Goal: Communication & Community: Ask a question

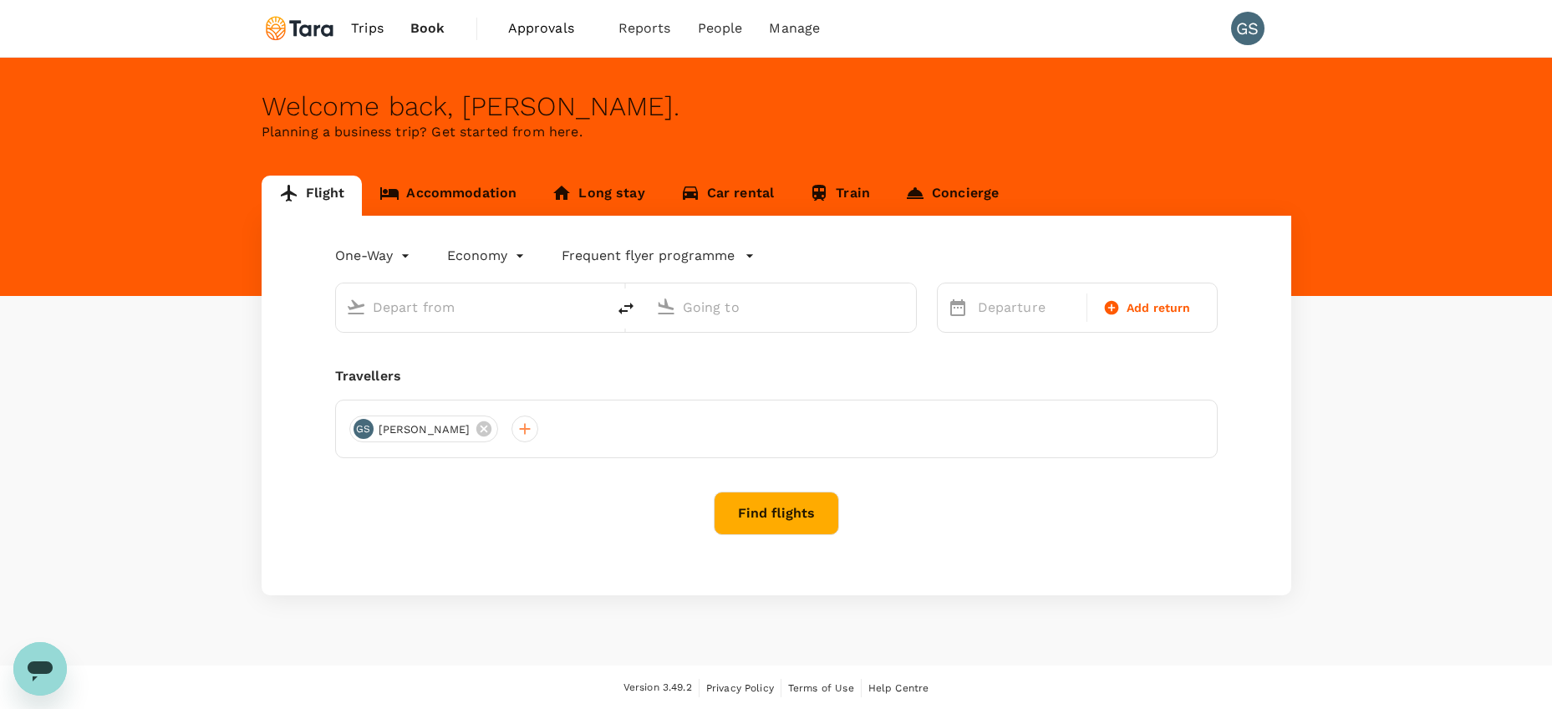
type input "roundtrip"
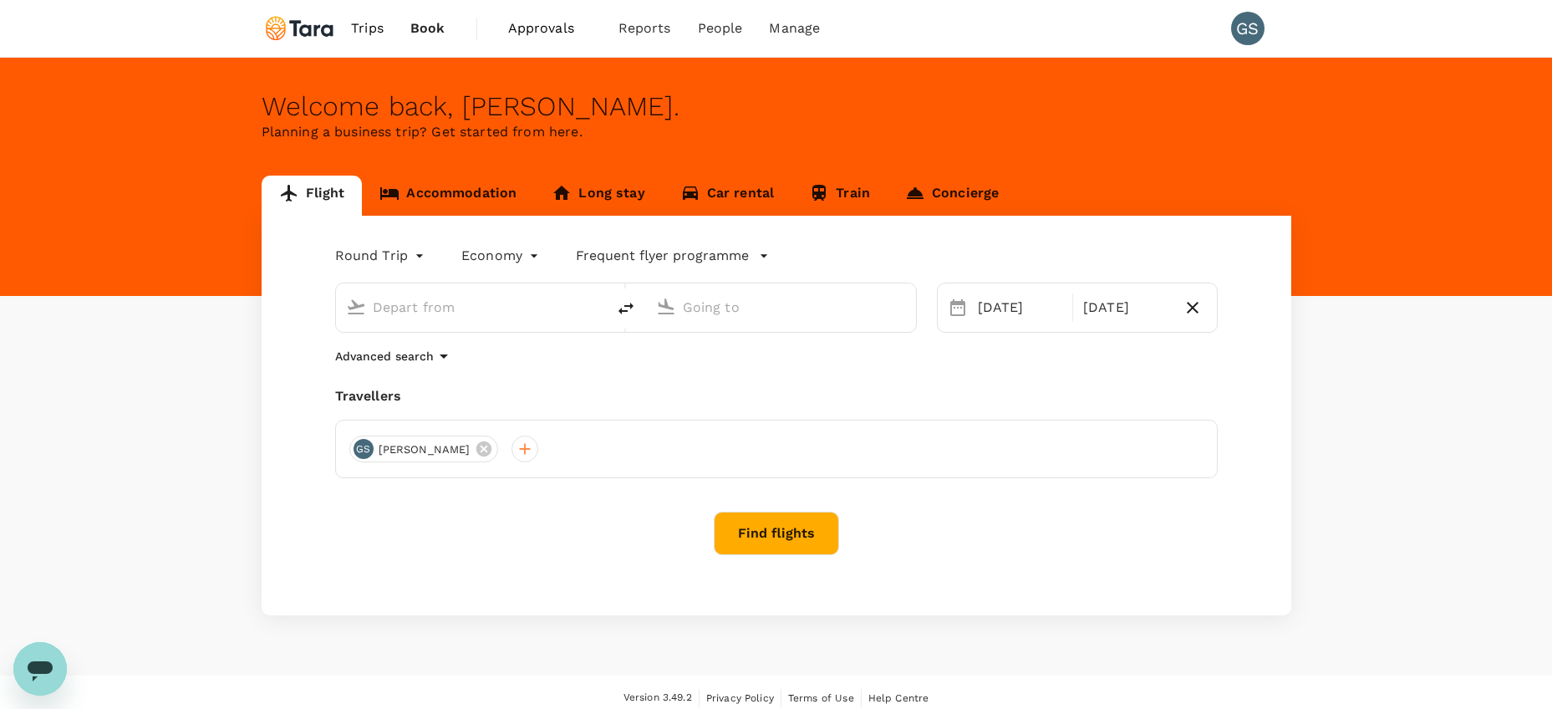
type input "[PERSON_NAME] Intl (MNL)"
type input "Singapore Changi (SIN)"
click at [374, 29] on span "Trips" at bounding box center [367, 28] width 33 height 20
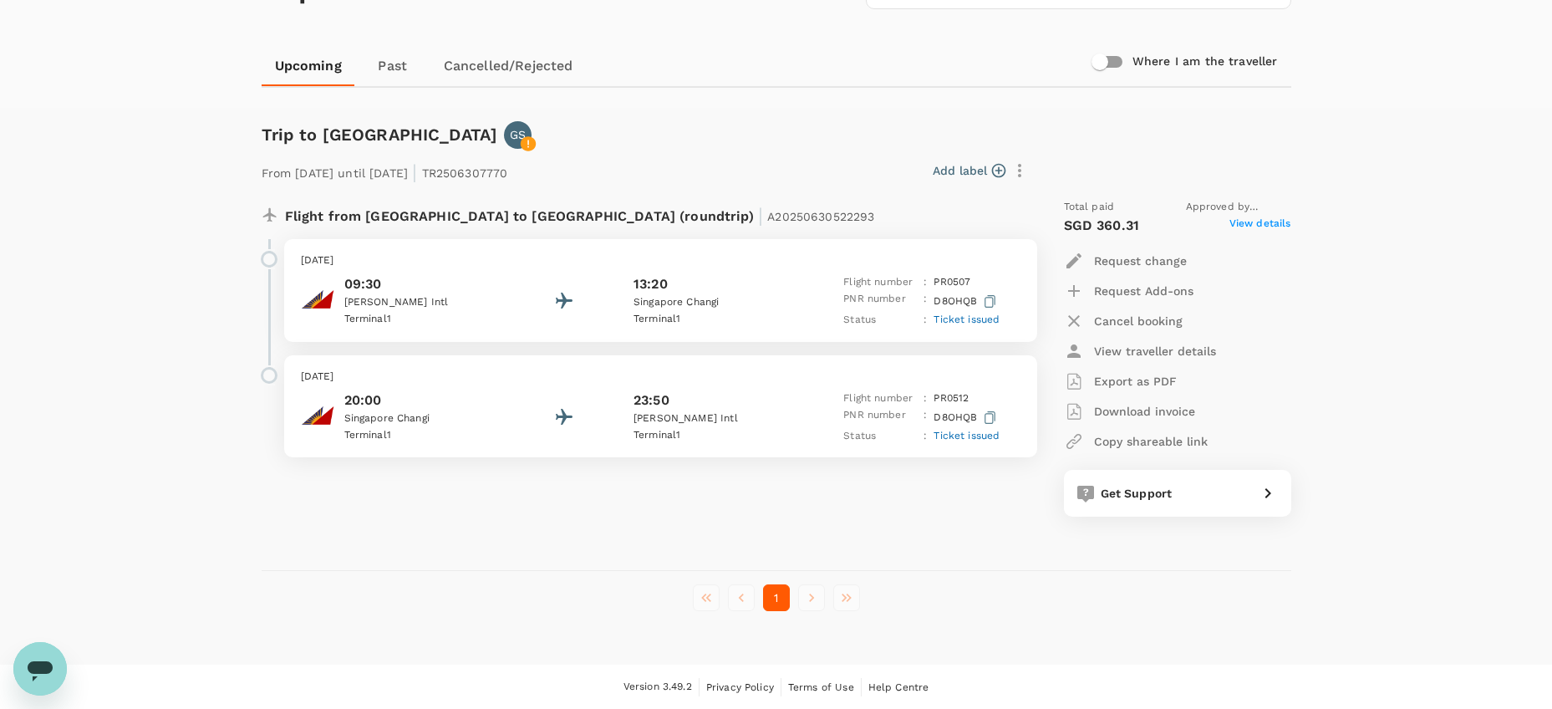
scroll to position [125, 0]
click at [1111, 261] on p "Request change" at bounding box center [1140, 262] width 93 height 17
click at [1132, 302] on li "Change travel dates" at bounding box center [1157, 302] width 187 height 30
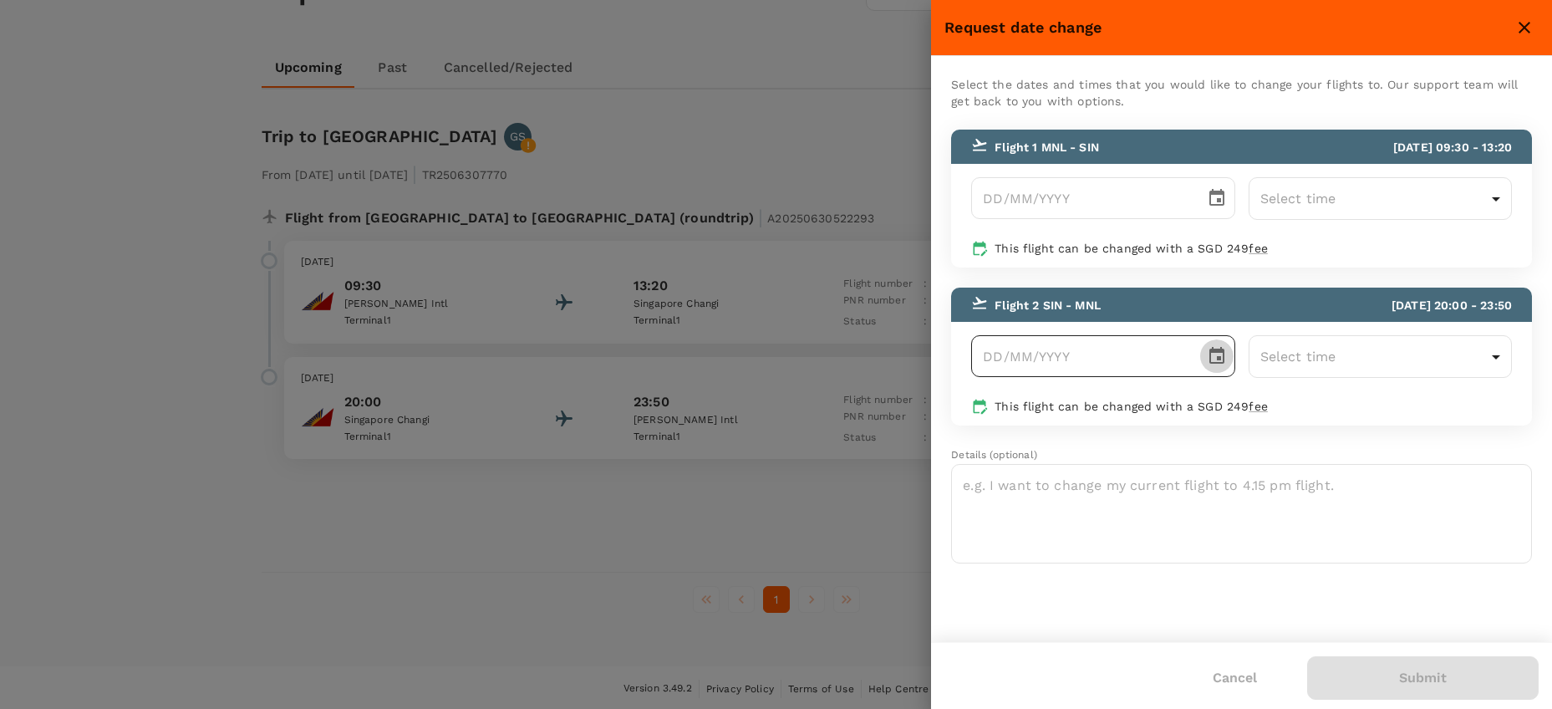
click at [1212, 358] on icon "Choose date" at bounding box center [1217, 356] width 20 height 20
click at [1137, 599] on button "28" at bounding box center [1138, 599] width 30 height 30
type input "28/08/2025"
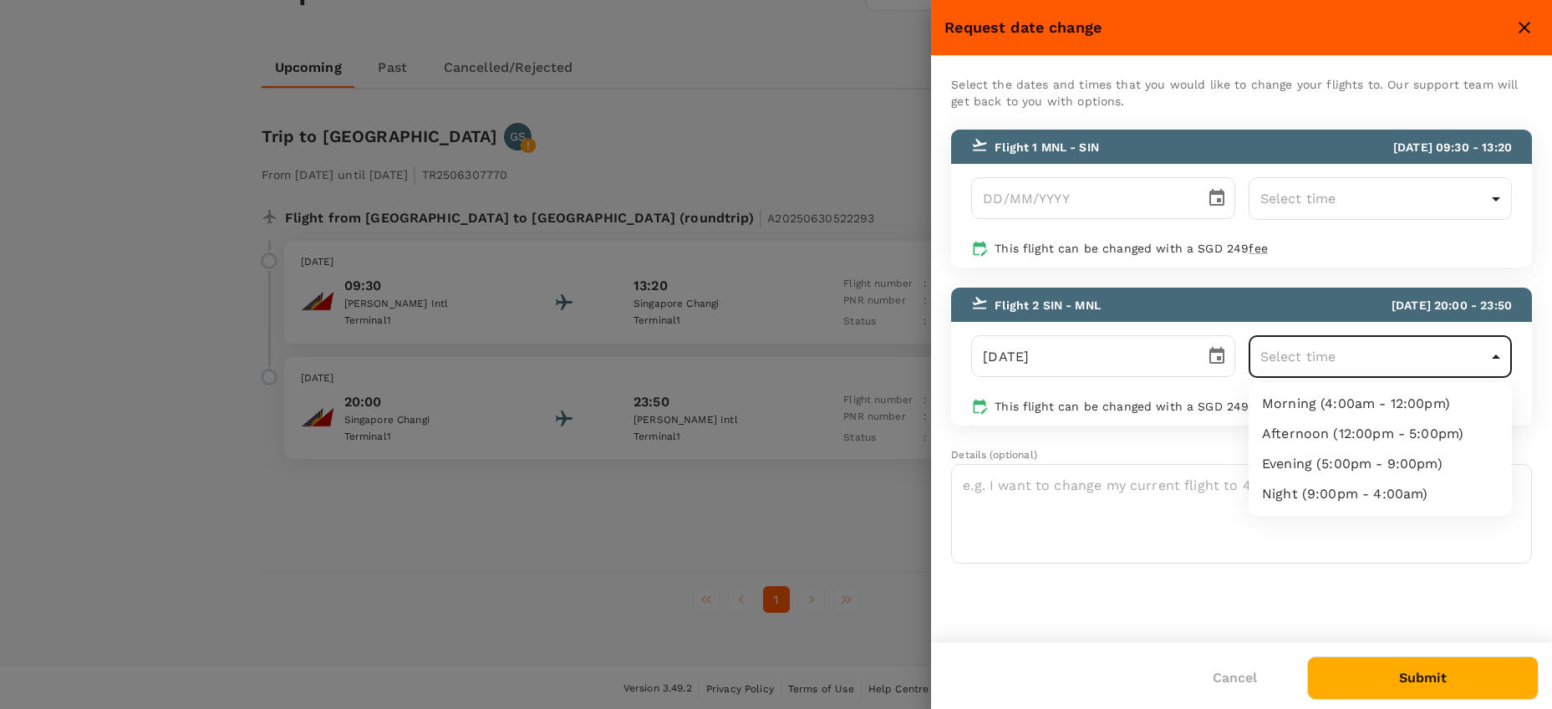
click at [1349, 359] on body "Trips Book Approvals 0 Reports People Manage GS Trips ​ ​ Upcoming Past Cancell…" at bounding box center [776, 293] width 1552 height 836
click at [1369, 464] on li "Evening (5:00pm - 9:00pm)" at bounding box center [1379, 464] width 263 height 30
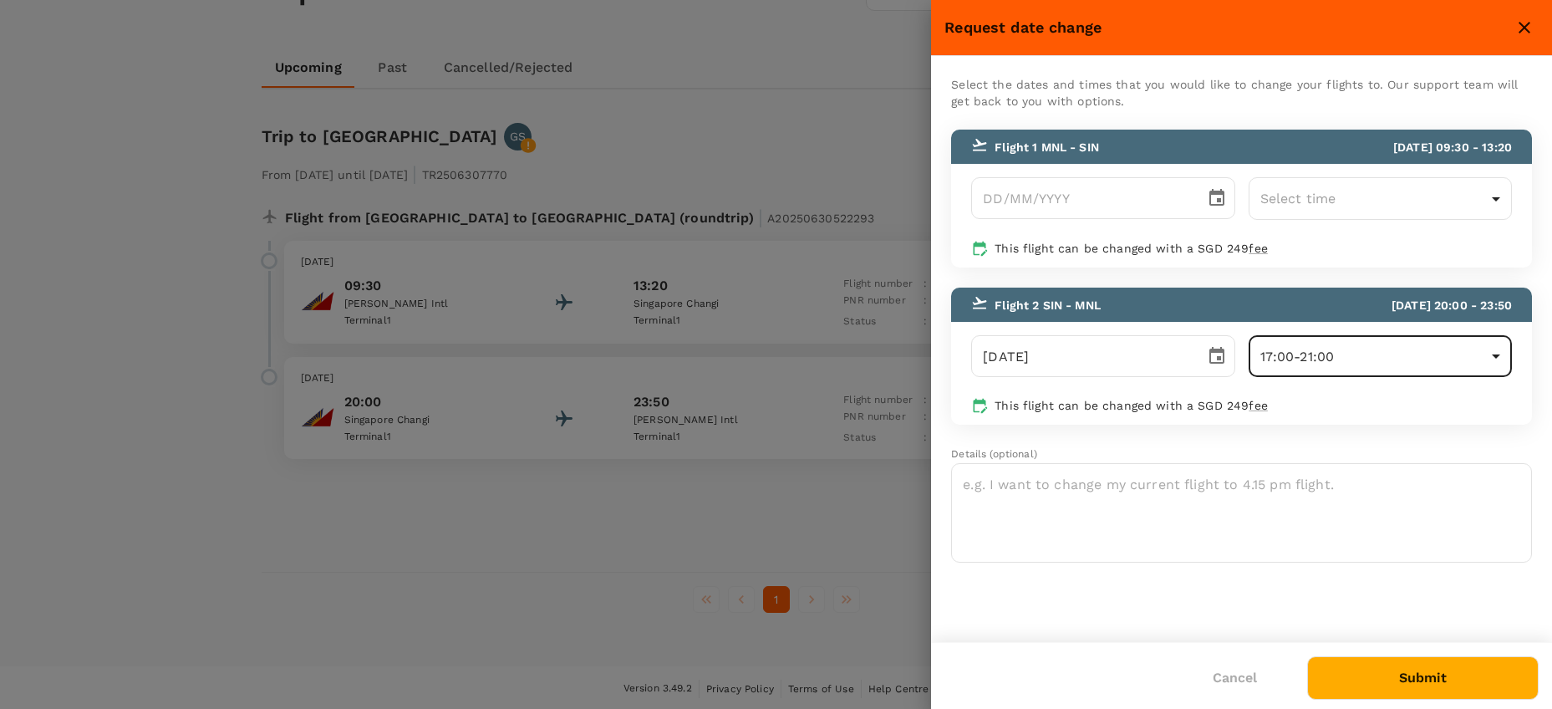
click at [1362, 355] on body "Trips Book Approvals 0 Reports People Manage GS Trips ​ ​ Upcoming Past Cancell…" at bounding box center [776, 293] width 1552 height 836
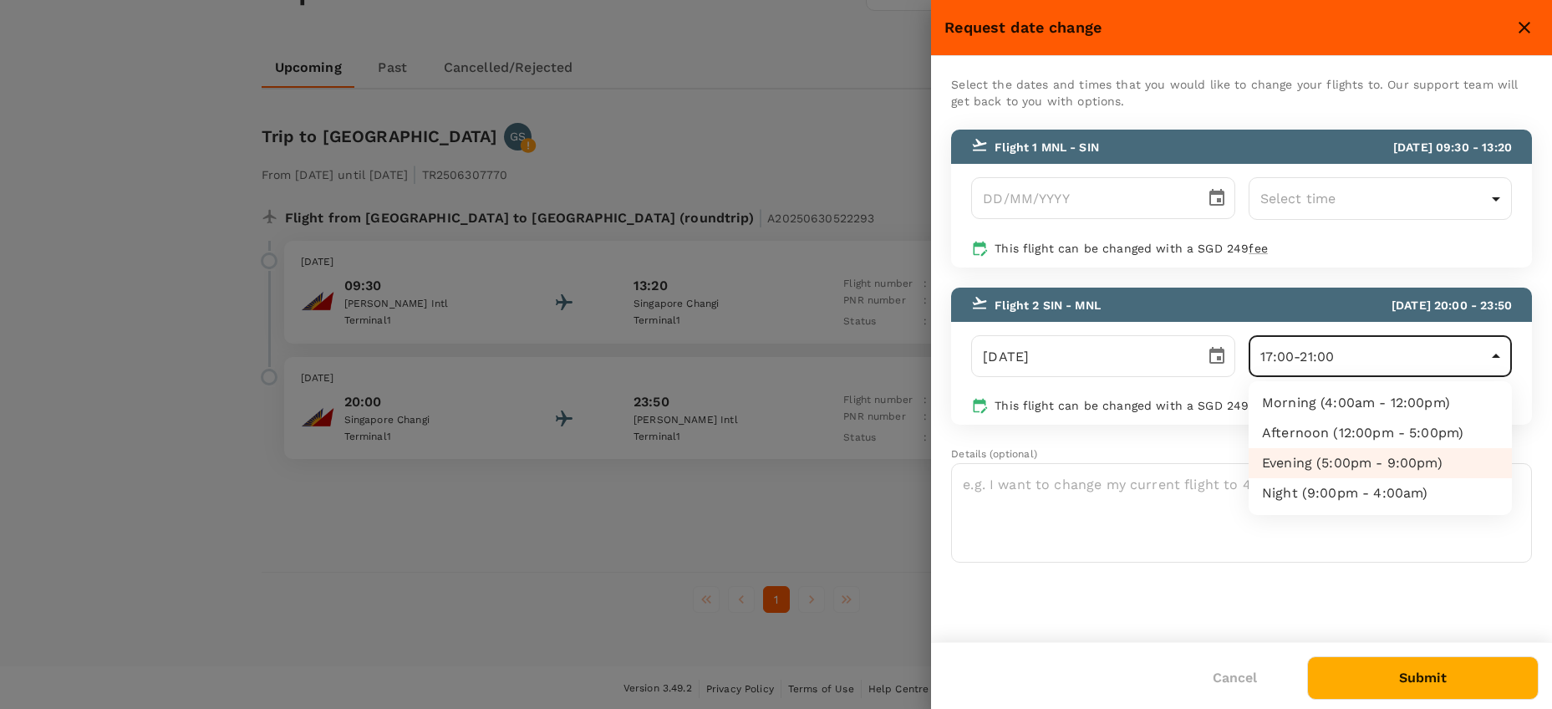
click at [1102, 363] on div at bounding box center [776, 354] width 1552 height 709
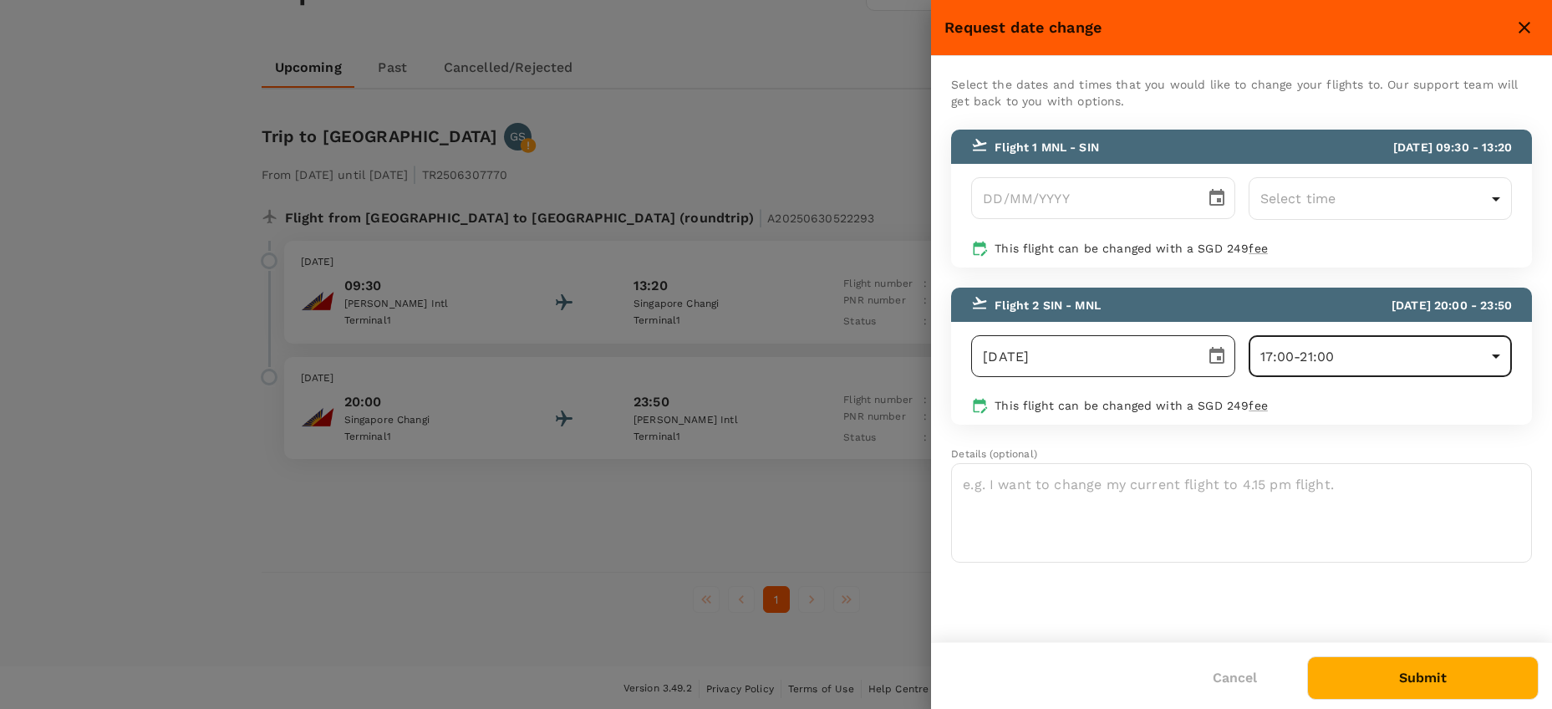
click at [1213, 356] on icon "Choose date, selected date is Aug 28, 2025" at bounding box center [1217, 356] width 20 height 20
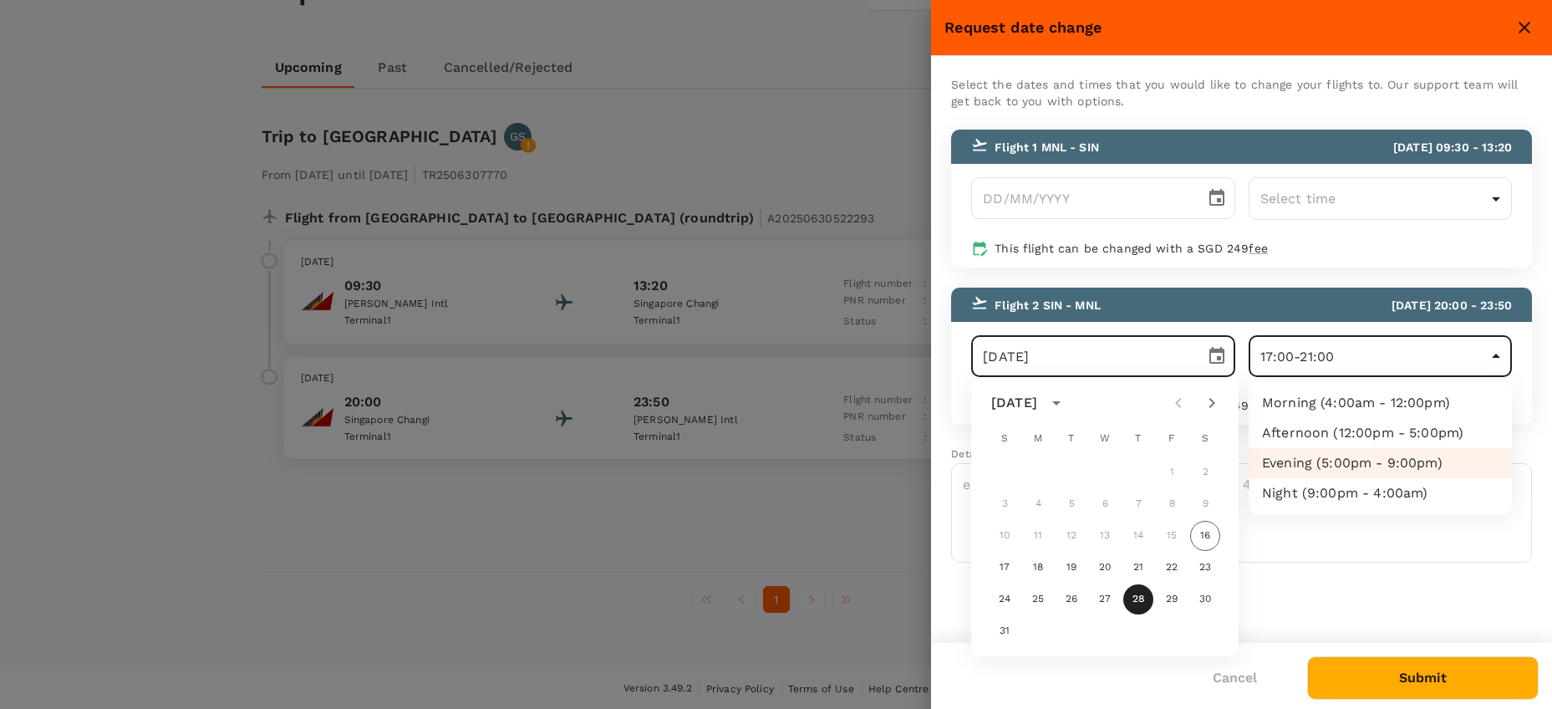
click at [1320, 353] on body "Trips Book Approvals 0 Reports People Manage GS Trips ​ ​ Upcoming Past Cancell…" at bounding box center [776, 293] width 1552 height 836
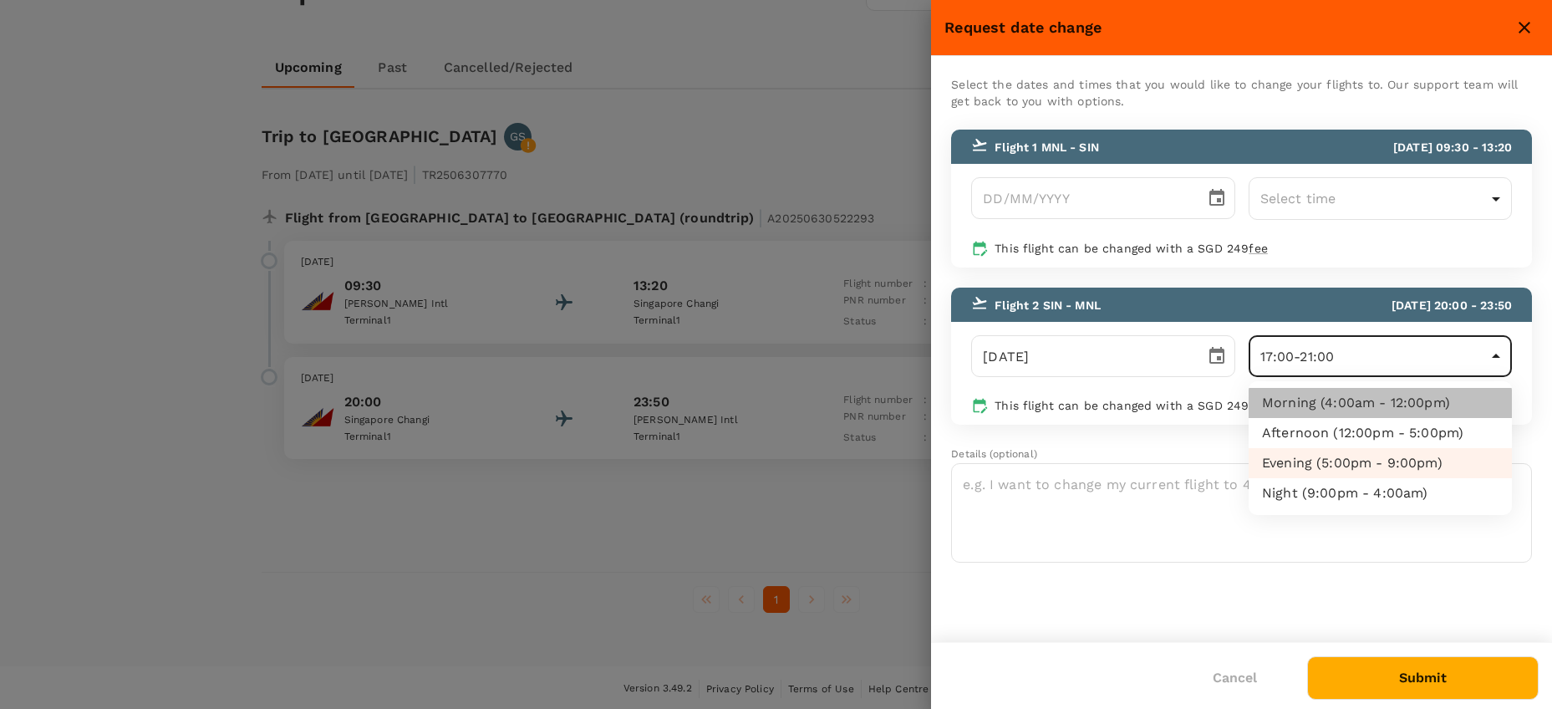
click at [1323, 402] on li "Morning (4:00am - 12:00pm)" at bounding box center [1379, 403] width 263 height 30
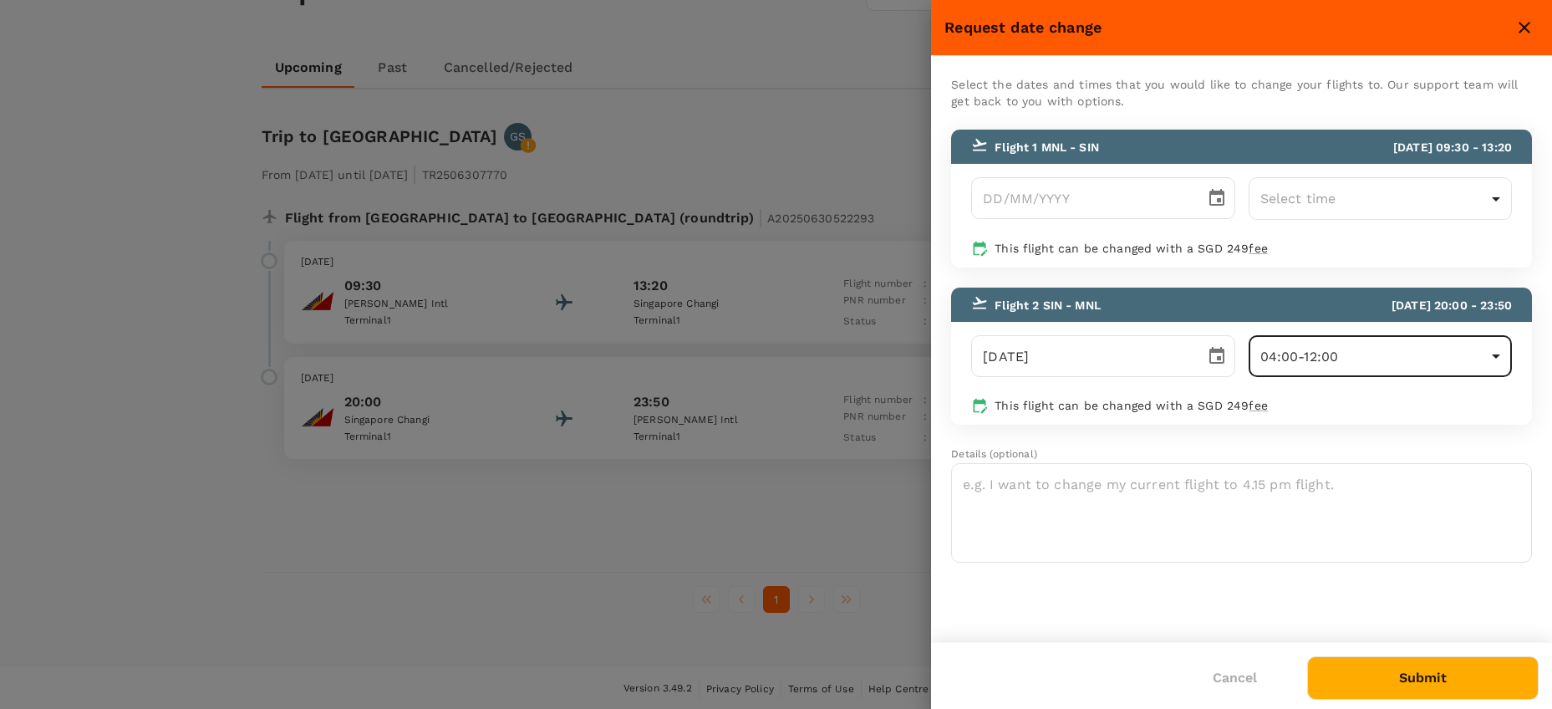
click at [1324, 354] on body "Trips Book Approvals 0 Reports People Manage GS Trips ​ ​ Upcoming Past Cancell…" at bounding box center [776, 293] width 1552 height 836
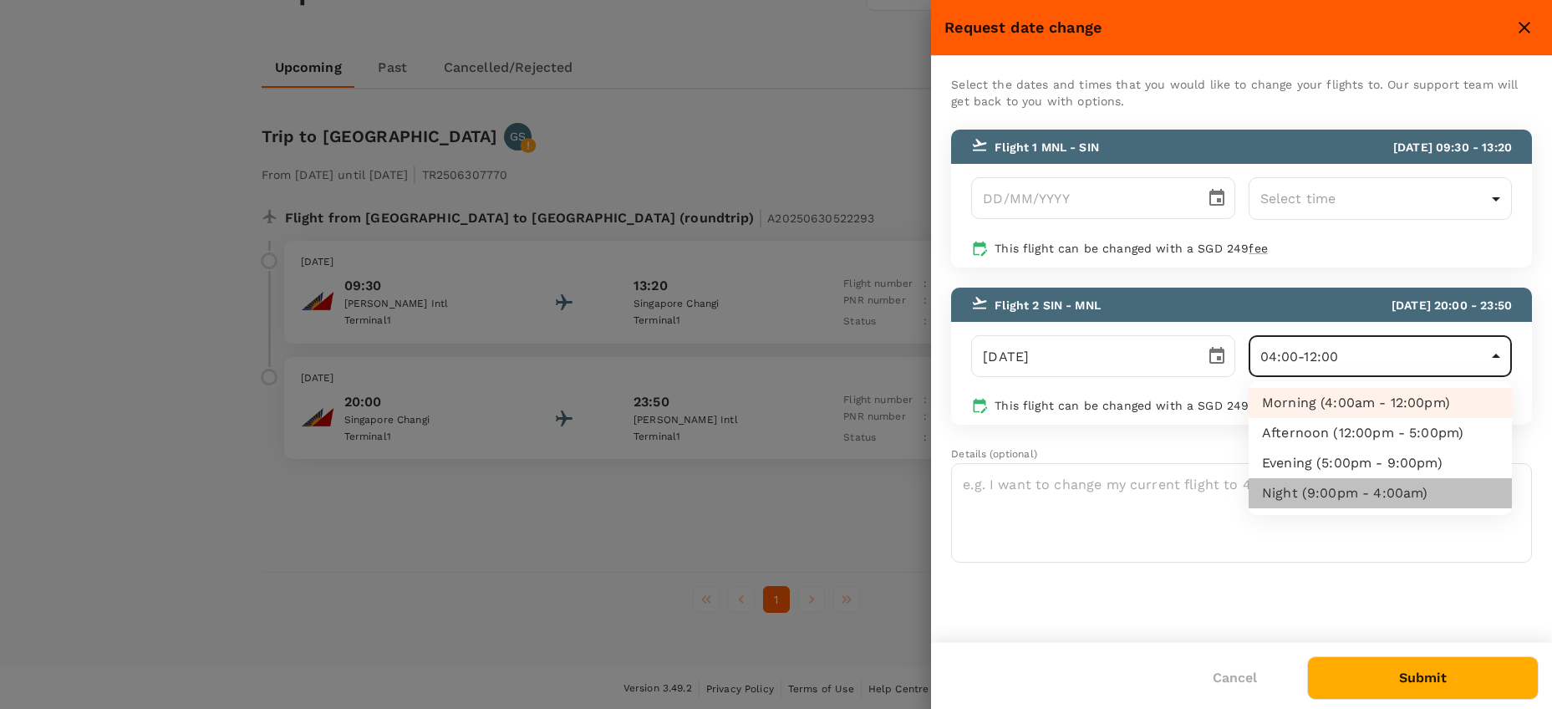
click at [1342, 494] on li "Night (9:00pm - 4:00am)" at bounding box center [1379, 493] width 263 height 30
type input "21:00-04:00"
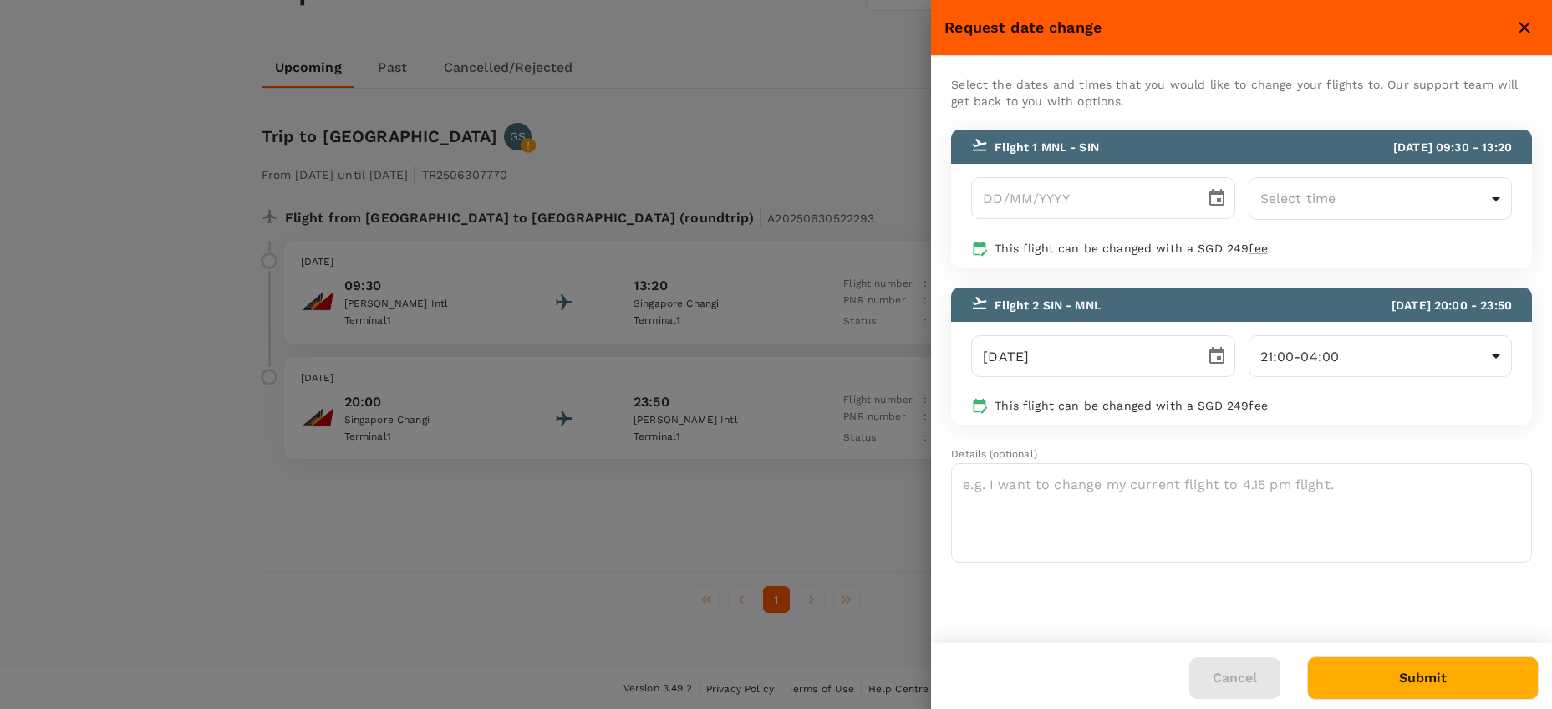
click at [1233, 683] on button "Cancel" at bounding box center [1234, 678] width 91 height 42
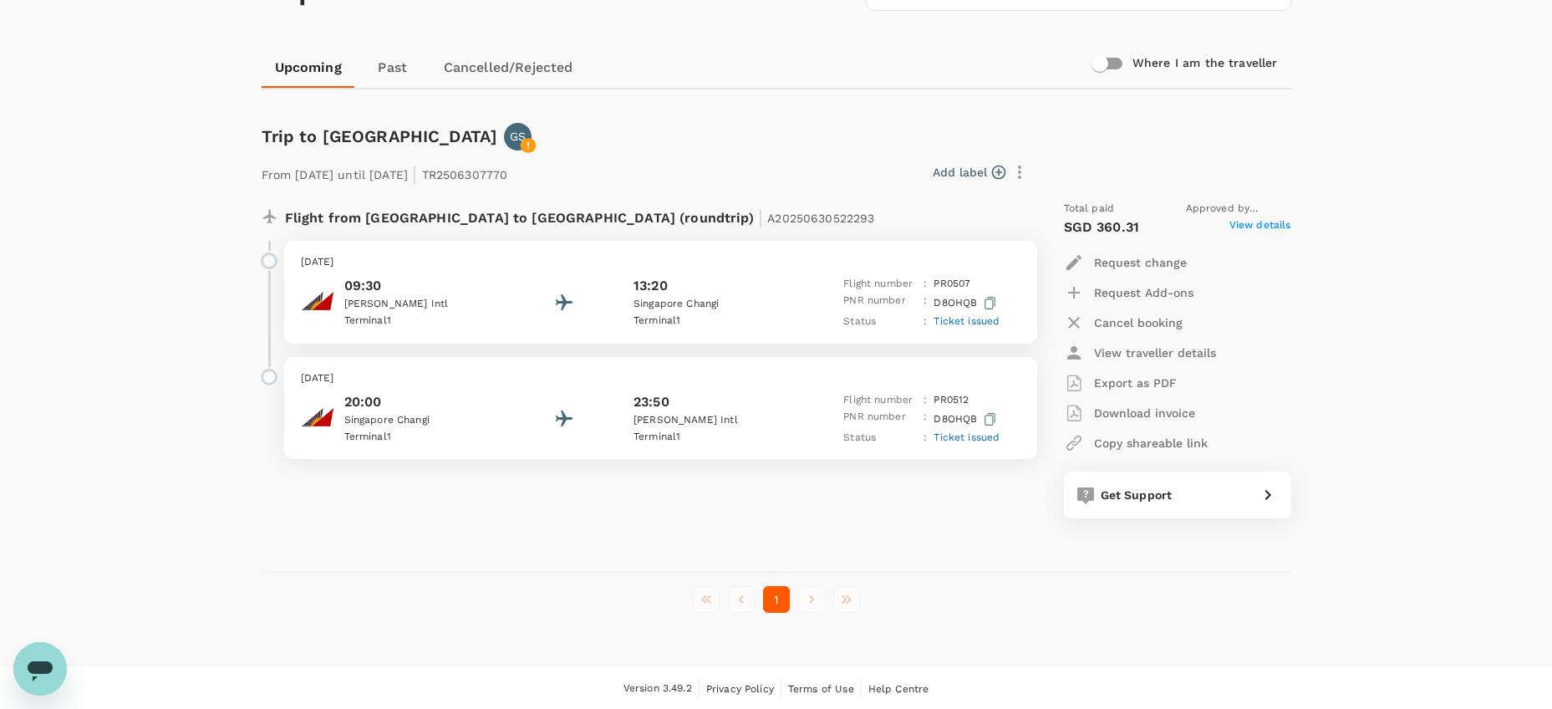
click at [1254, 225] on span "View details" at bounding box center [1260, 227] width 62 height 20
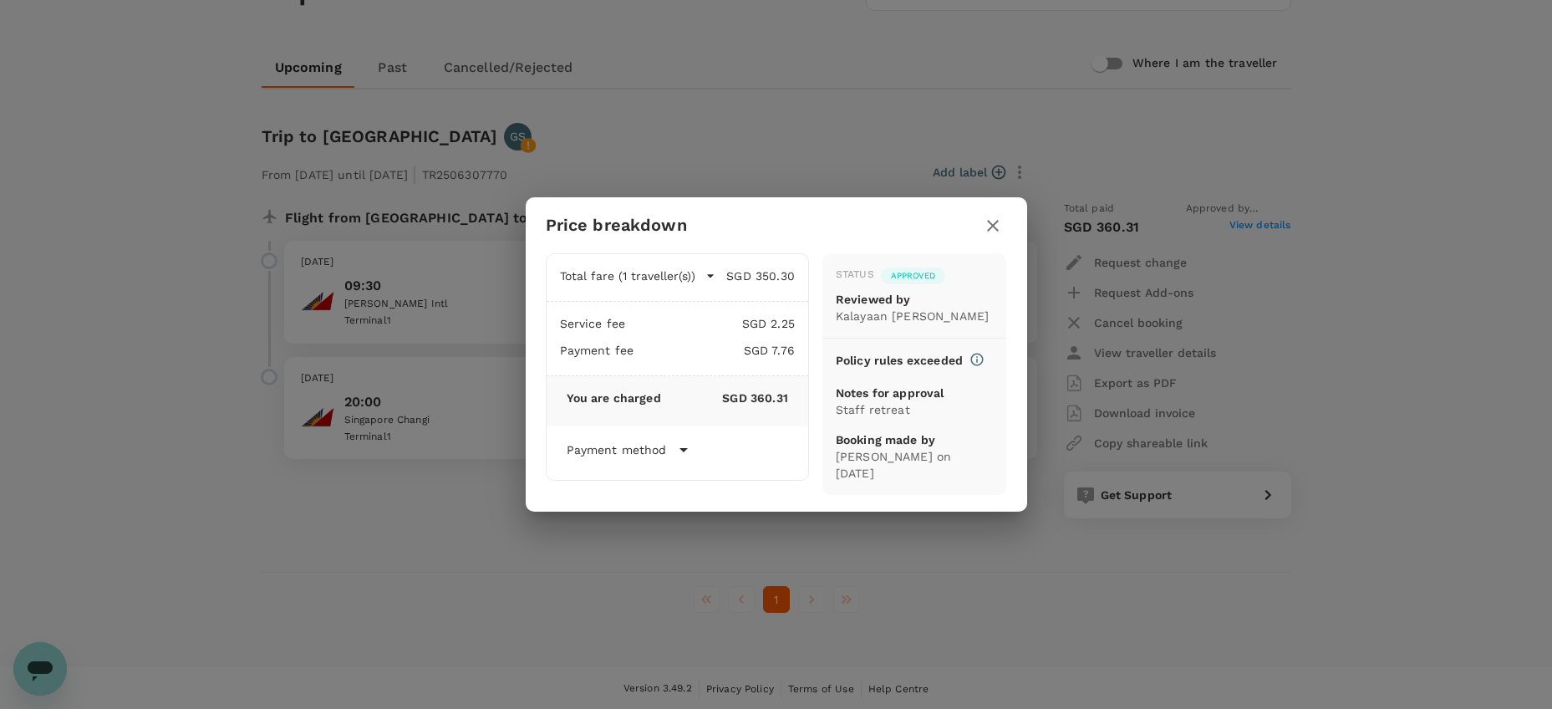
click at [678, 450] on icon at bounding box center [683, 449] width 20 height 20
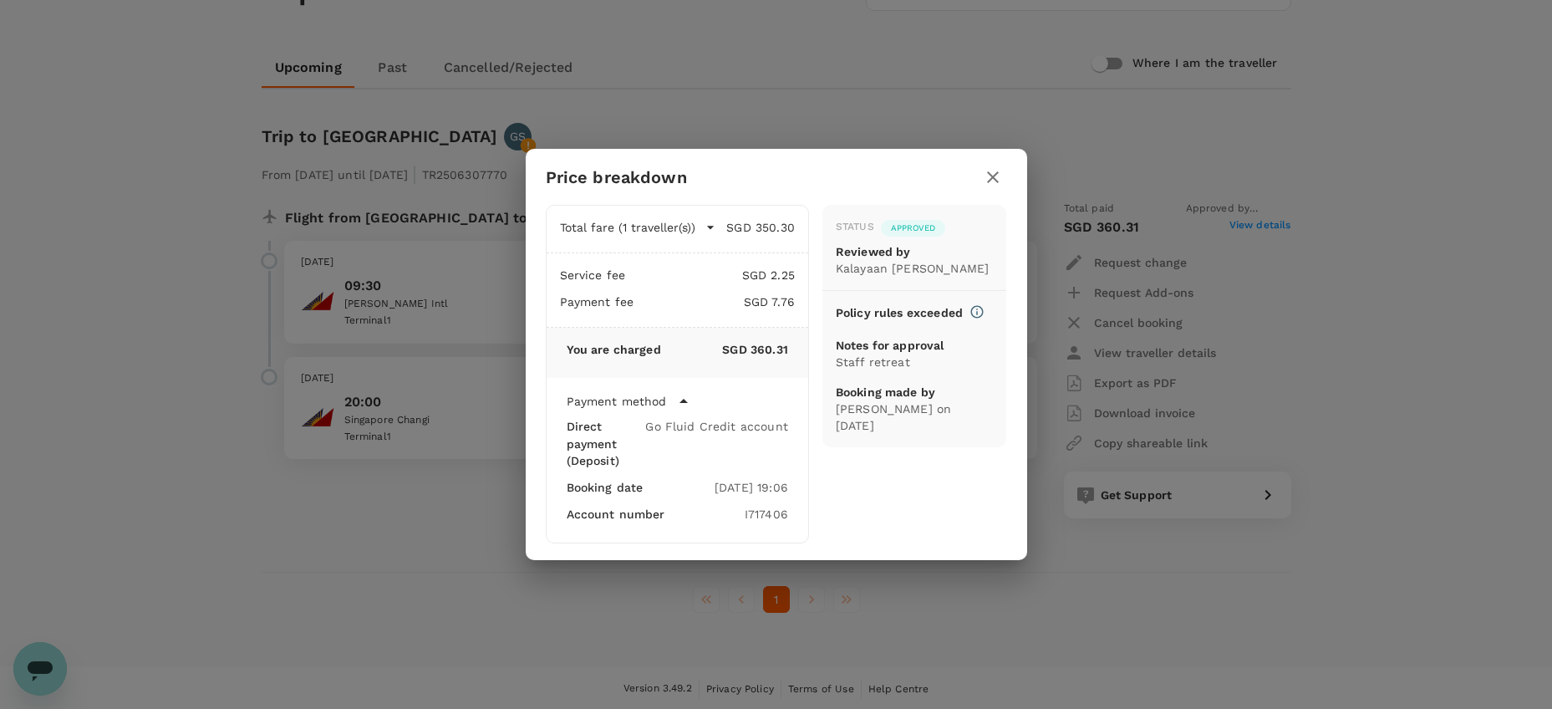
click at [989, 181] on icon "button" at bounding box center [993, 177] width 12 height 12
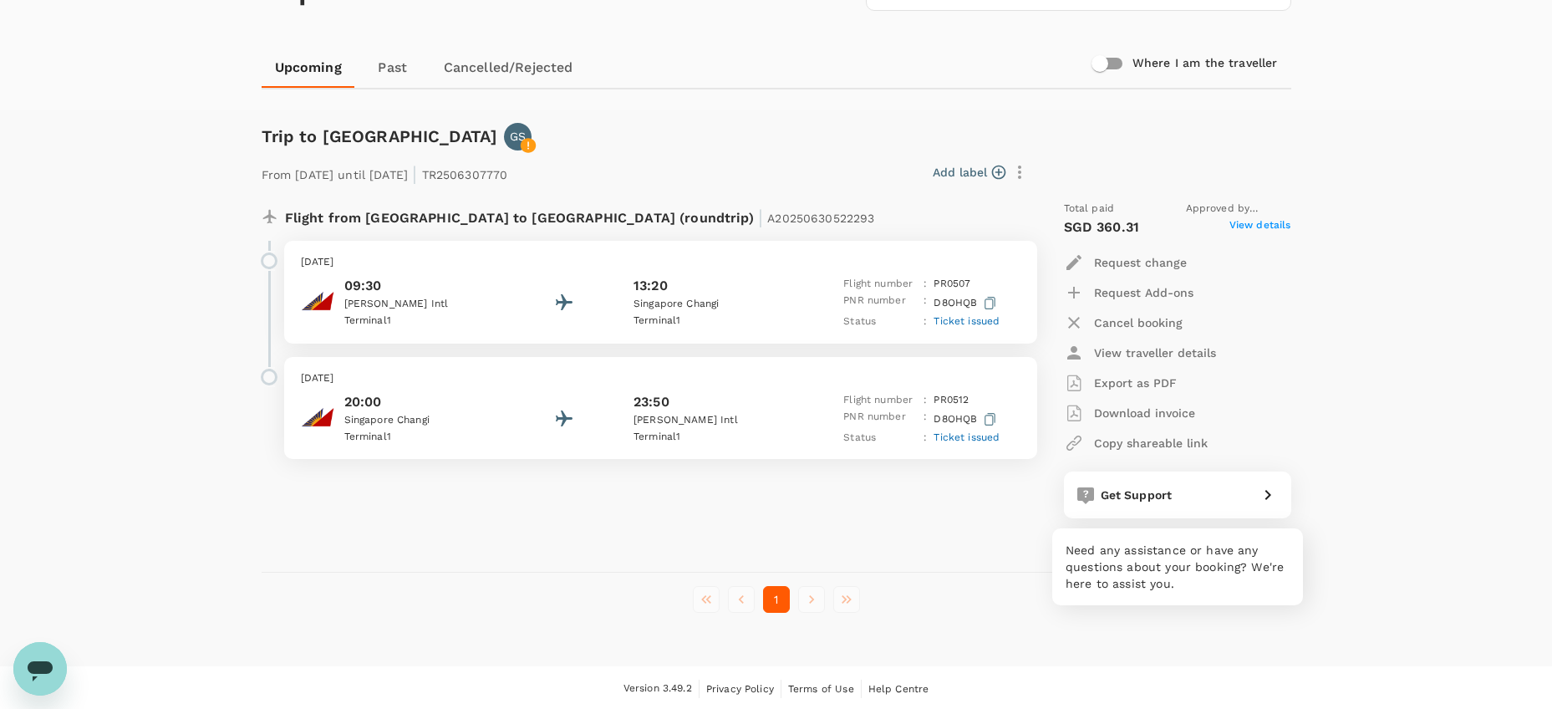
click at [1119, 495] on span "Get Support" at bounding box center [1136, 494] width 72 height 13
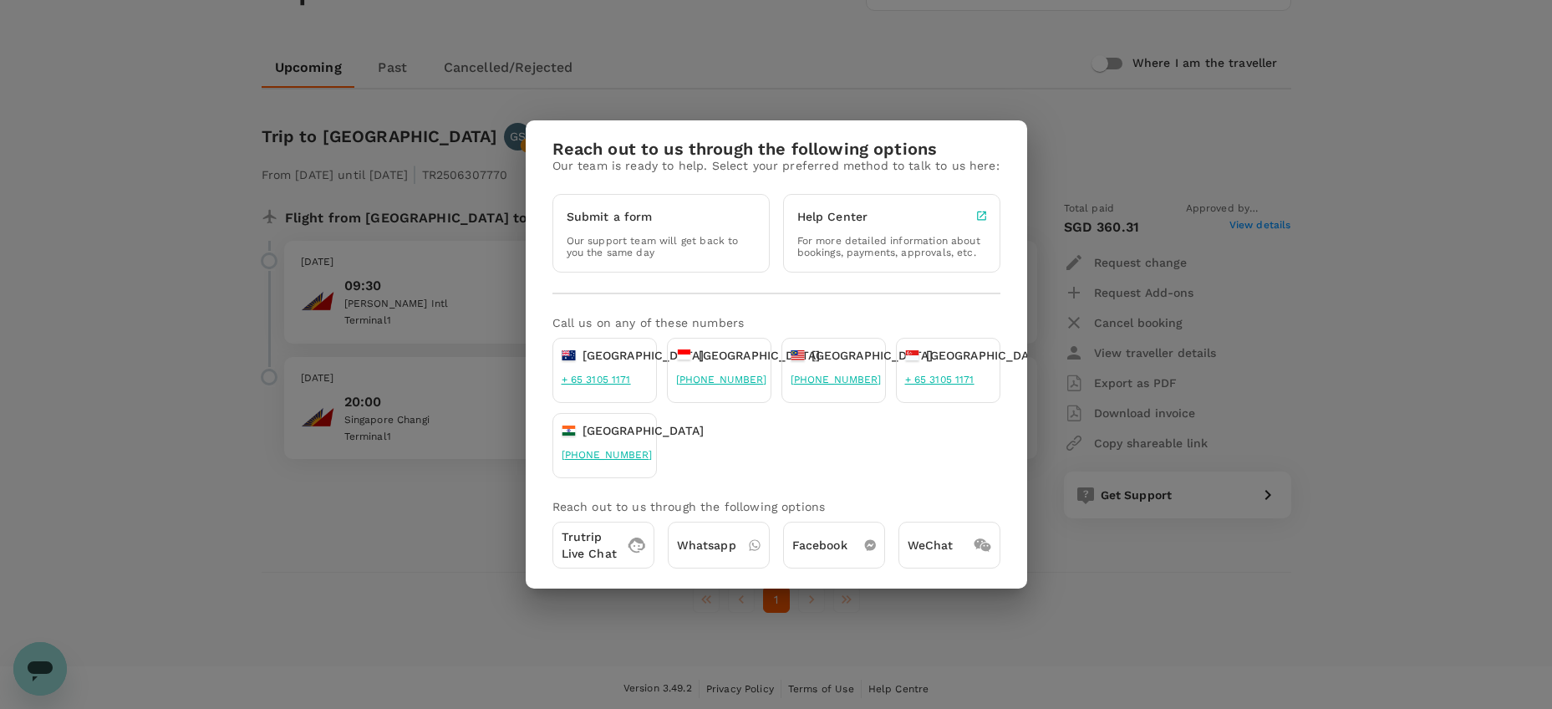
click at [601, 551] on p "Trutrip Live Chat" at bounding box center [588, 544] width 55 height 33
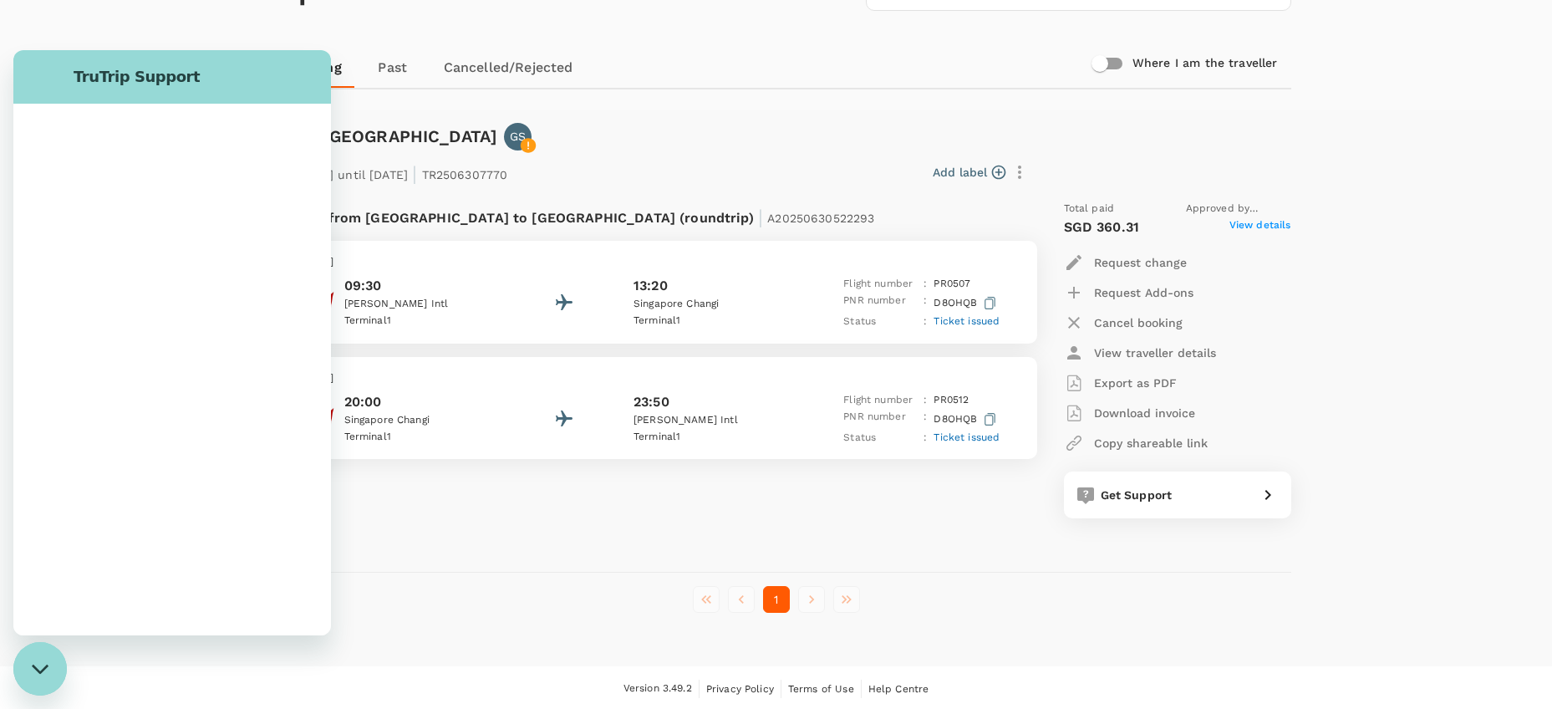
scroll to position [0, 0]
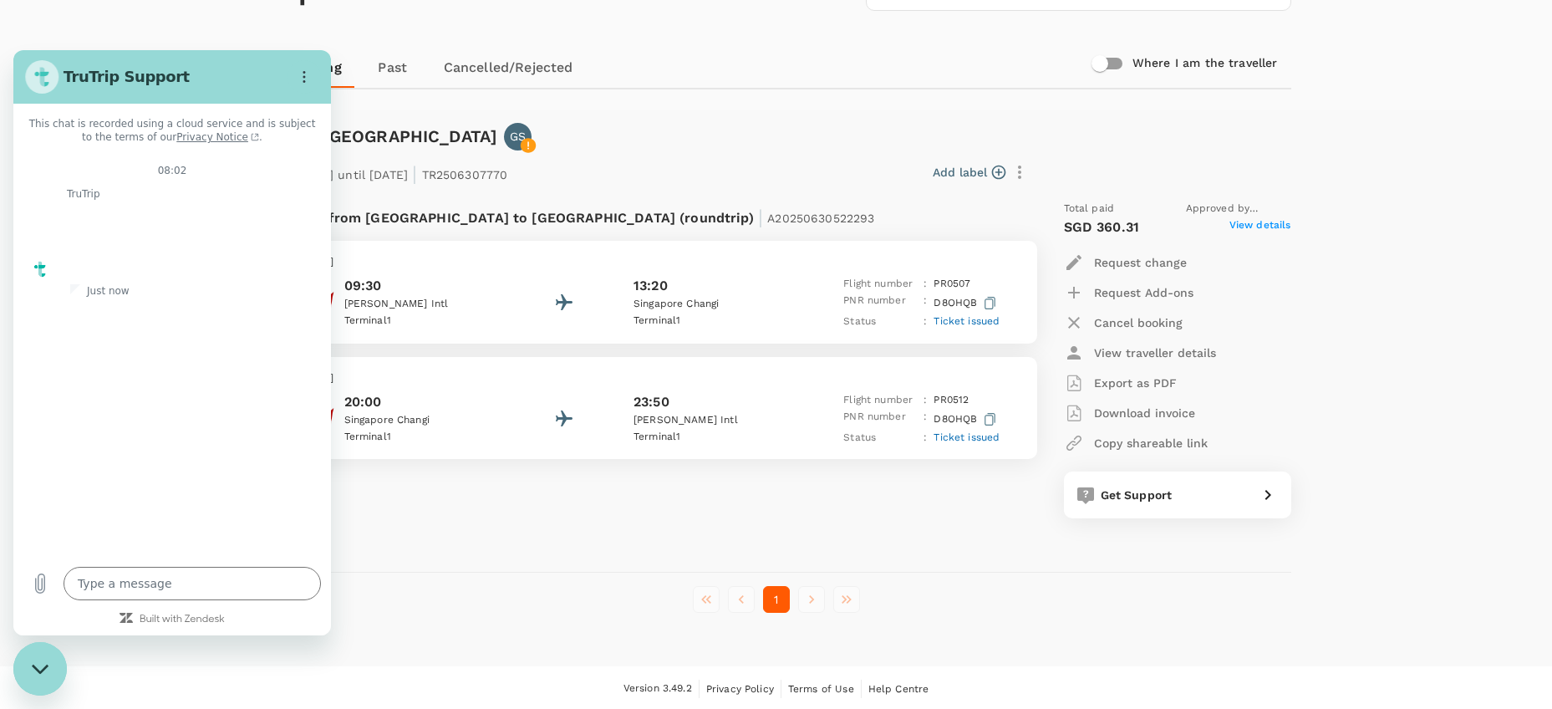
type textarea "x"
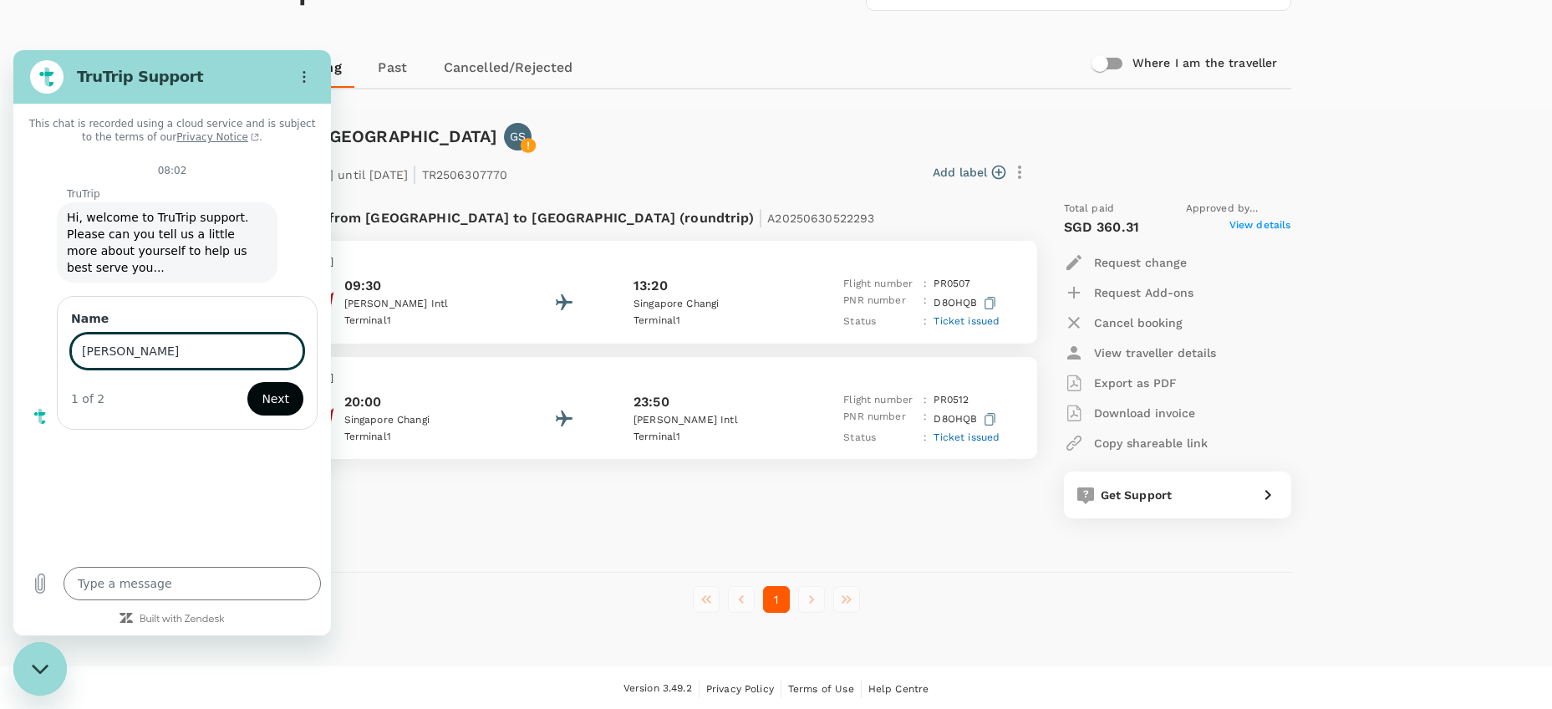
type input "Gilbert"
click at [287, 401] on span "Next" at bounding box center [276, 399] width 28 height 20
type textarea "x"
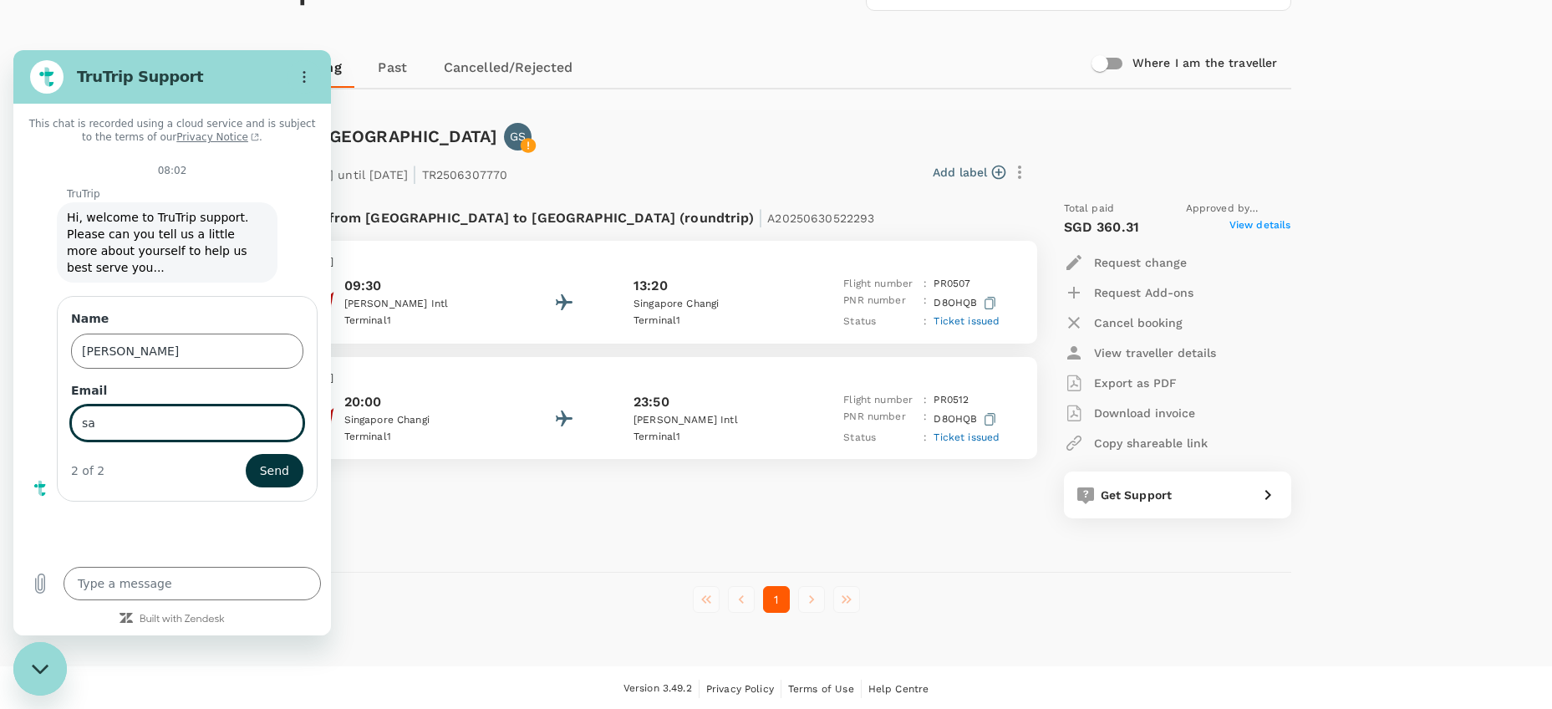
type input "s"
type input "gilbert.sape@taraclimate.org"
click at [265, 470] on span "Send" at bounding box center [274, 470] width 29 height 20
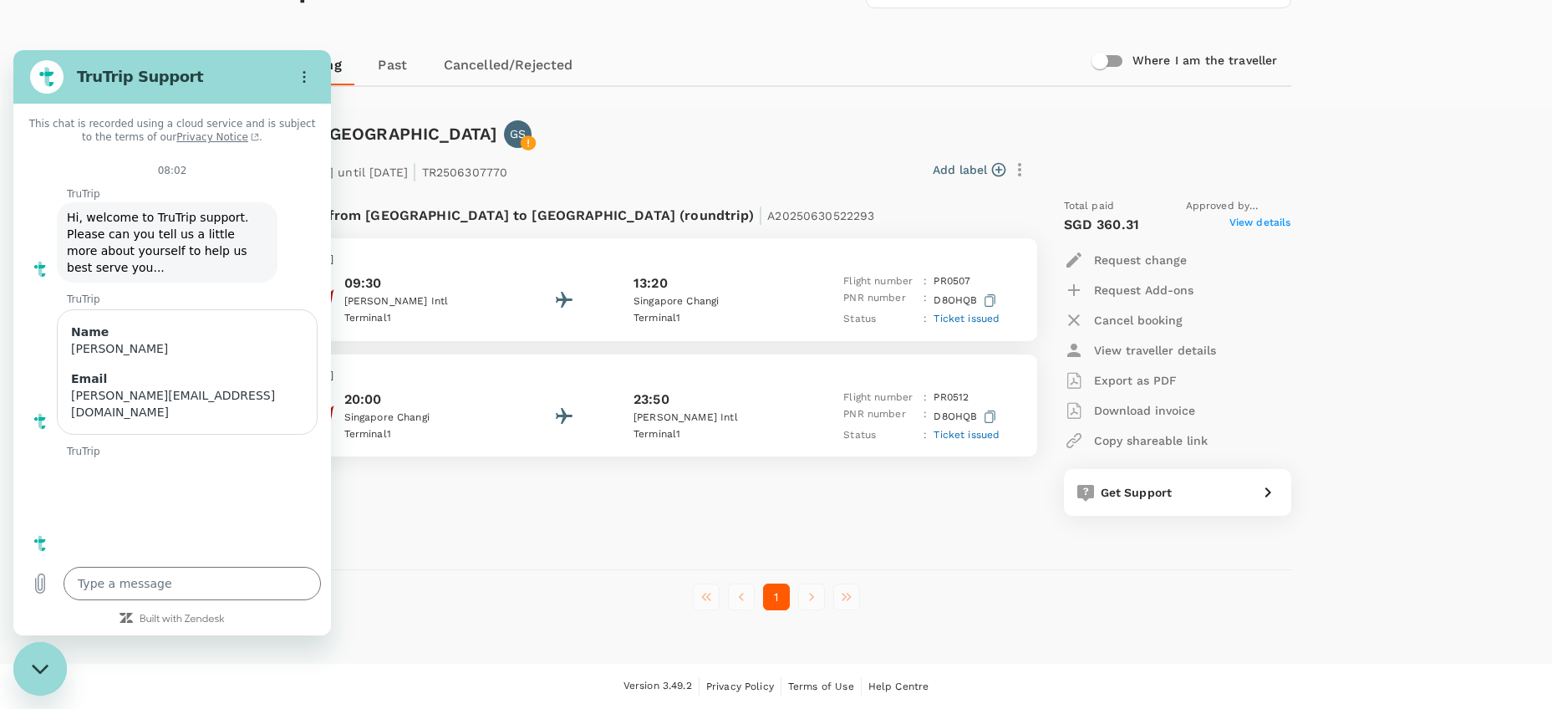
scroll to position [3, 0]
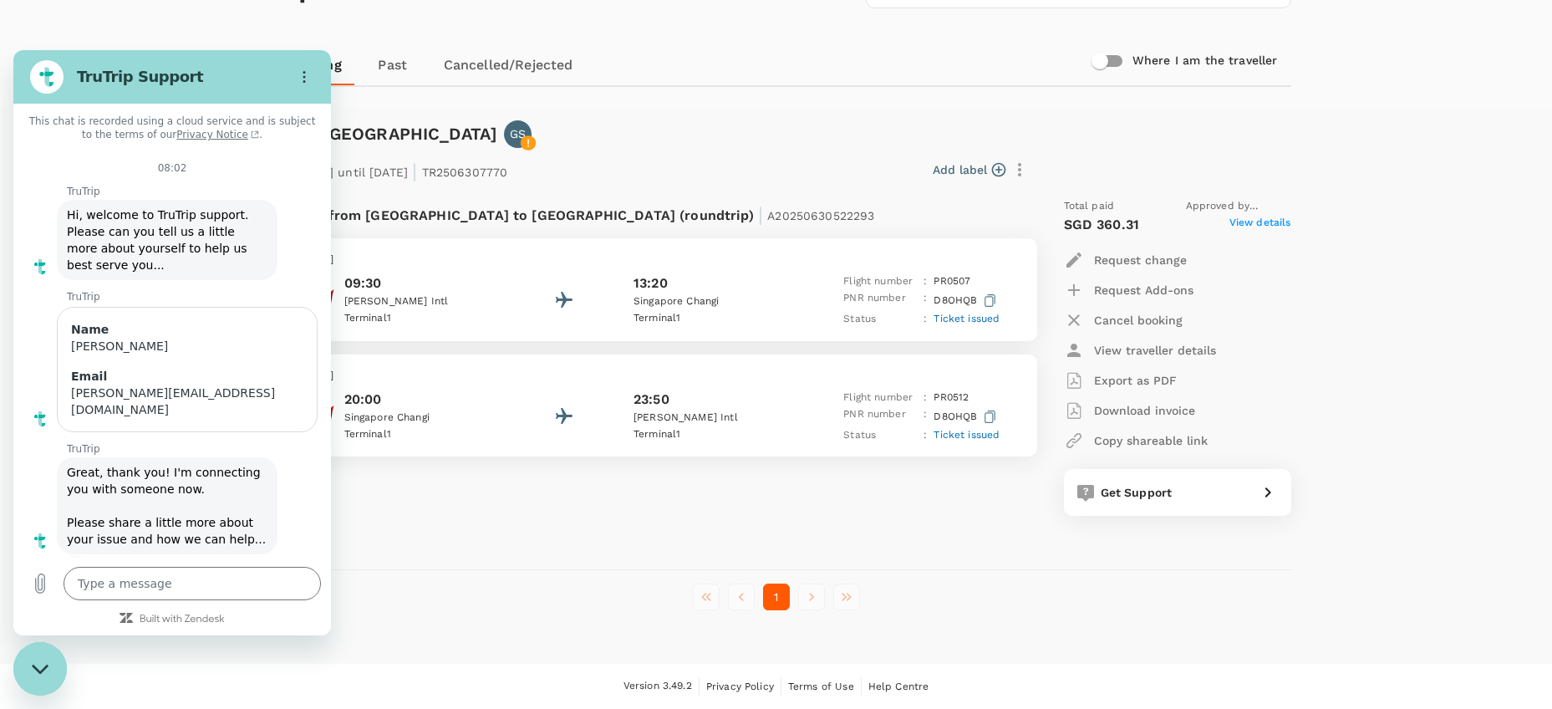
type textarea "x"
click at [246, 577] on textarea at bounding box center [192, 583] width 257 height 33
type textarea "I"
type textarea "x"
type textarea "I'"
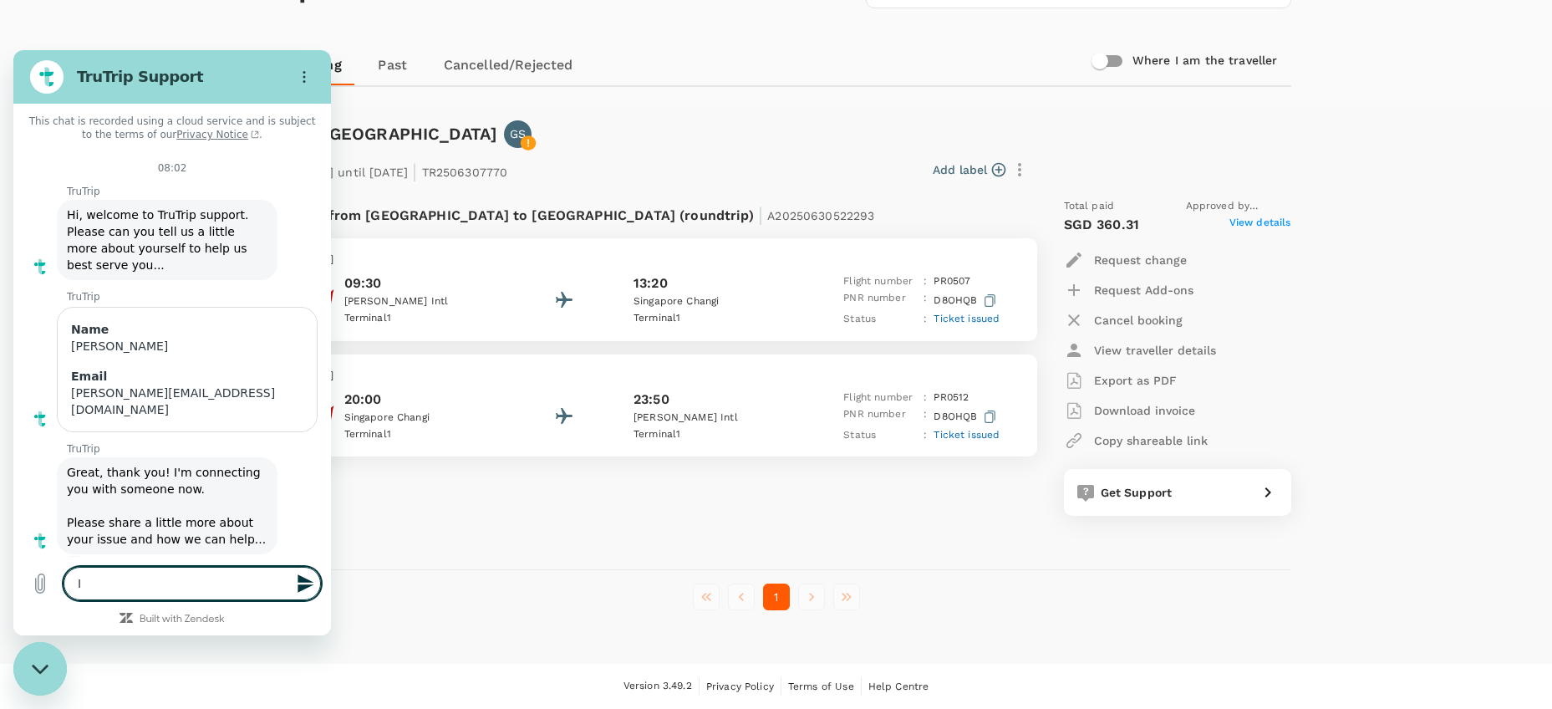
type textarea "x"
type textarea "I'd"
type textarea "x"
type textarea "I'd"
type textarea "x"
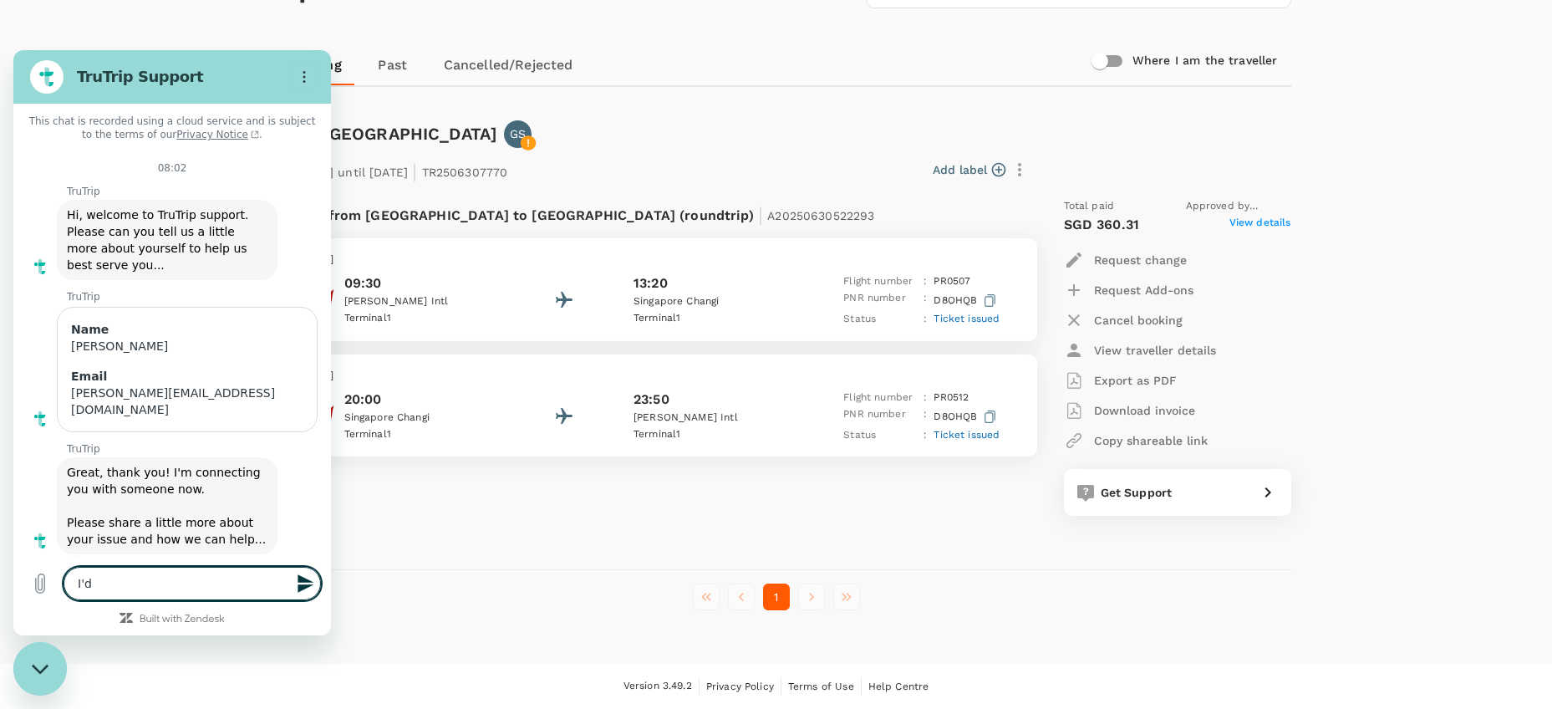
type textarea "I'd l"
type textarea "x"
type textarea "I'd li"
type textarea "x"
type textarea "I'd lik"
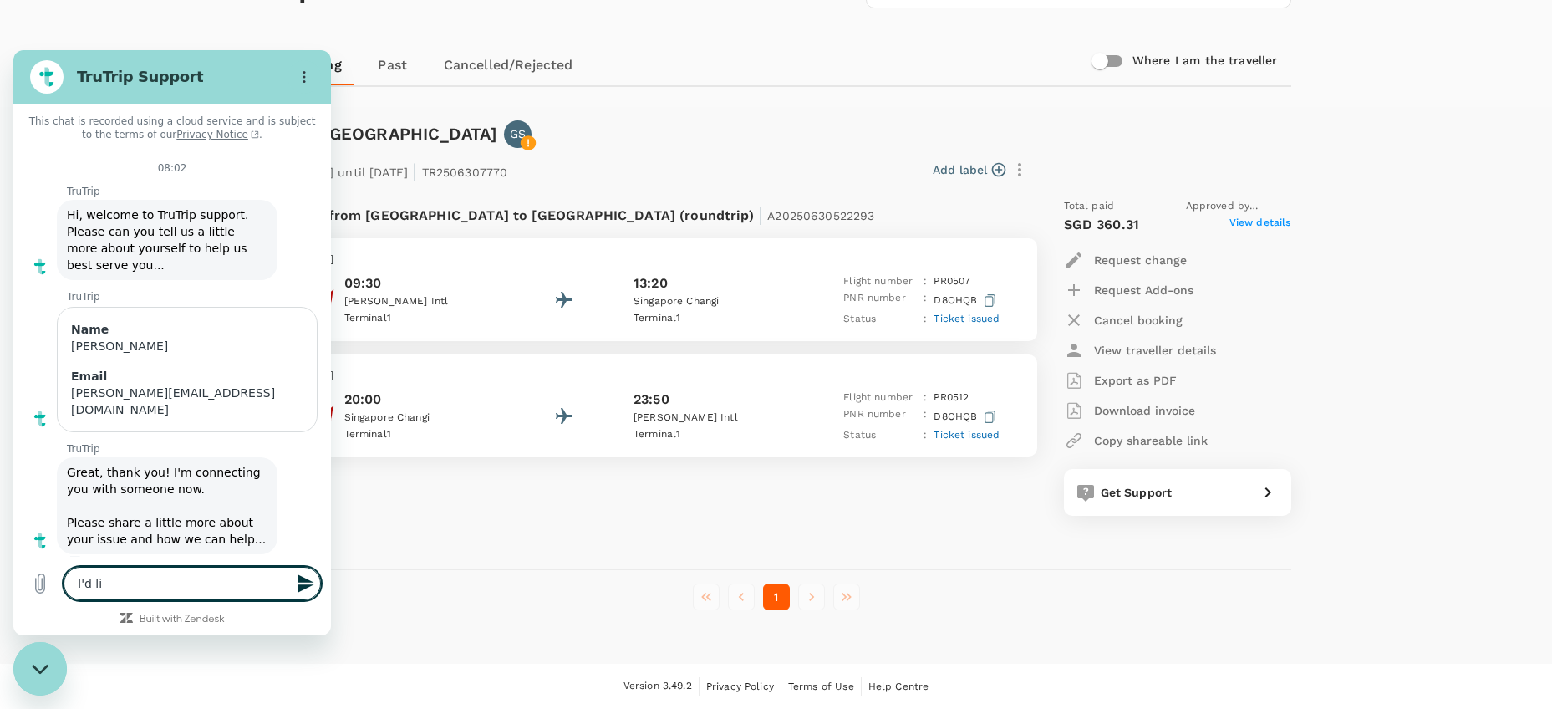
type textarea "x"
type textarea "I'd like"
type textarea "x"
type textarea "I'd like"
type textarea "x"
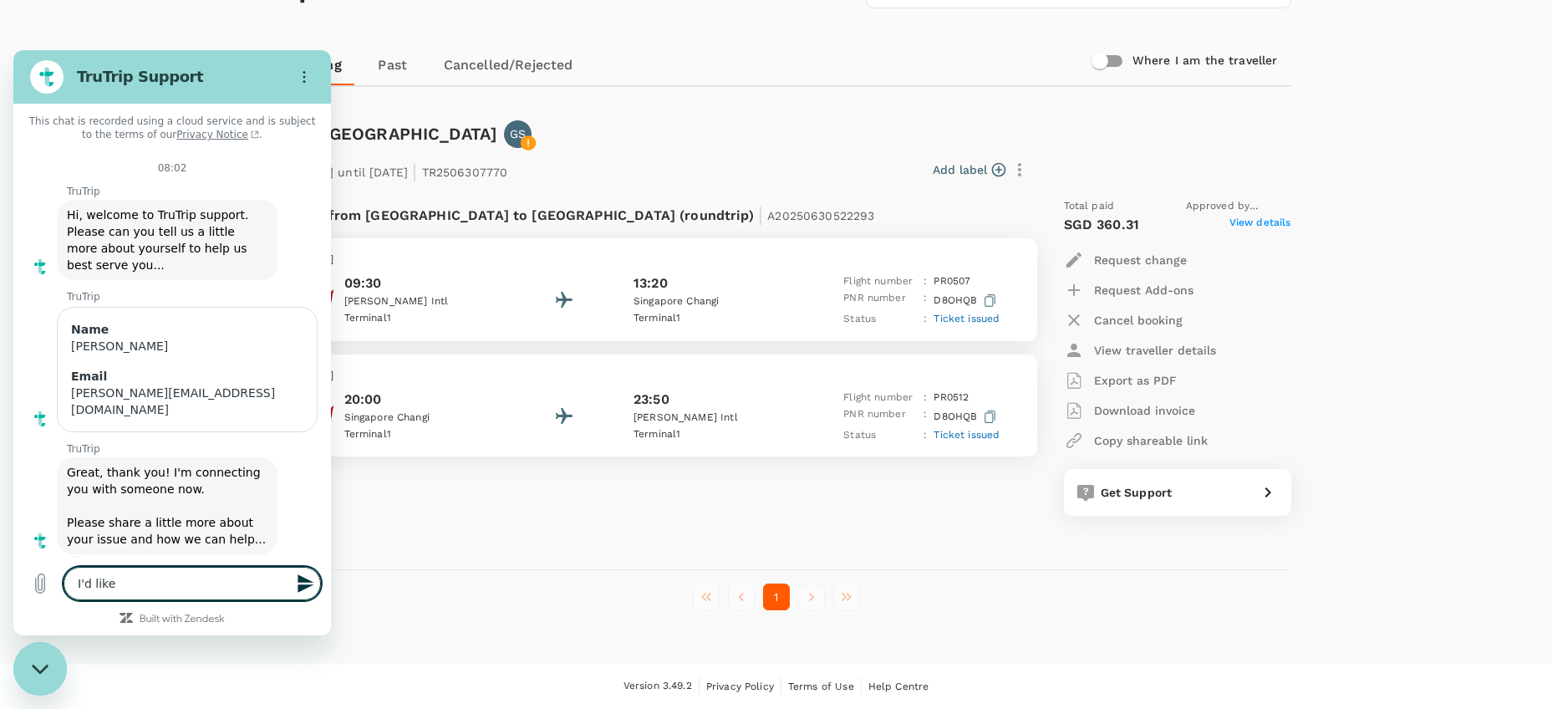
type textarea "I'd like t"
type textarea "x"
type textarea "I'd like to"
type textarea "x"
type textarea "I'd like to"
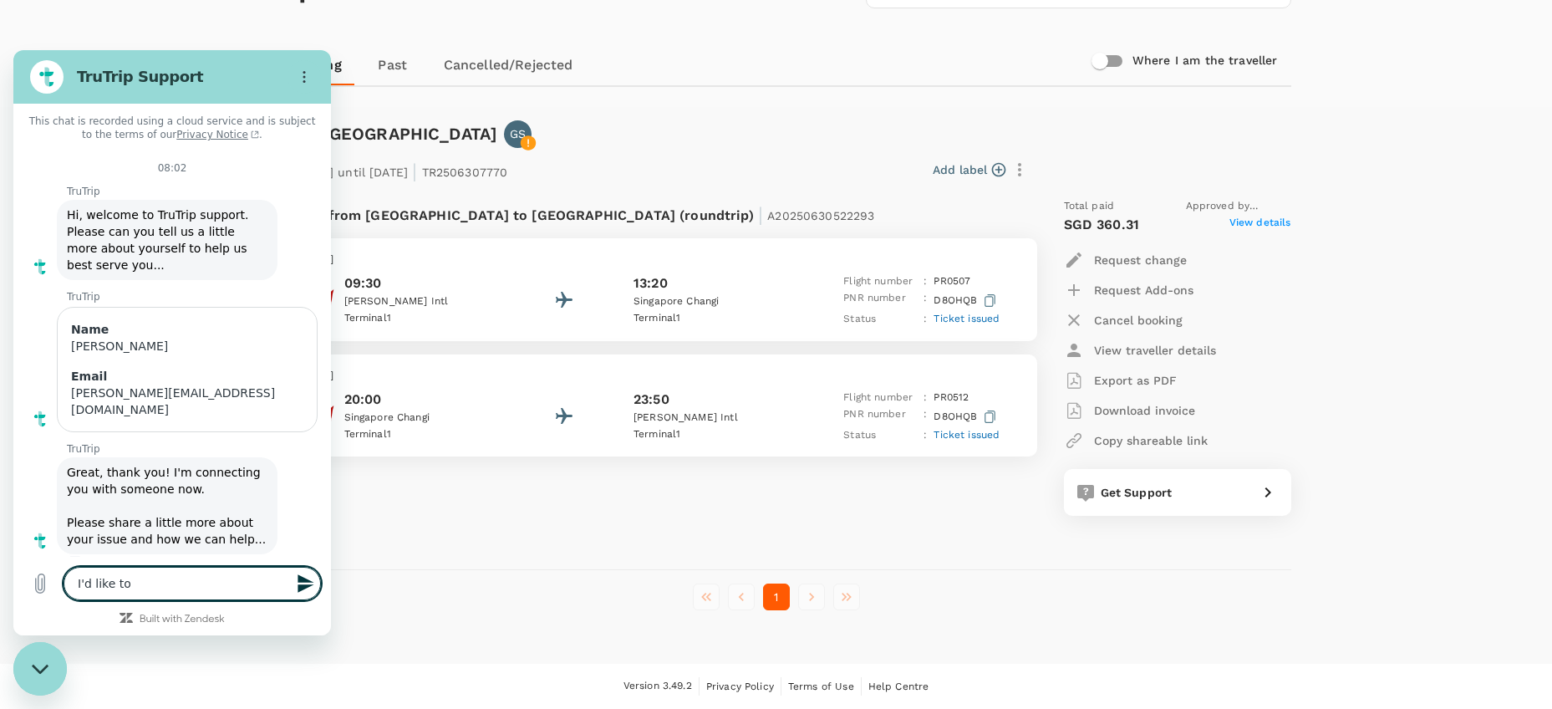
type textarea "x"
type textarea "I'd like to r"
type textarea "x"
type textarea "I'd like to re"
type textarea "x"
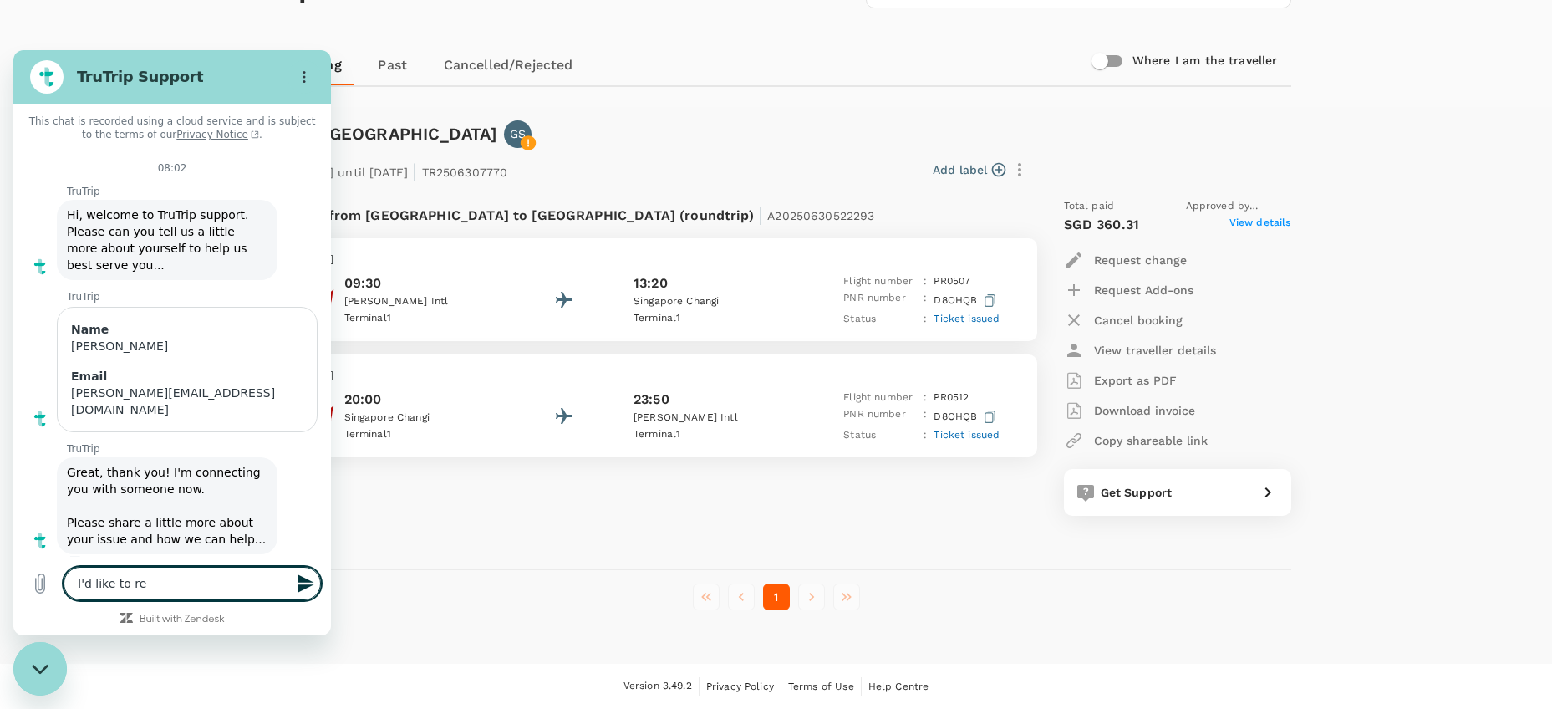
type textarea "I'd like to reb"
type textarea "x"
type textarea "I'd like to rebo"
type textarea "x"
type textarea "I'd like to reboo"
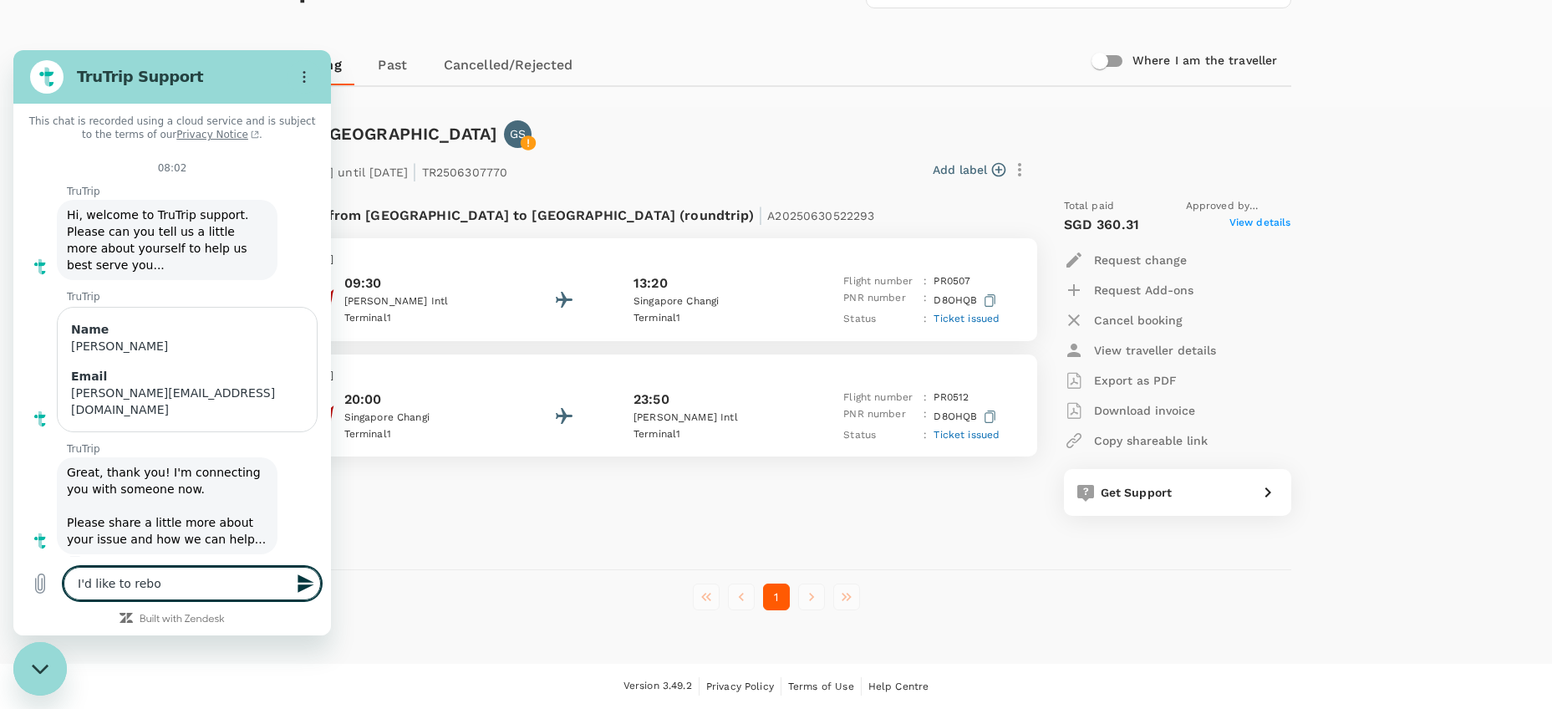
type textarea "x"
type textarea "I'd like to rebook"
type textarea "x"
type textarea "I'd like to rebook"
type textarea "x"
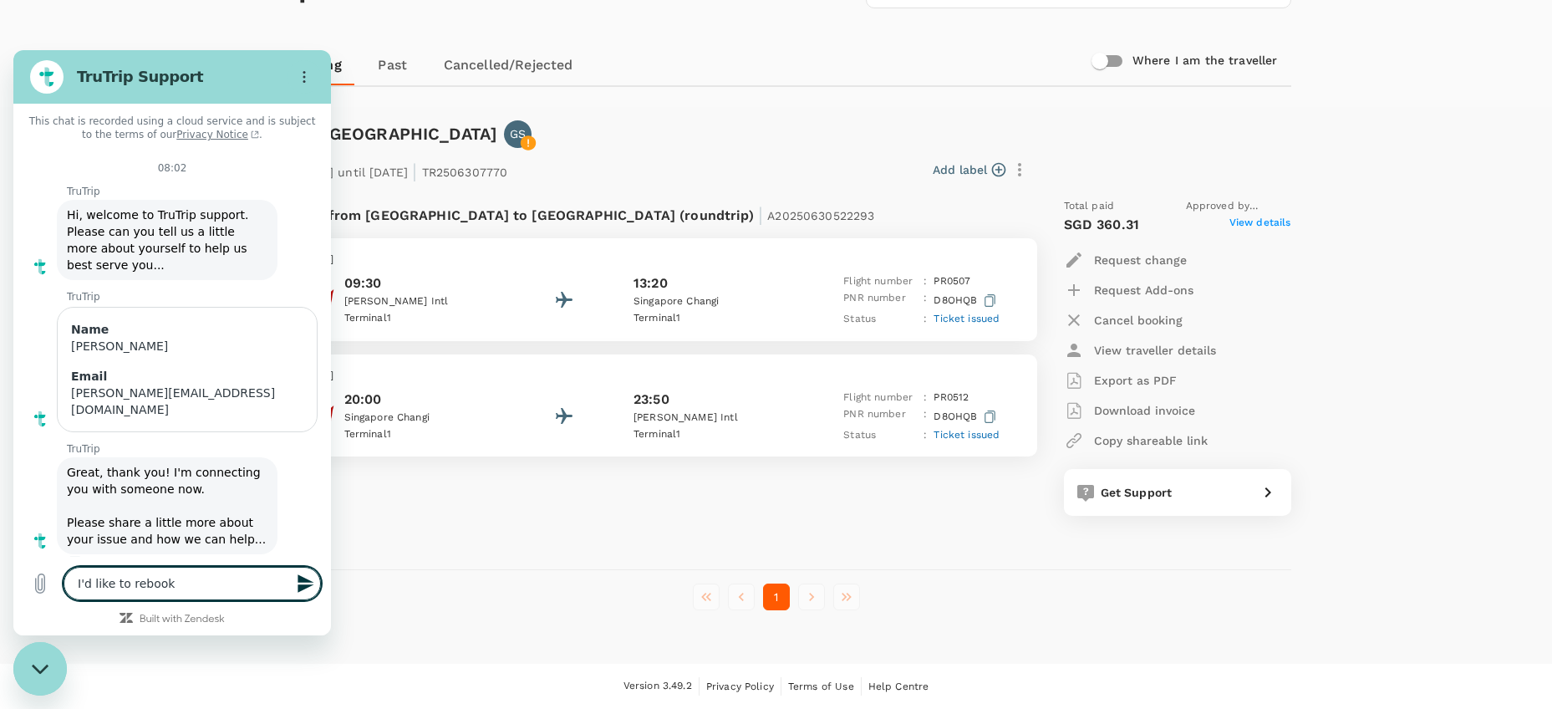
type textarea "I'd like to rebook m"
type textarea "x"
type textarea "I'd like to rebook m"
type textarea "x"
type textarea "I'd like to rebook m"
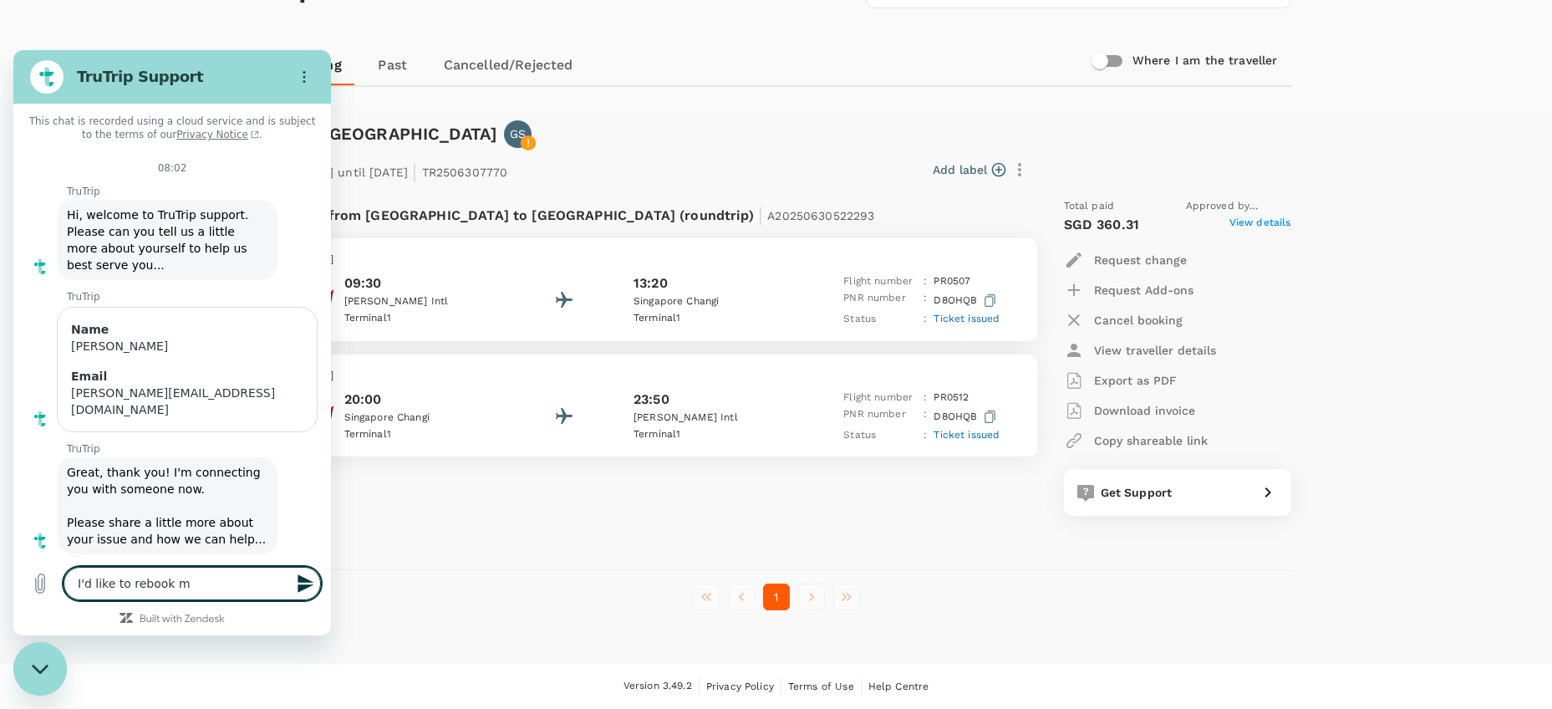
type textarea "x"
type textarea "I'd like to rebook my"
type textarea "x"
type textarea "I'd like to rebook my"
type textarea "x"
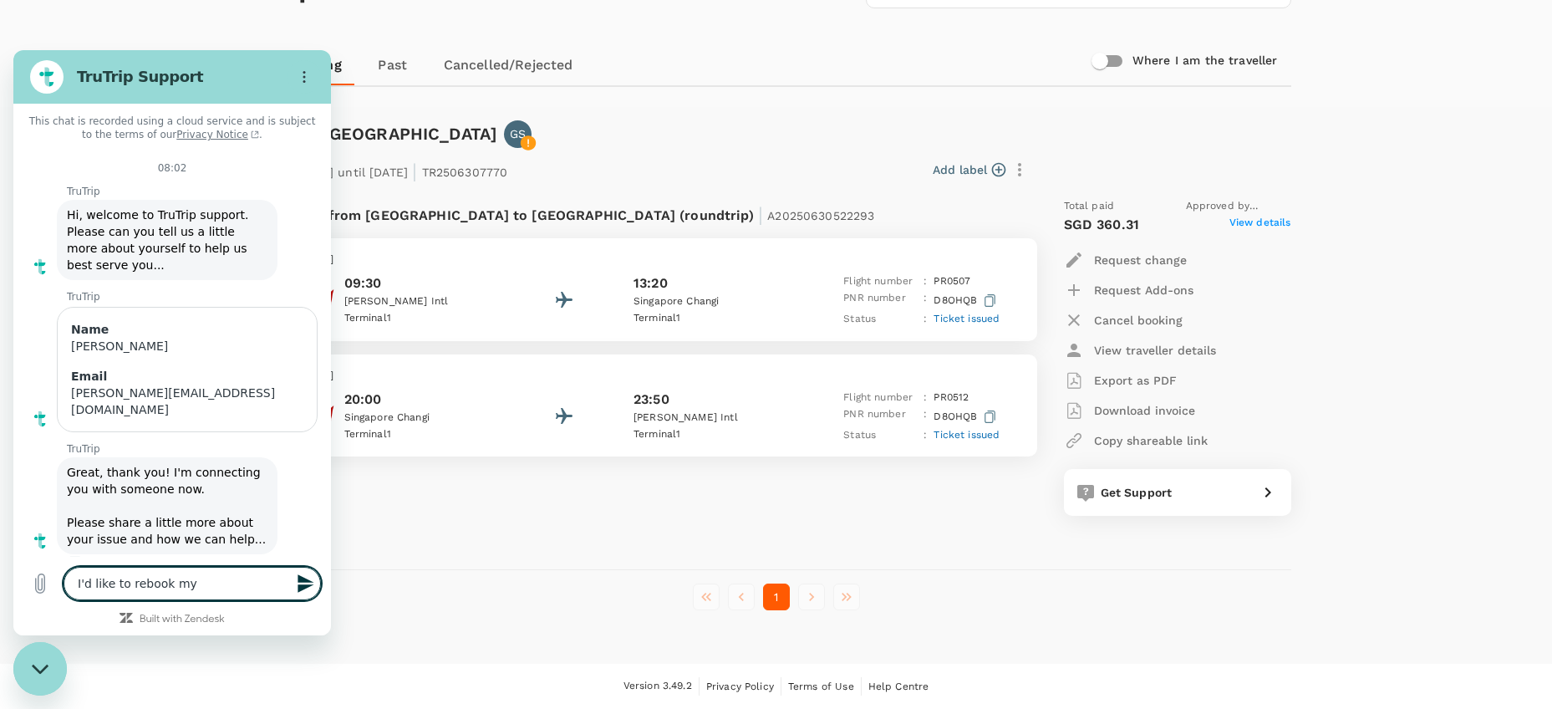
type textarea "I'd like to rebook my f"
type textarea "x"
type textarea "I'd like to rebook my"
type textarea "x"
type textarea "I'd like to rebook my f"
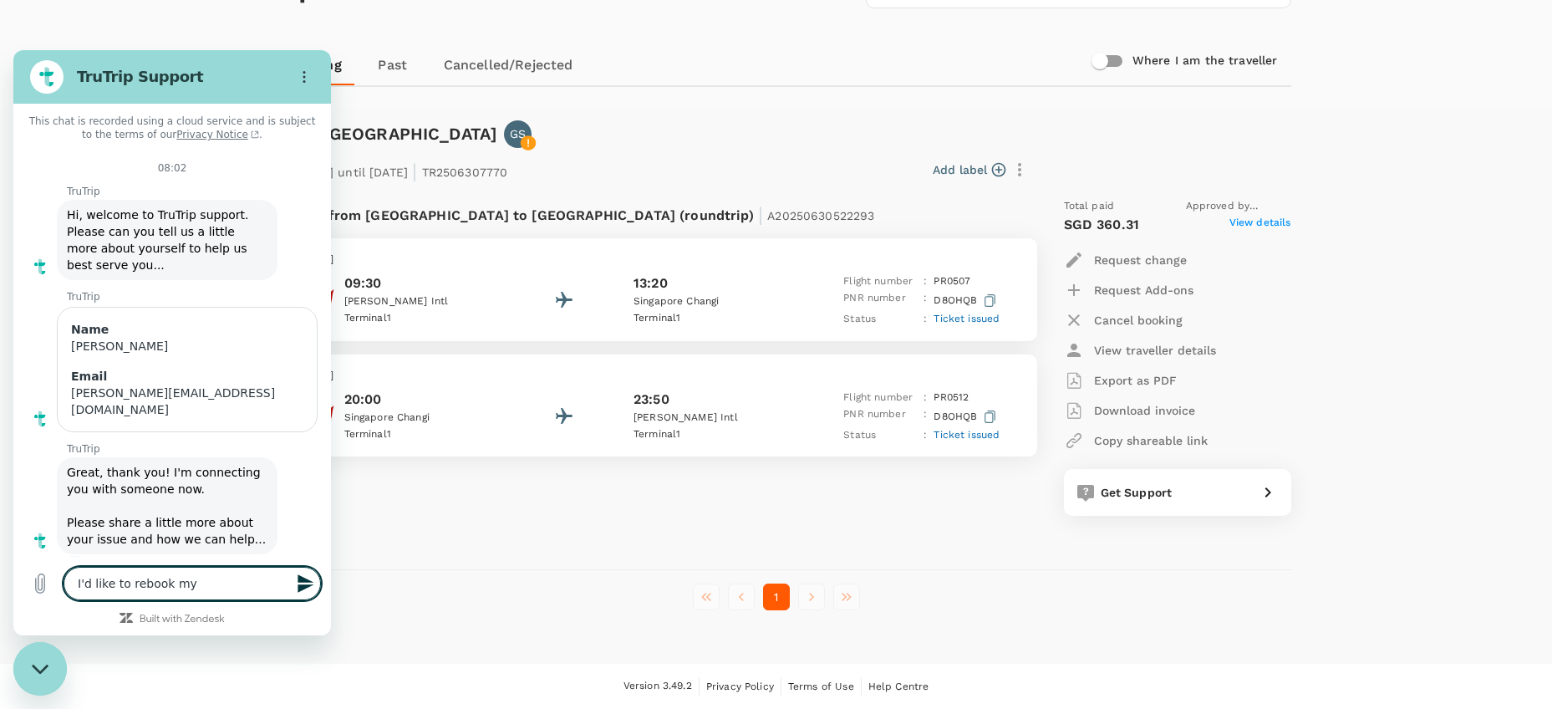
type textarea "x"
type textarea "I'd like to rebook my fl"
type textarea "x"
type textarea "I'd like to rebook my fli"
type textarea "x"
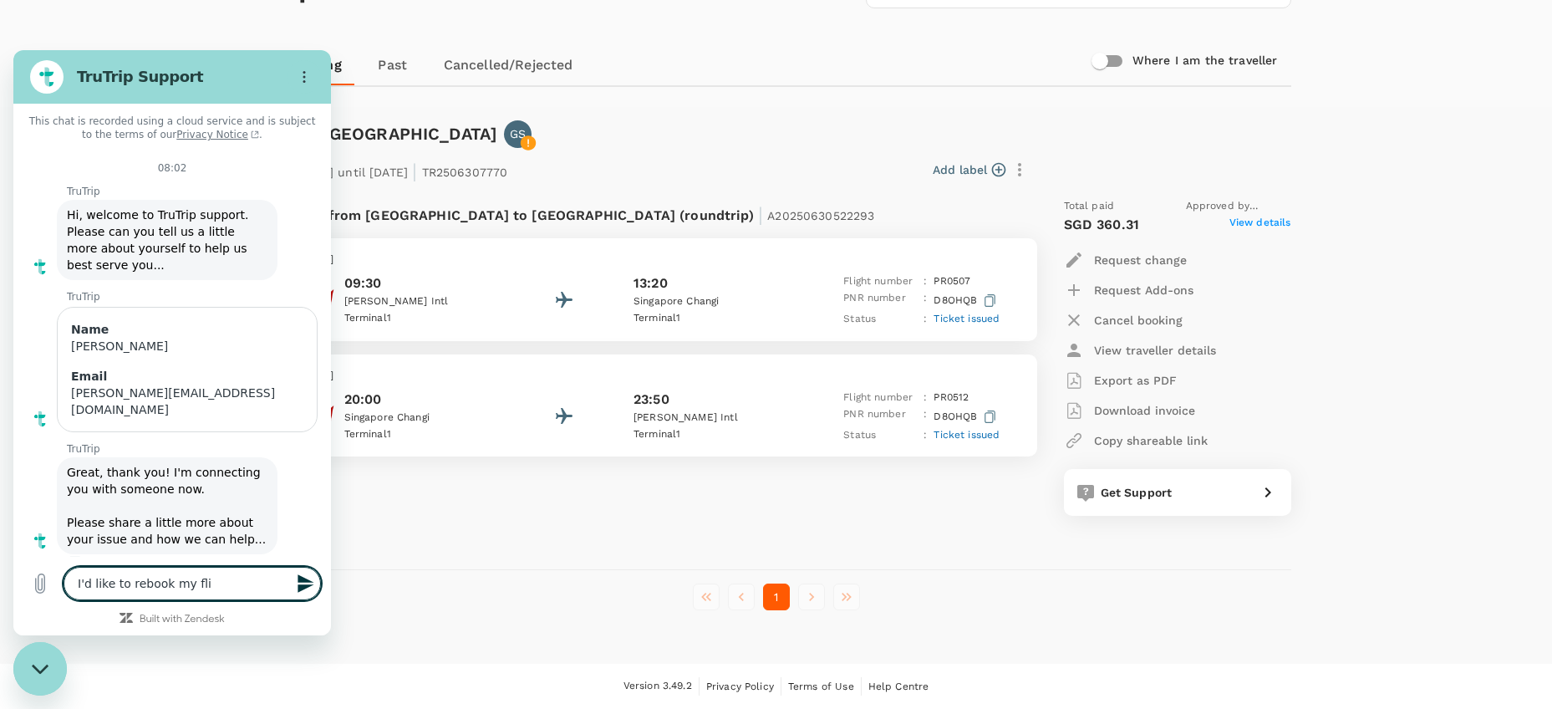
type textarea "I'd like to rebook my flig"
type textarea "x"
type textarea "I'd like to rebook my fligh"
type textarea "x"
type textarea "I'd like to rebook my flight"
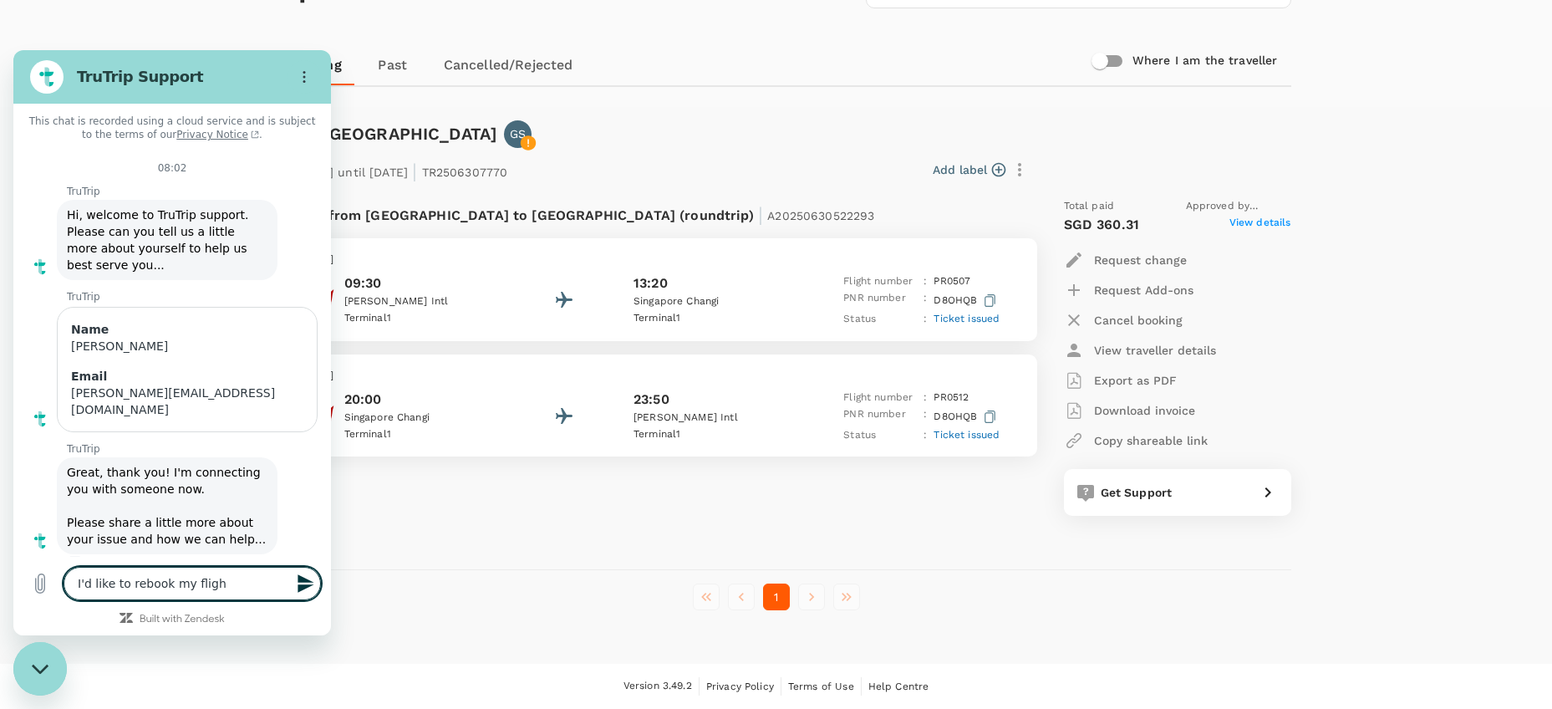
type textarea "x"
type textarea "I'd like to rebook my flight"
type textarea "x"
type textarea "I'd like to rebook my flight b"
type textarea "x"
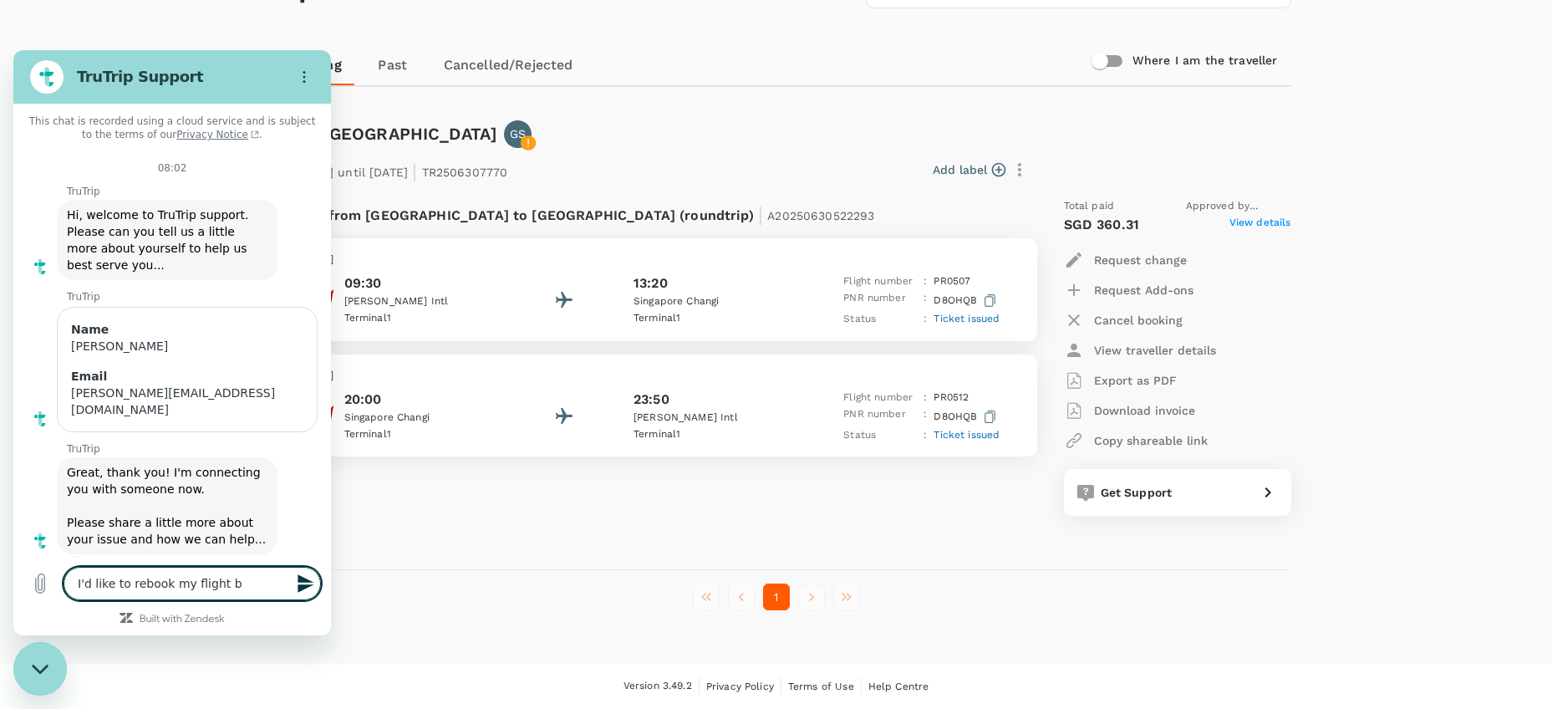
type textarea "I'd like to rebook my flight bu"
type textarea "x"
type textarea "I'd like to rebook my flight but"
type textarea "x"
type textarea "I'd like to rebook my flight but"
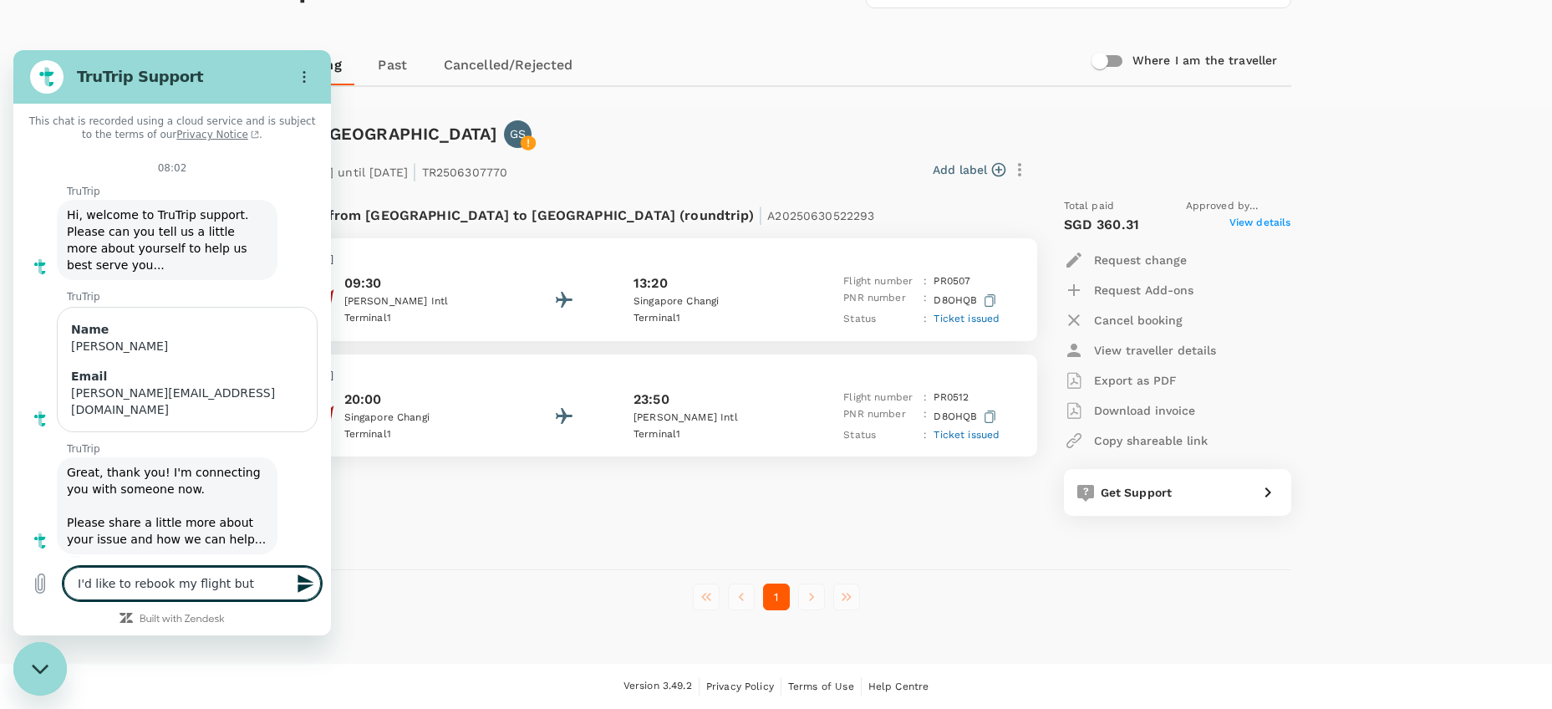
type textarea "x"
type textarea "I'd like to rebook my flight but t"
type textarea "x"
type textarea "I'd like to rebook my flight but th"
type textarea "x"
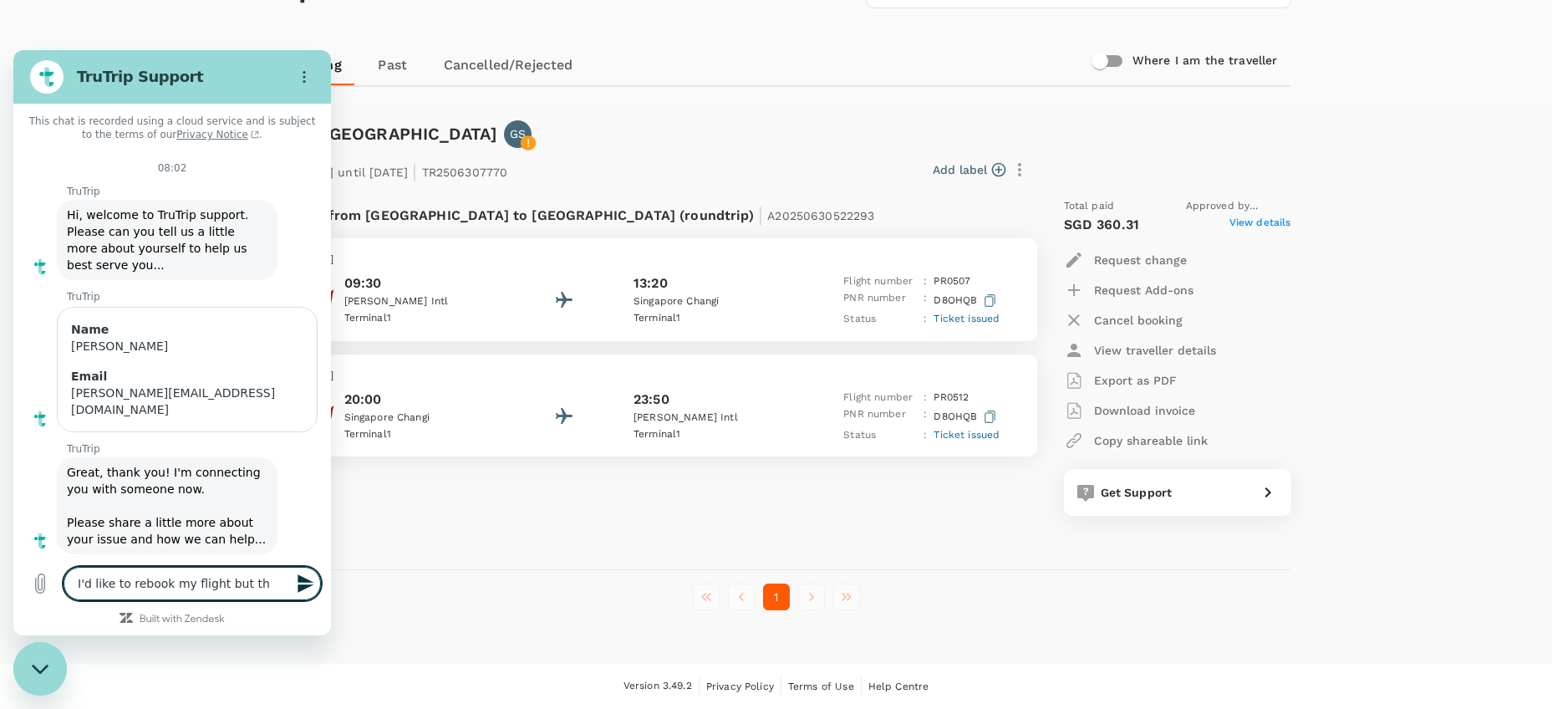
type textarea "I'd like to rebook my flight but the"
type textarea "x"
type textarea "I'd like to rebook my flight but the"
type textarea "x"
type textarea "I'd like to rebook my flight but the c"
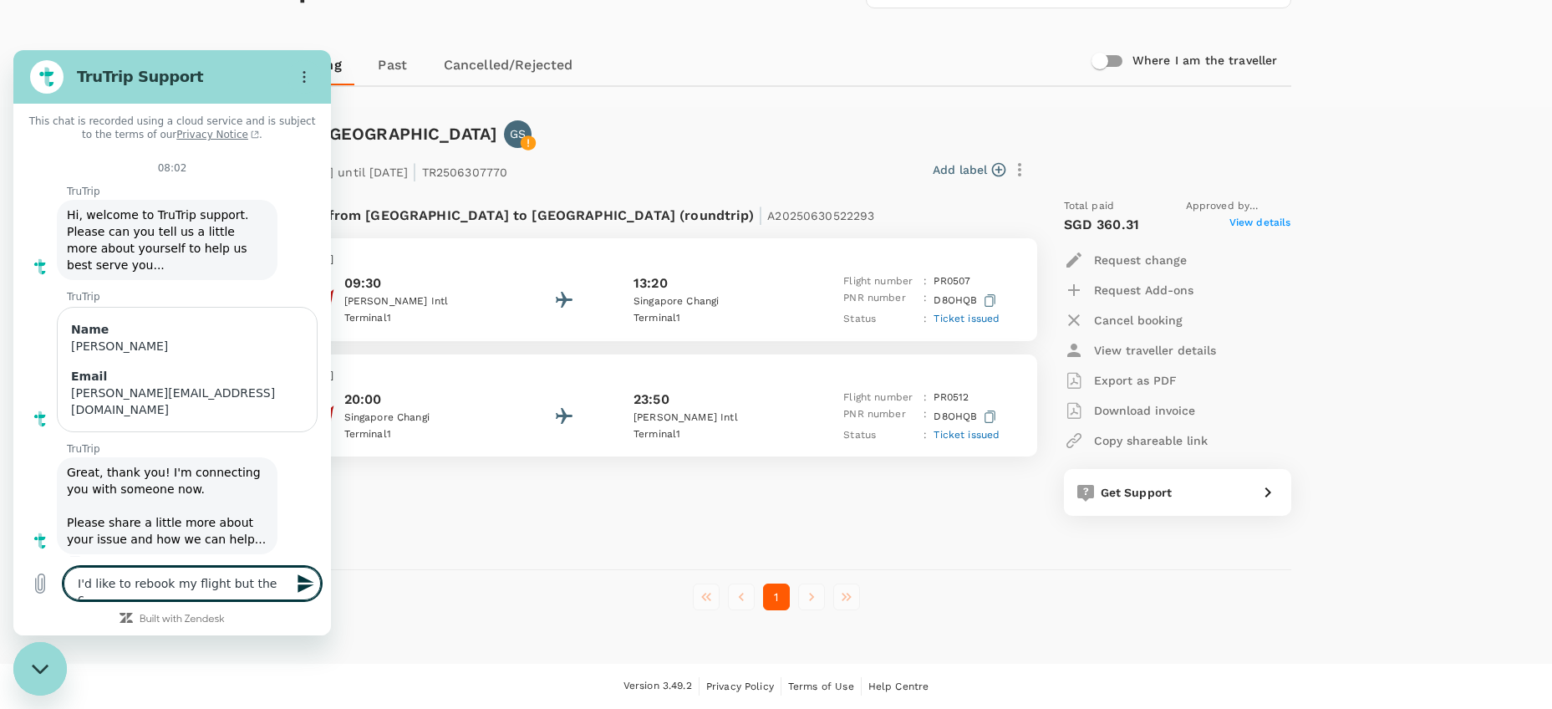
type textarea "x"
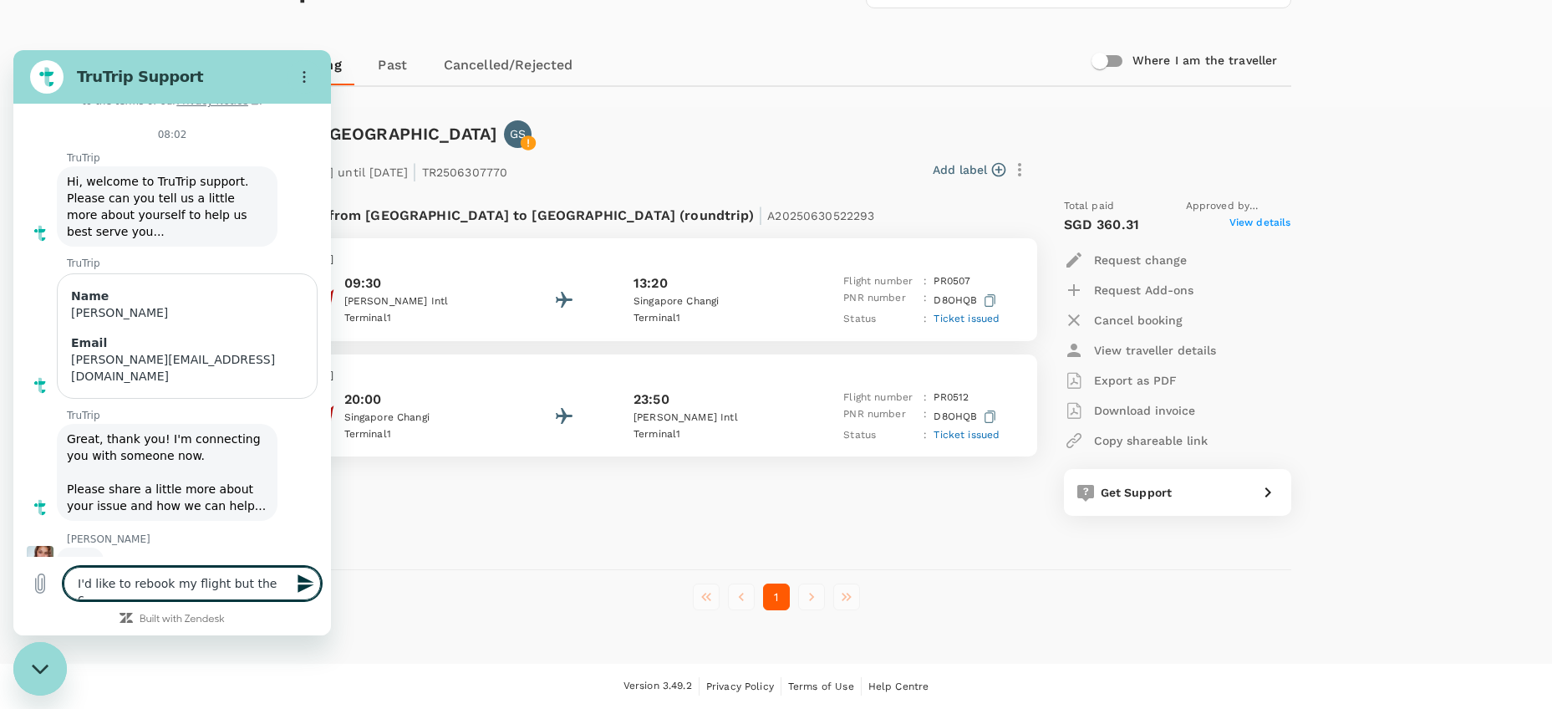
scroll to position [34, 0]
type textarea "I'd like to rebook my flight but the co"
type textarea "x"
type textarea "I'd like to rebook my flight but the cos"
type textarea "x"
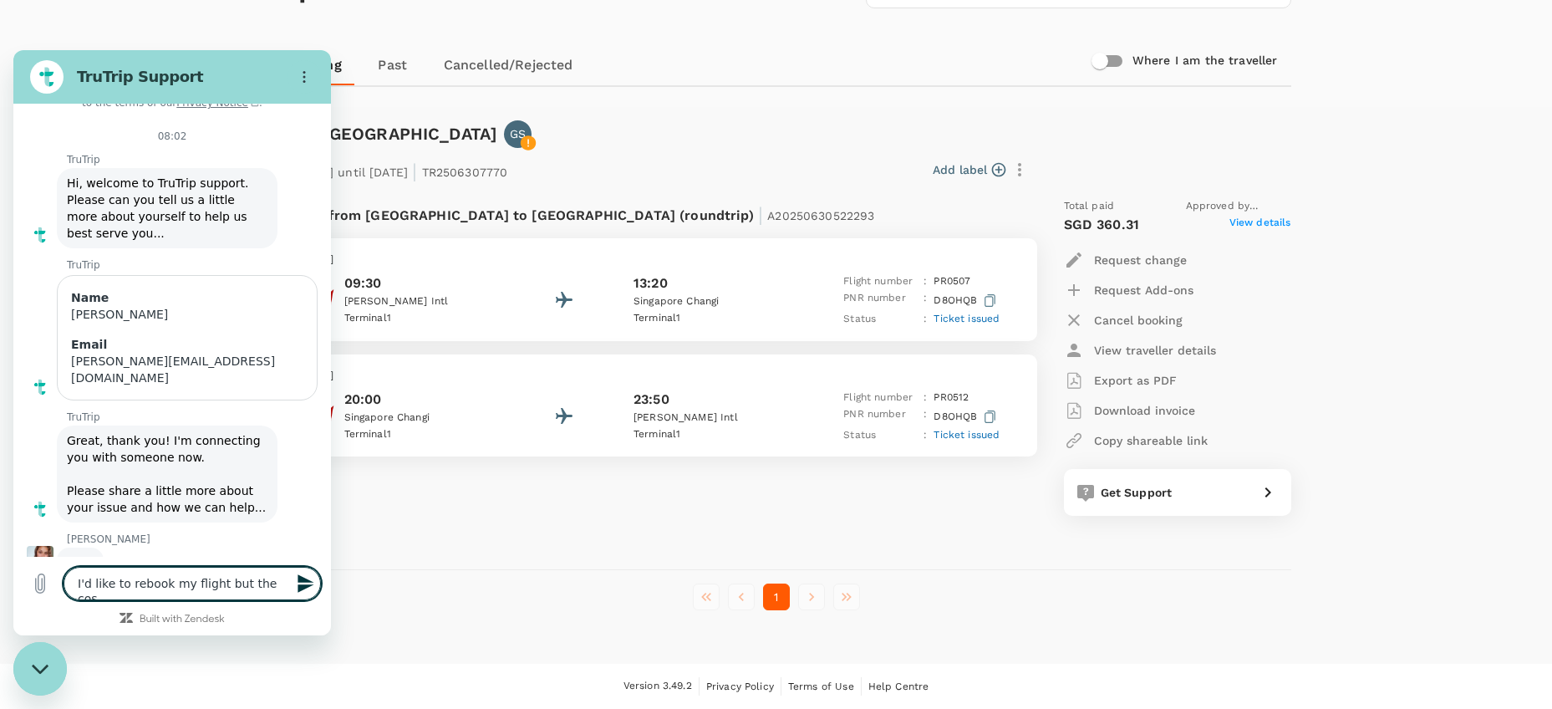
type textarea "I'd like to rebook my flight but the cost"
type textarea "x"
type textarea "I'd like to rebook my flight but the cost"
type textarea "x"
type textarea "I'd like to rebook my flight but the cost o"
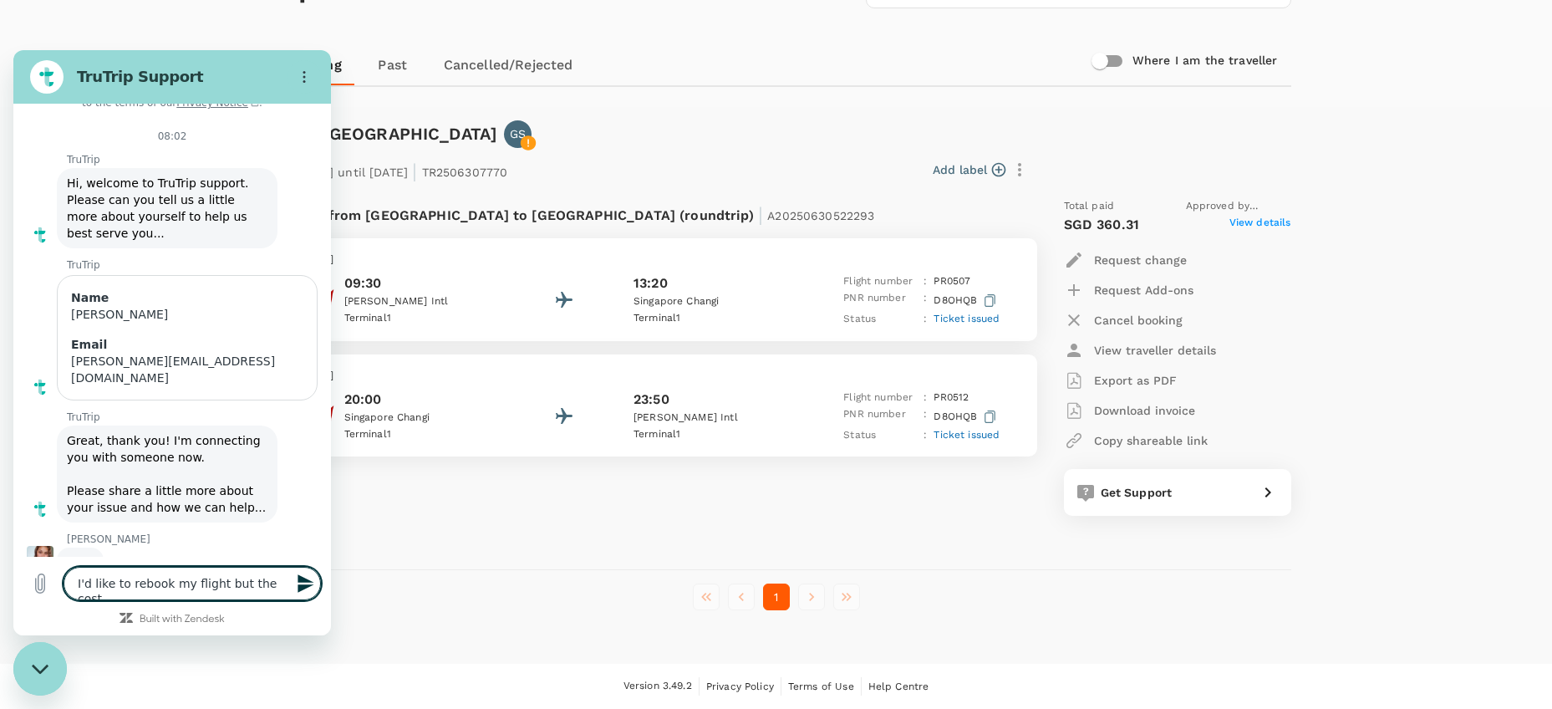
type textarea "x"
type textarea "I'd like to rebook my flight but the cost of"
type textarea "x"
type textarea "I'd like to rebook my flight but the cost of"
type textarea "x"
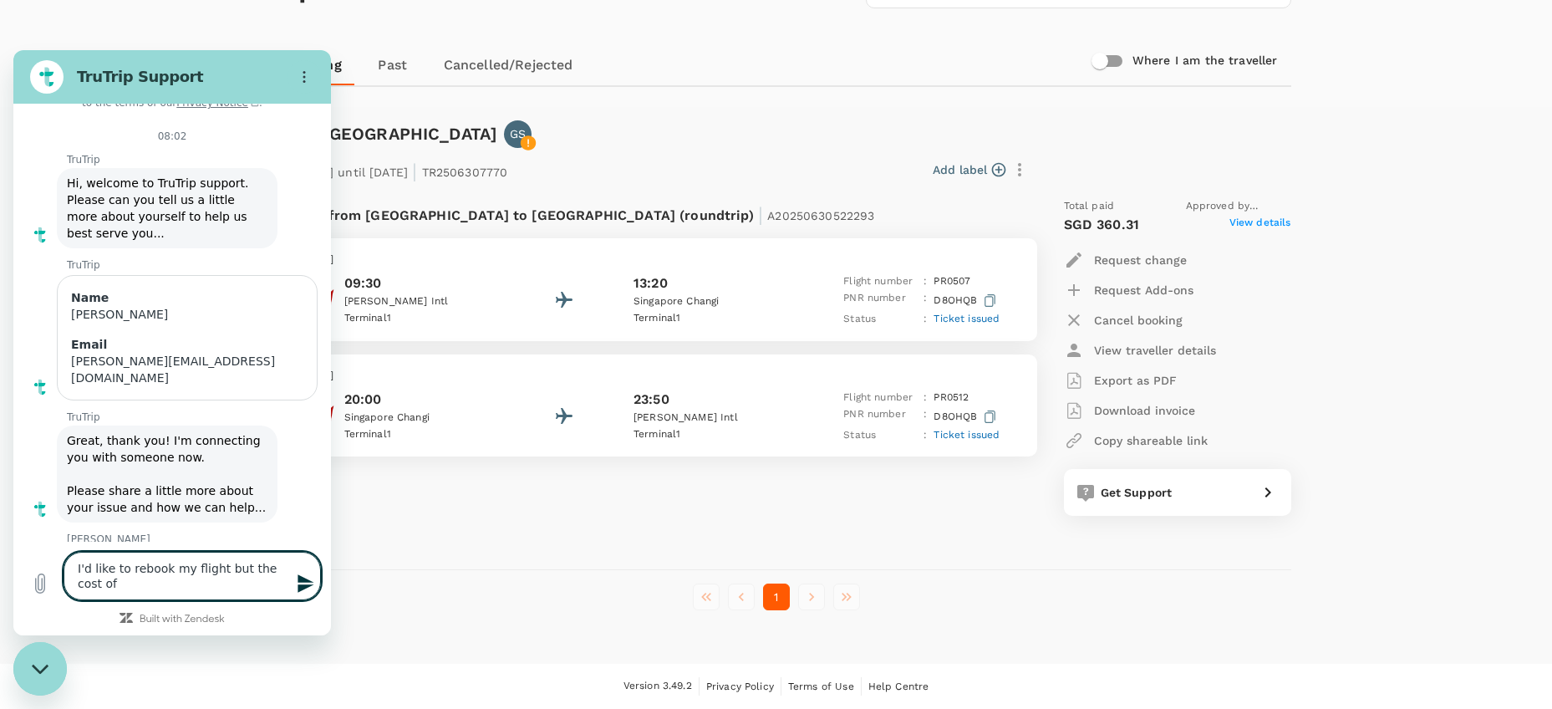
type textarea "I'd like to rebook my flight but the cost of r"
type textarea "x"
type textarea "I'd like to rebook my flight but the cost of re"
type textarea "x"
type textarea "I'd like to rebook my flight but the cost of reb"
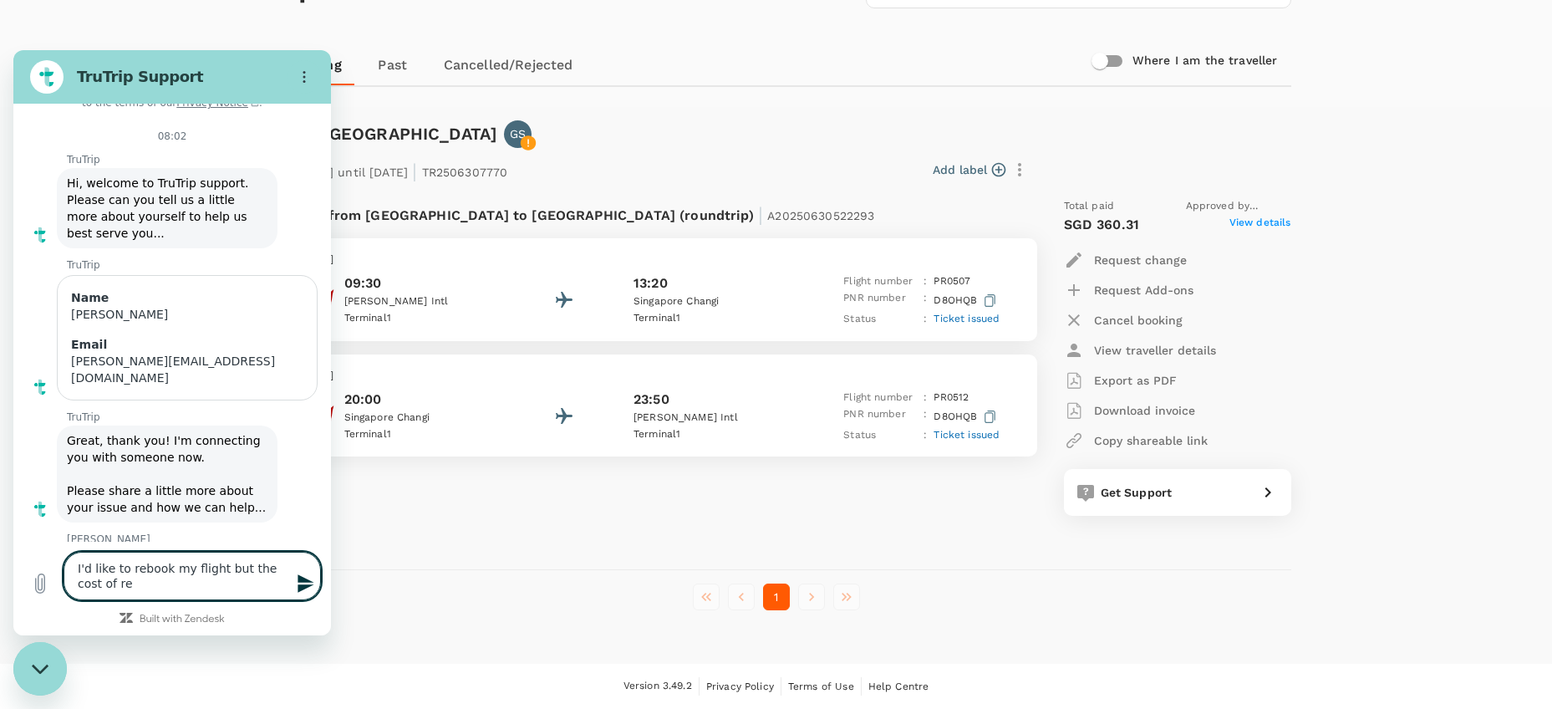
type textarea "x"
type textarea "I'd like to rebook my flight but the cost of rebo"
type textarea "x"
type textarea "I'd like to rebook my flight but the cost of reboo"
type textarea "x"
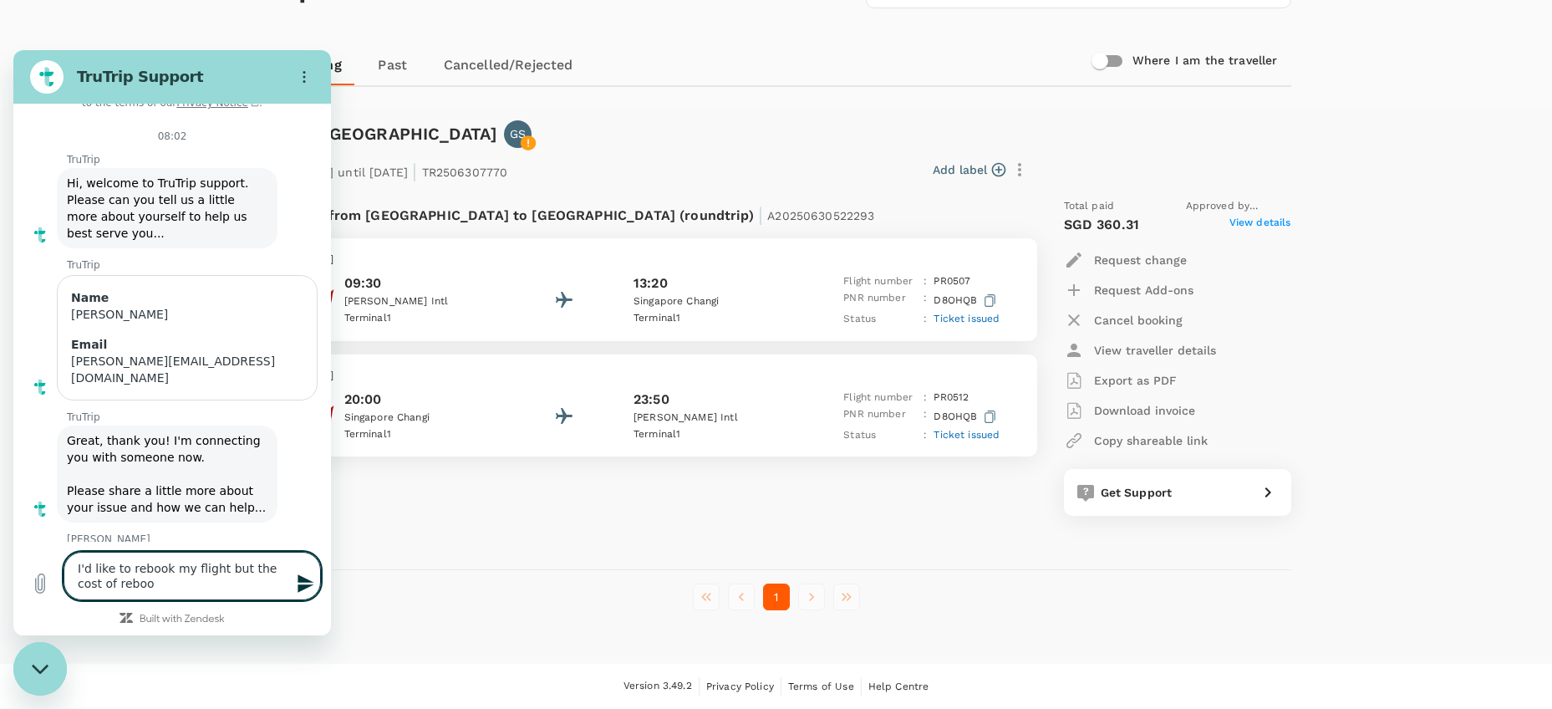
type textarea "I'd like to rebook my flight but the cost of rebook"
type textarea "x"
type textarea "I'd like to rebook my flight but the cost of rebooki"
type textarea "x"
type textarea "I'd like to rebook my flight but the cost of rebookin"
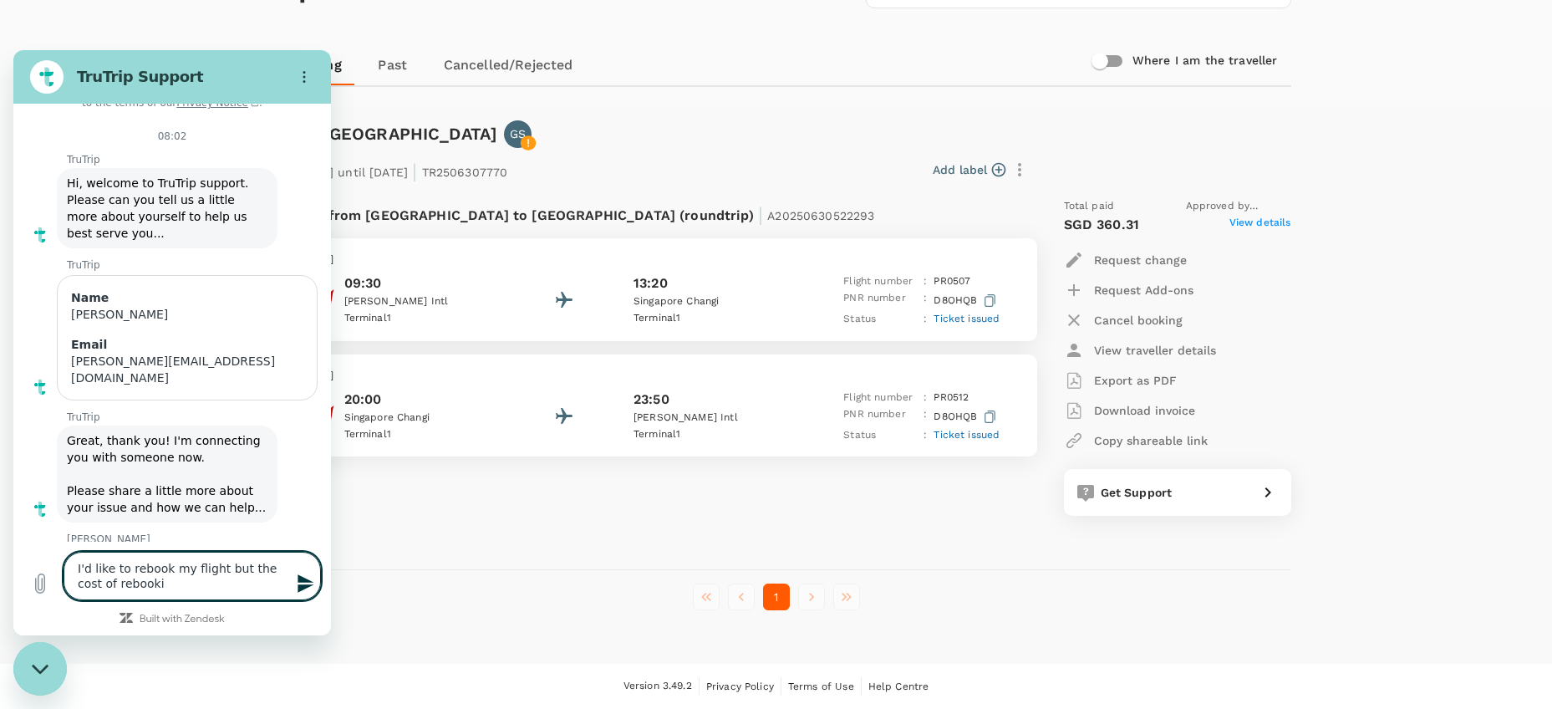
type textarea "x"
type textarea "I'd like to rebook my flight but the cost of rebooking"
type textarea "x"
type textarea "I'd like to rebook my flight but the cost of rebooking"
type textarea "x"
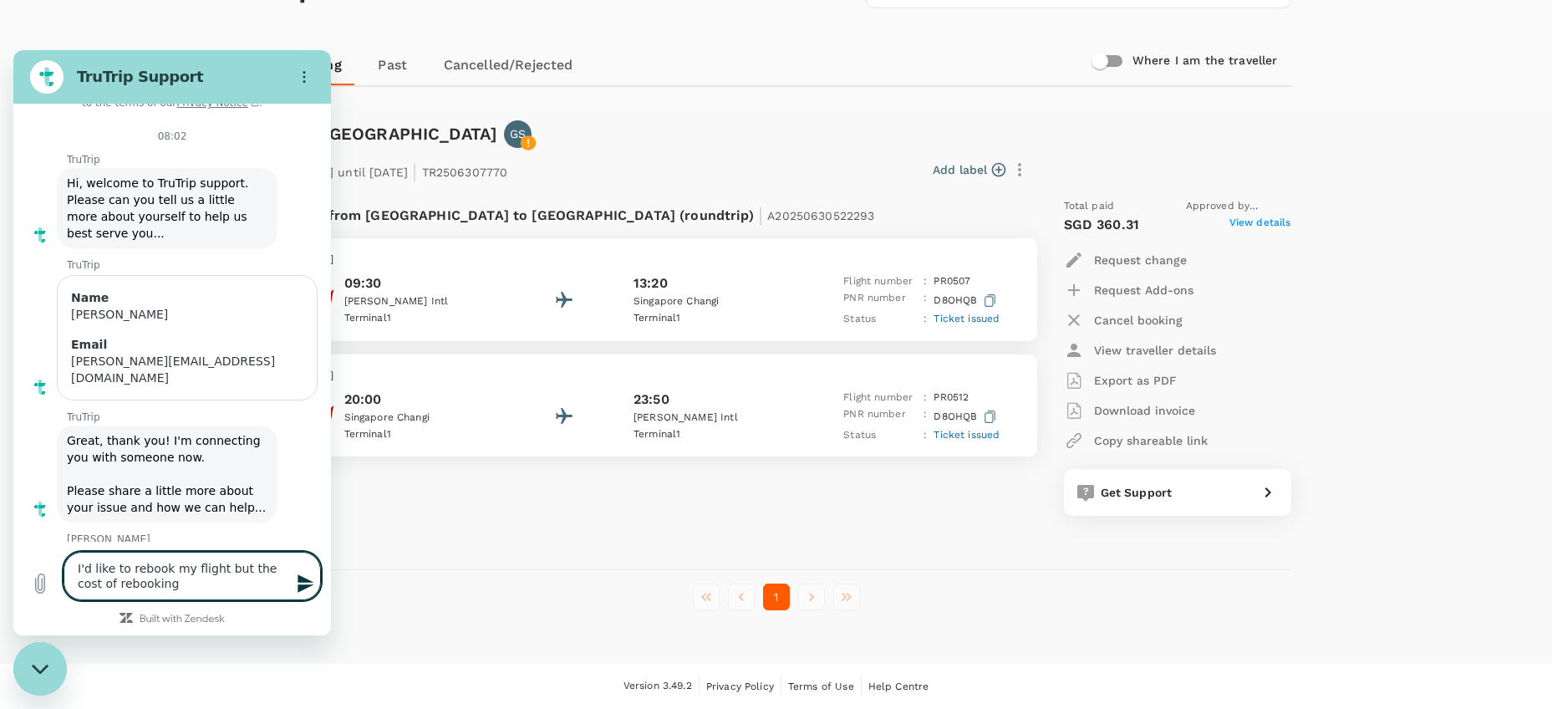
type textarea "I'd like to rebook my flight but the cost of rebooking i"
type textarea "x"
type textarea "I'd like to rebook my flight but the cost of rebooking it"
type textarea "x"
type textarea "I'd like to rebook my flight but the cost of rebooking it"
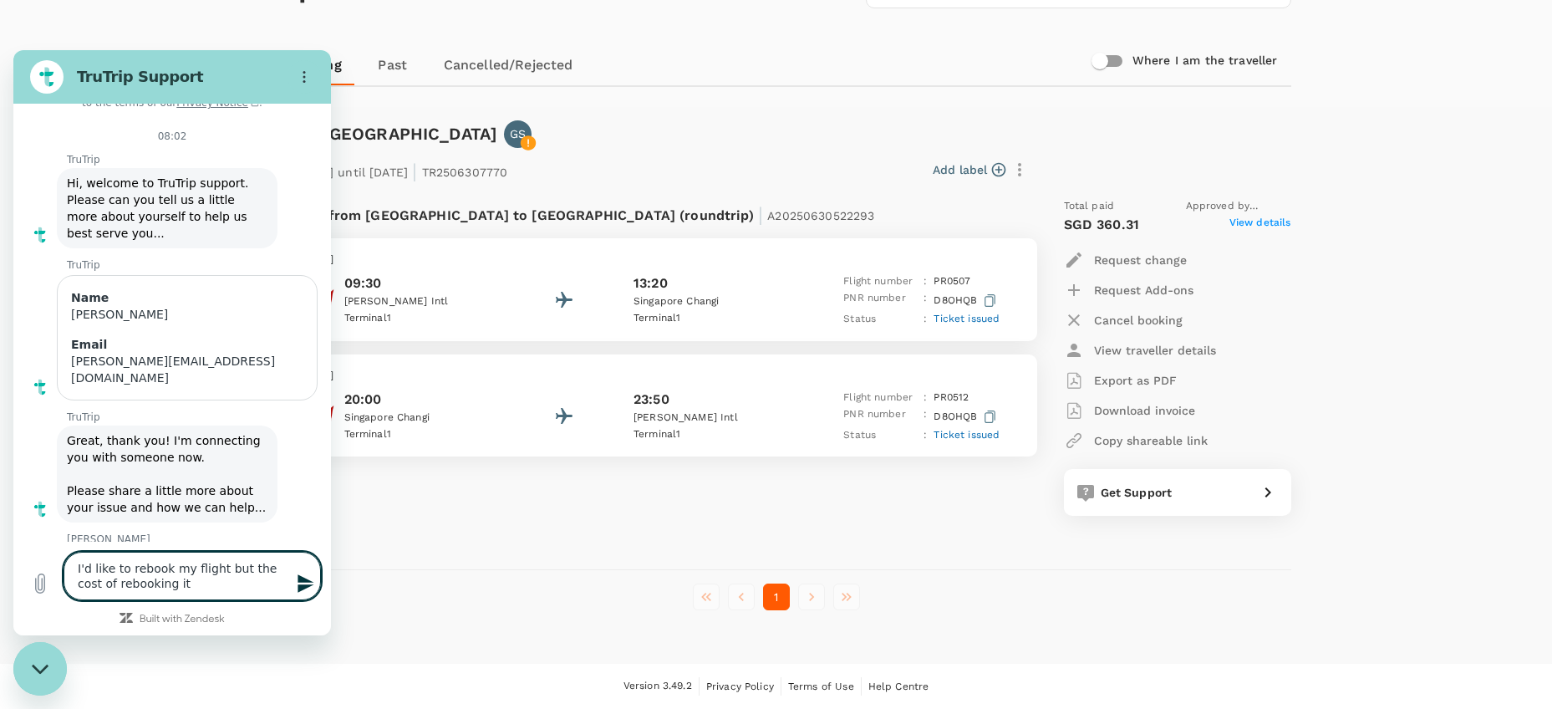
type textarea "x"
type textarea "I'd like to rebook my flight but the cost of rebooking it i"
type textarea "x"
type textarea "I'd like to rebook my flight but the cost of rebooking it is"
type textarea "x"
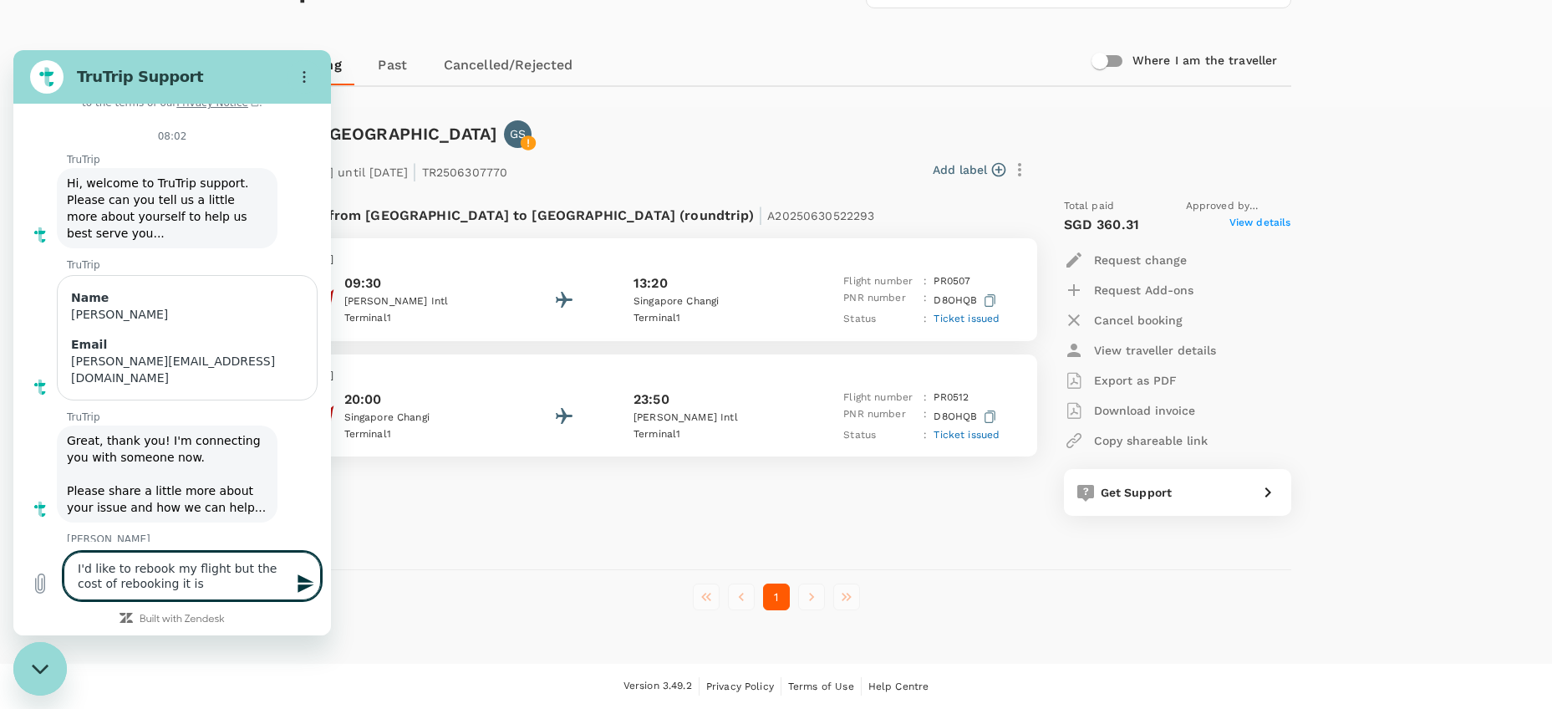
type textarea "I'd like to rebook my flight but the cost of rebooking it is"
type textarea "x"
type textarea "I'd like to rebook my flight but the cost of rebooking it is a"
type textarea "x"
type textarea "I'd like to rebook my flight but the cost of rebooking it is as"
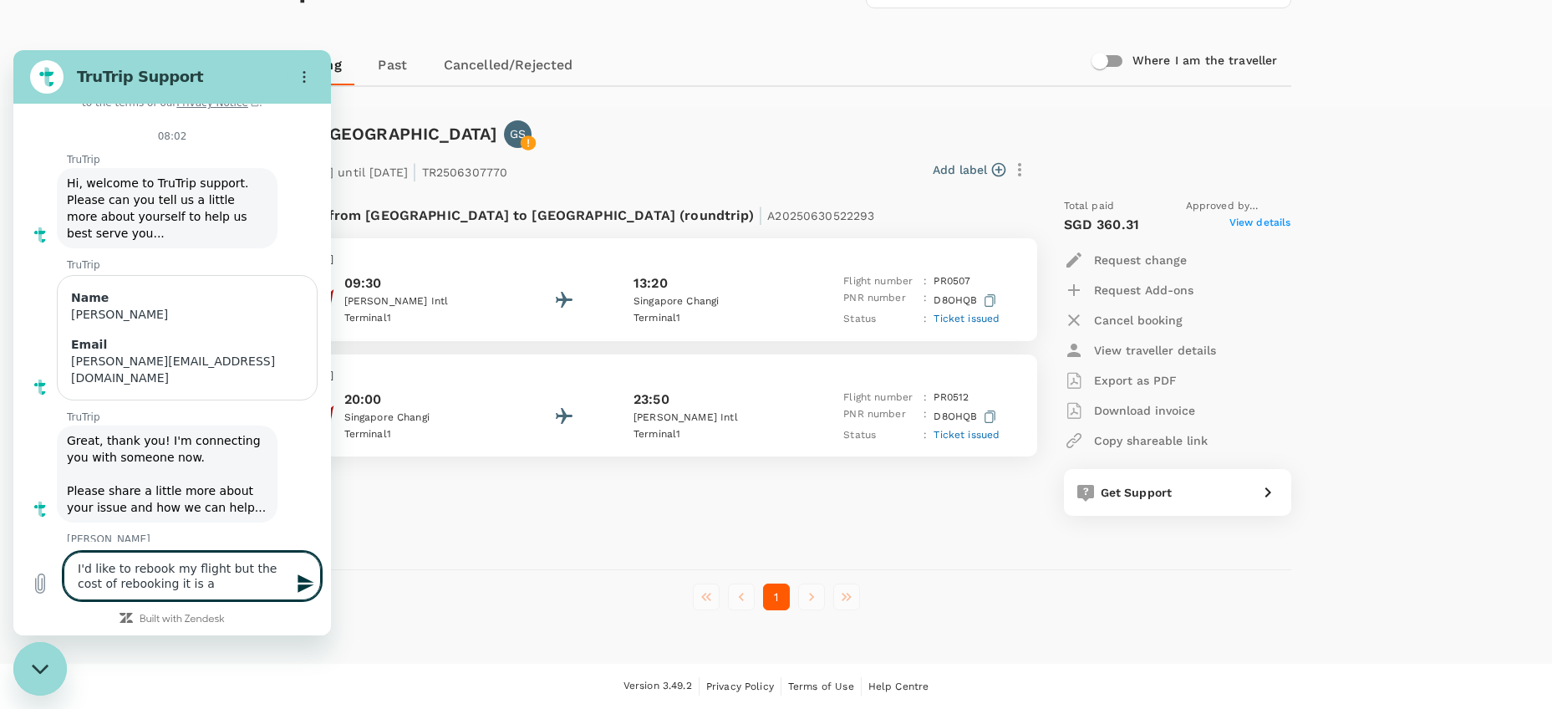
type textarea "x"
type textarea "I'd like to rebook my flight but the cost of rebooking it is as"
type textarea "x"
type textarea "I'd like to rebook my flight but the cost of rebooking it is as e"
type textarea "x"
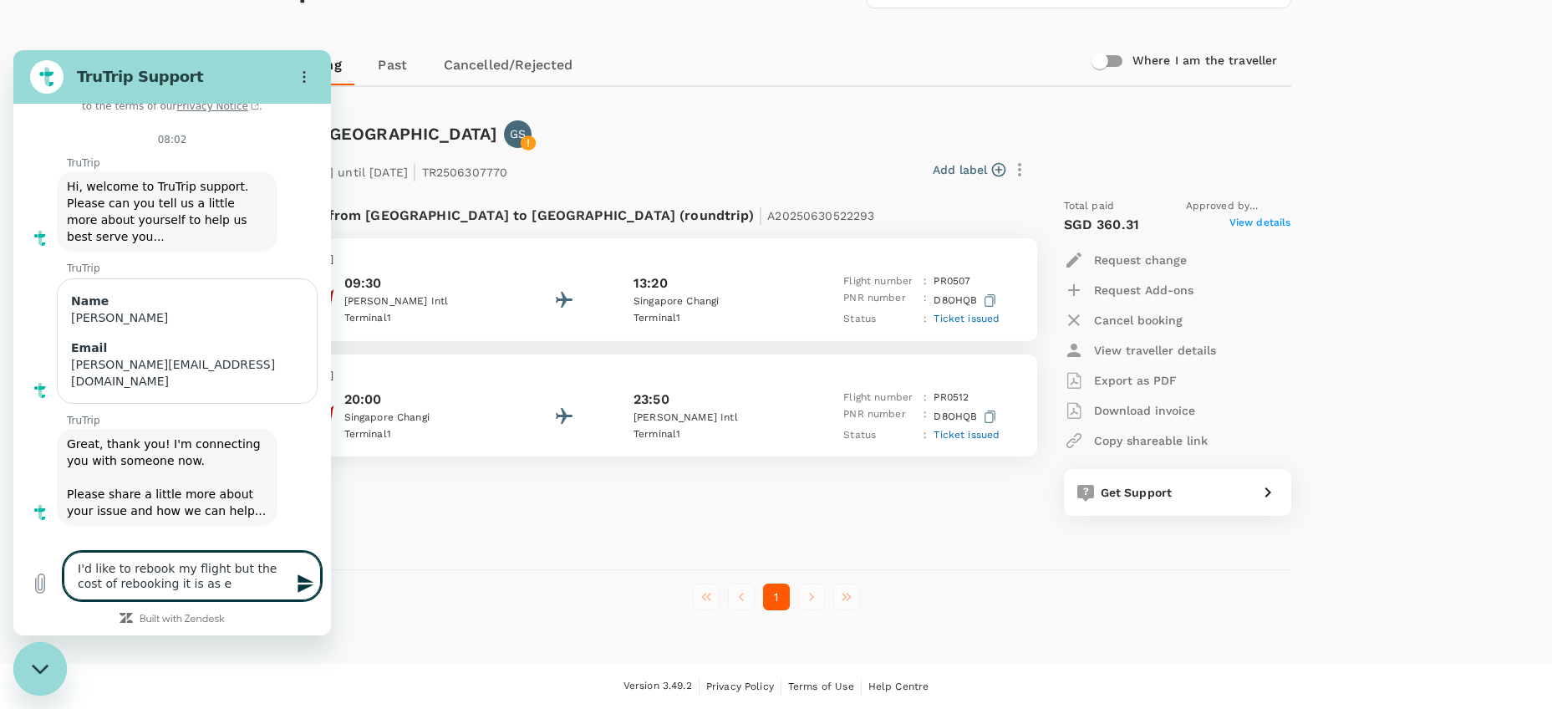
type textarea "I'd like to rebook my flight but the cost of rebooking it is as ex"
type textarea "x"
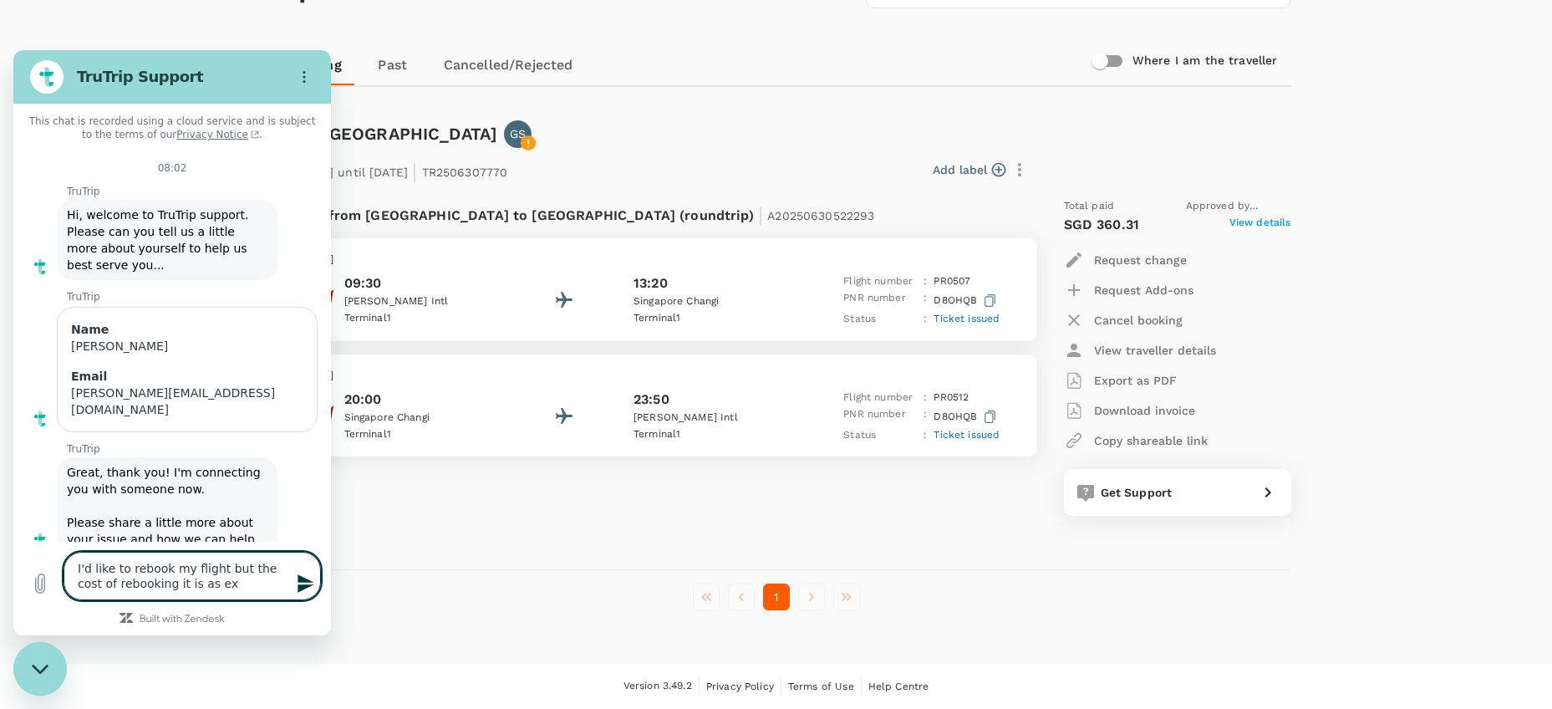
type textarea "I'd like to rebook my flight but the cost of rebooking it is as exp"
type textarea "x"
type textarea "I'd like to rebook my flight but the cost of rebooking it is as expe"
type textarea "x"
type textarea "I'd like to rebook my flight but the cost of rebooking it is as expen"
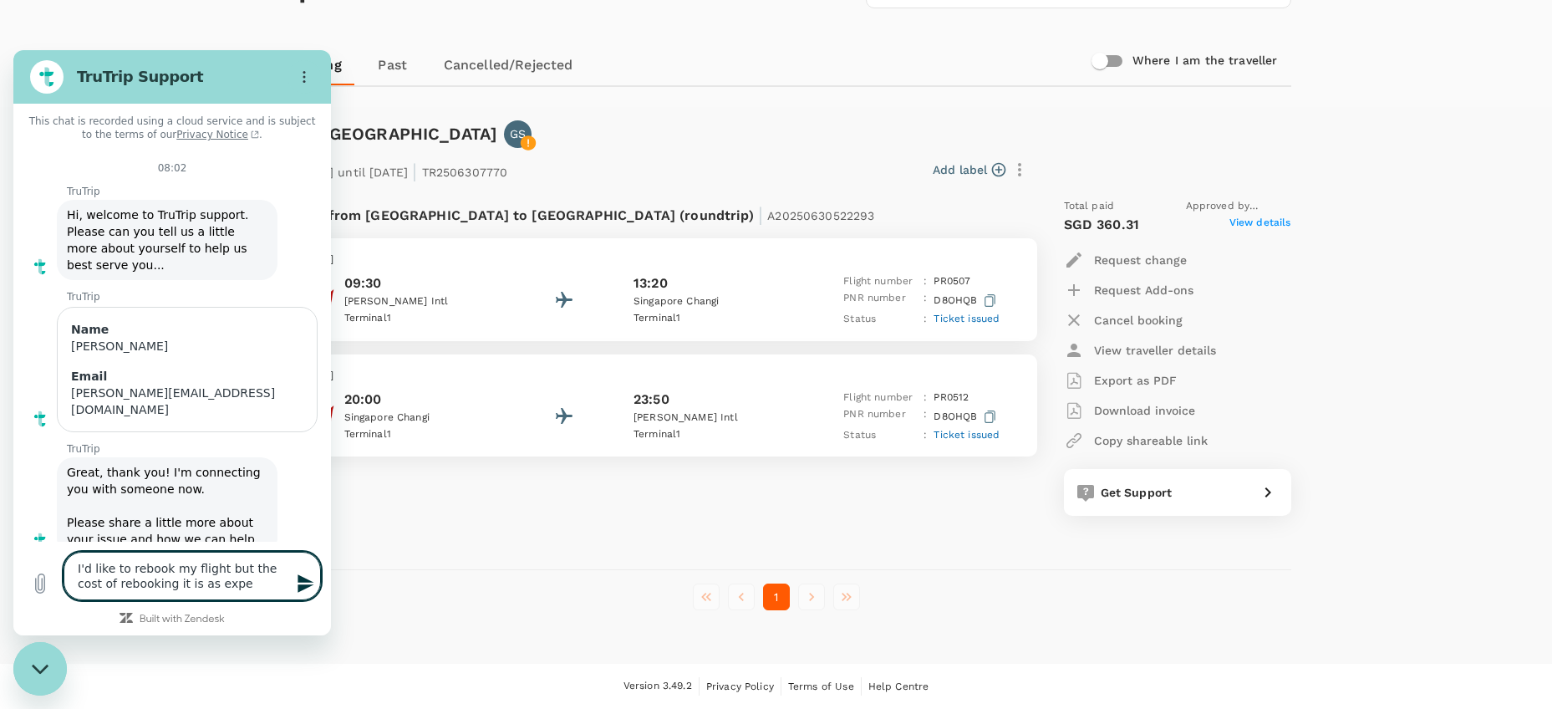
type textarea "x"
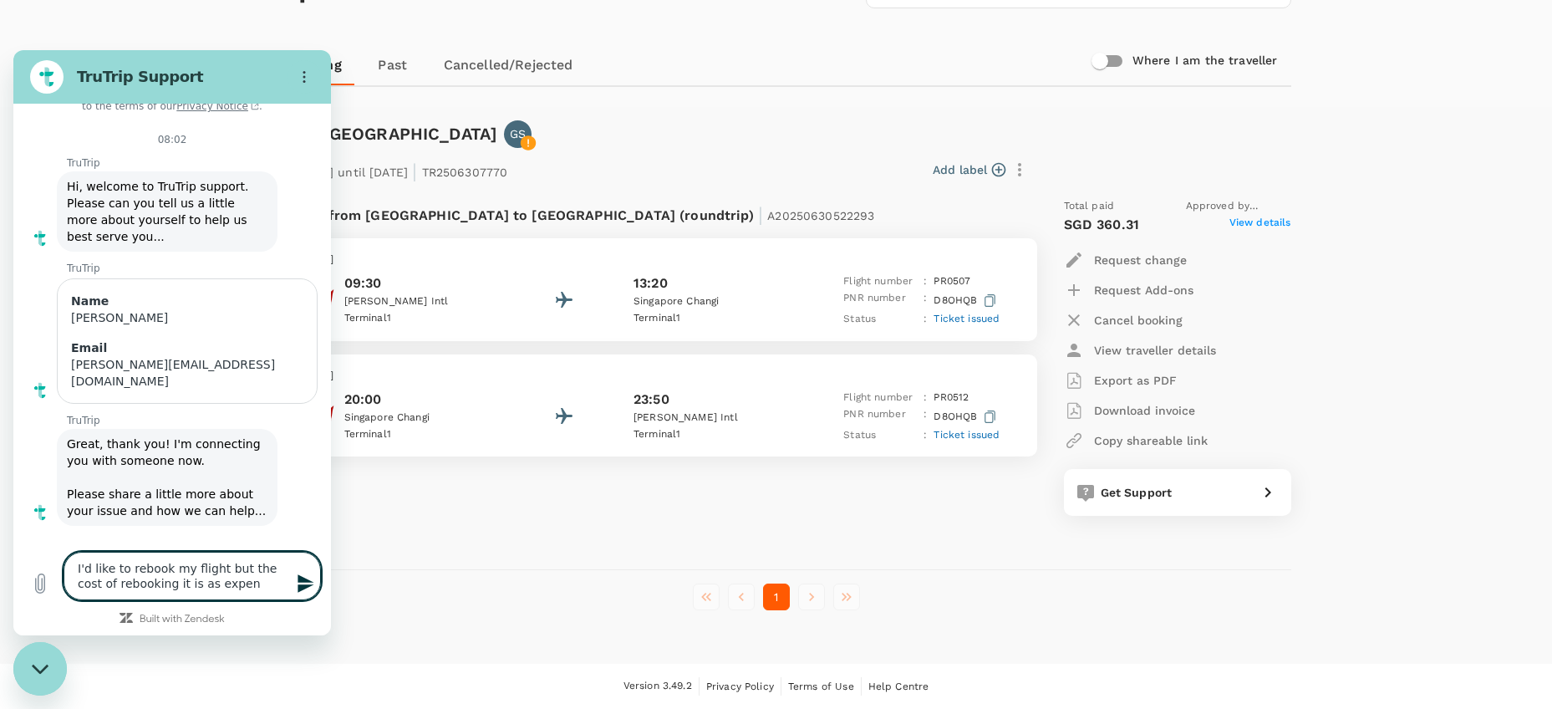
type textarea "I'd like to rebook my flight but the cost of rebooking it is as expens"
type textarea "x"
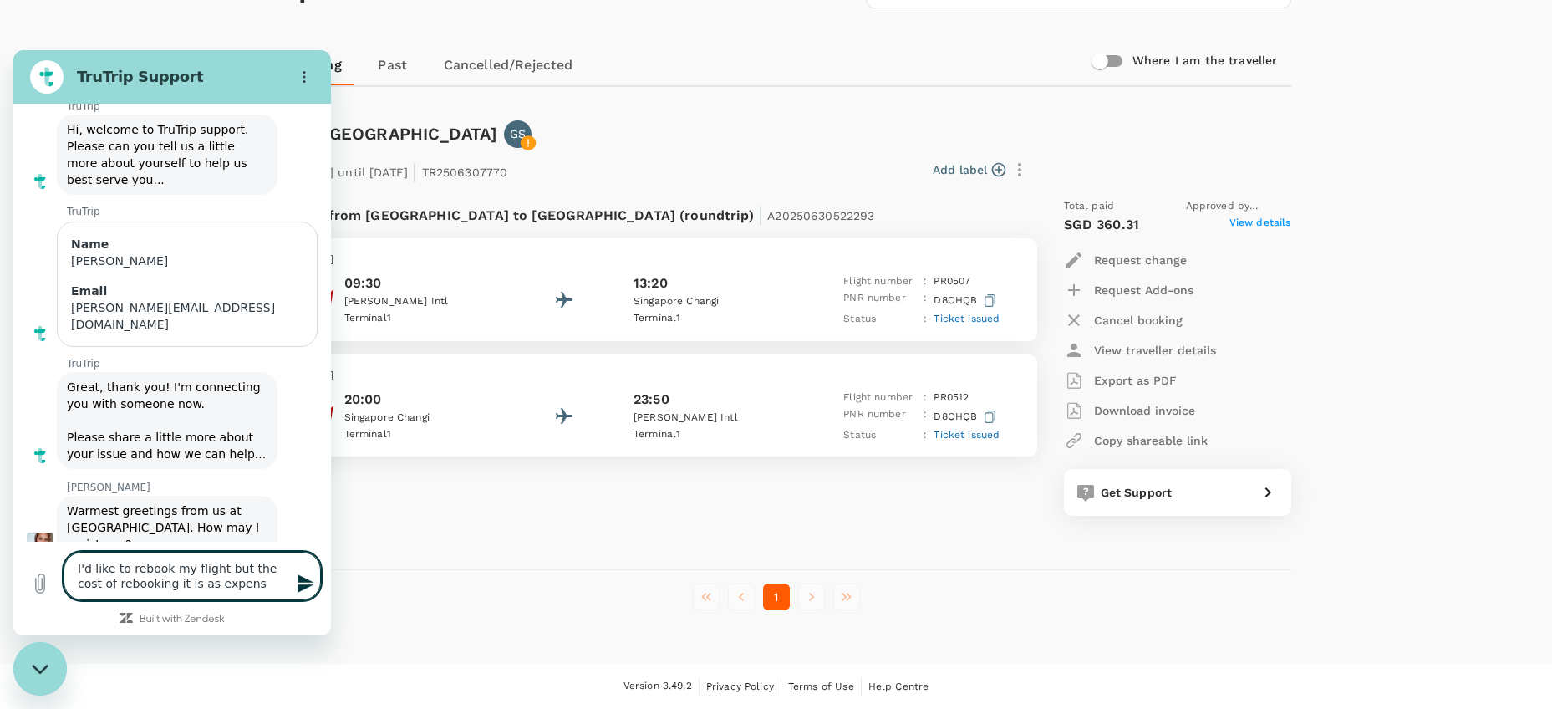
type textarea "I'd like to rebook my flight but the cost of rebooking it is as expensi"
type textarea "x"
type textarea "I'd like to rebook my flight but the cost of rebooking it is as expensiv"
type textarea "x"
type textarea "I'd like to rebook my flight but the cost of rebooking it is as expensive"
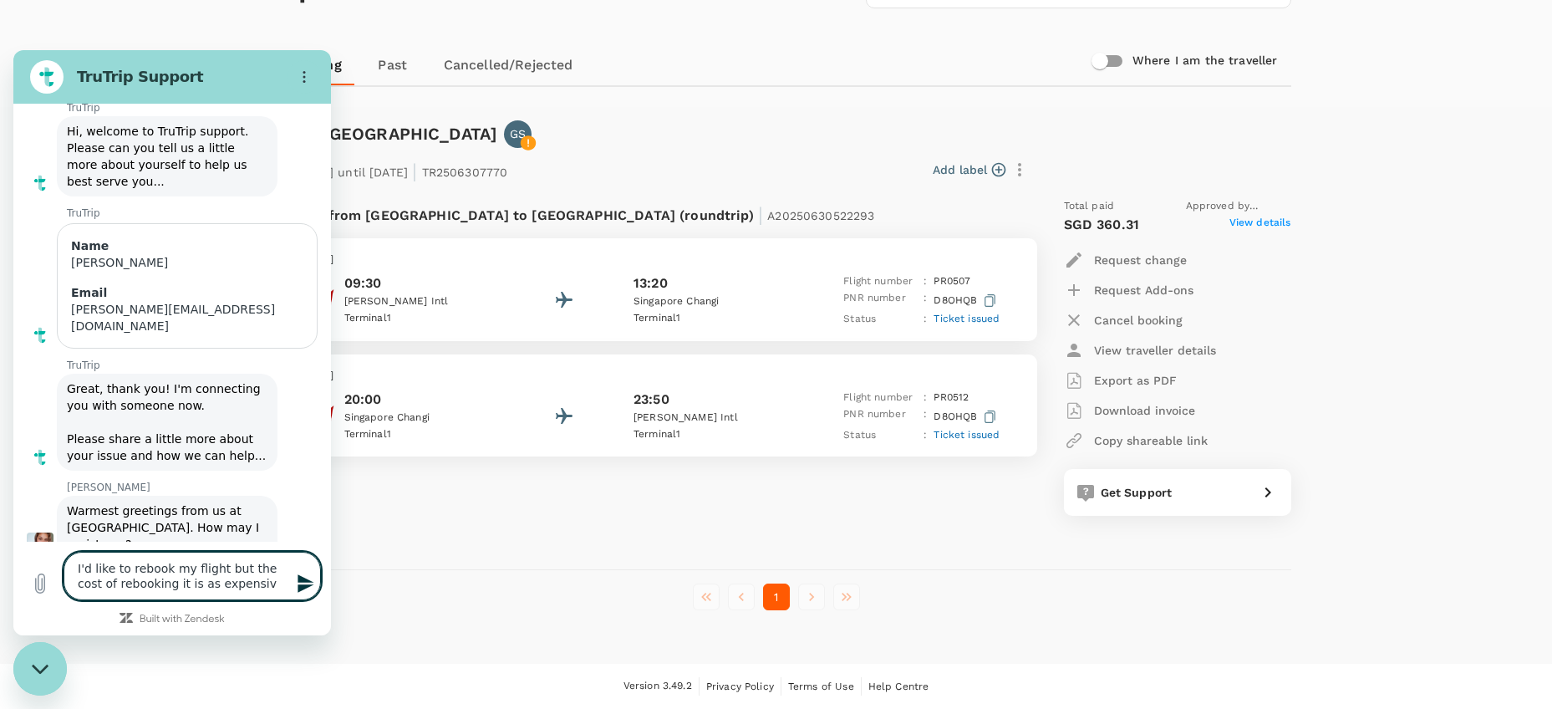
type textarea "x"
type textarea "I'd like to rebook my flight but the cost of rebooking it is as expensive"
type textarea "x"
type textarea "I'd like to rebook my flight but the cost of rebooking it is as expensive a"
type textarea "x"
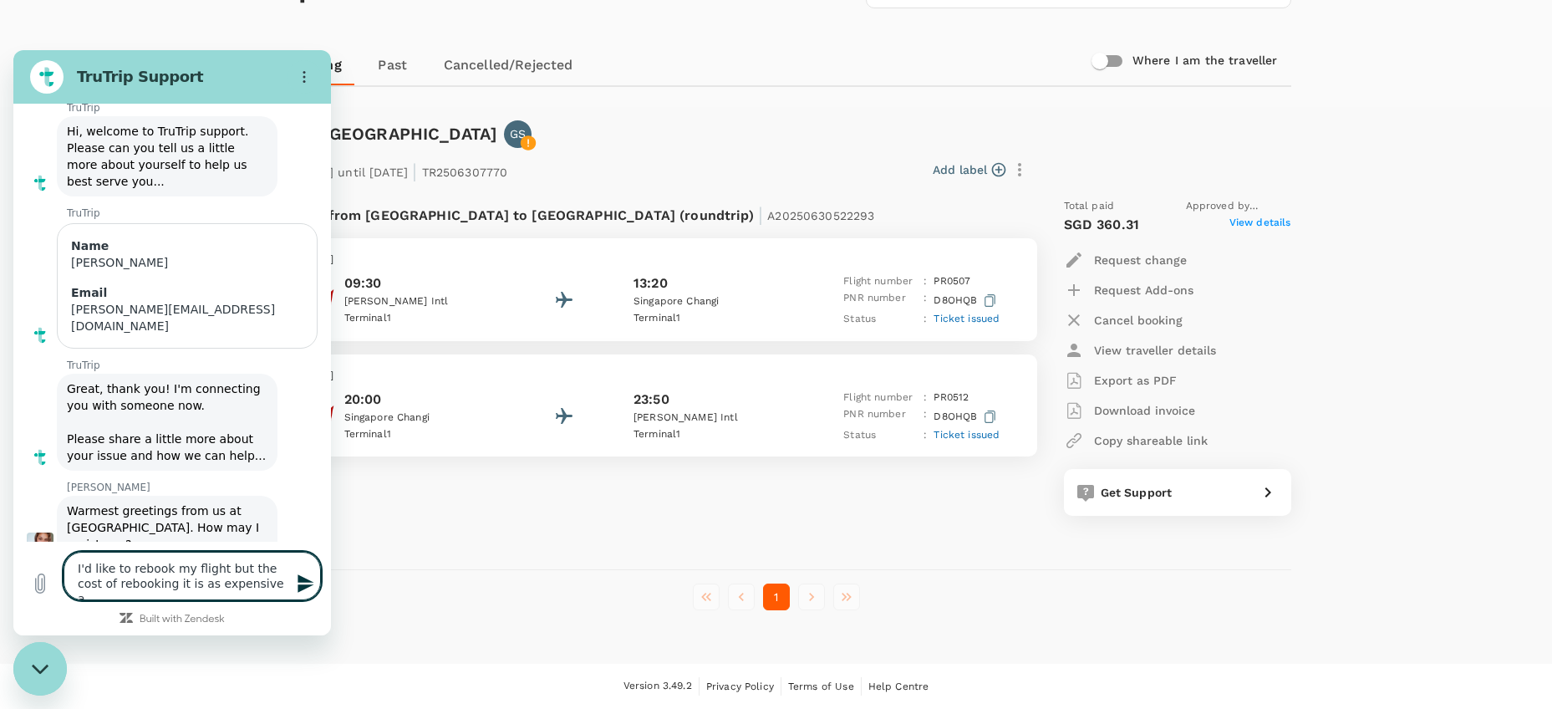
scroll to position [89, 0]
type textarea "I'd like to rebook my flight but the cost of rebooking it is as expensive as"
type textarea "x"
type textarea "I'd like to rebook my flight but the cost of rebooking it is as expensive as"
type textarea "x"
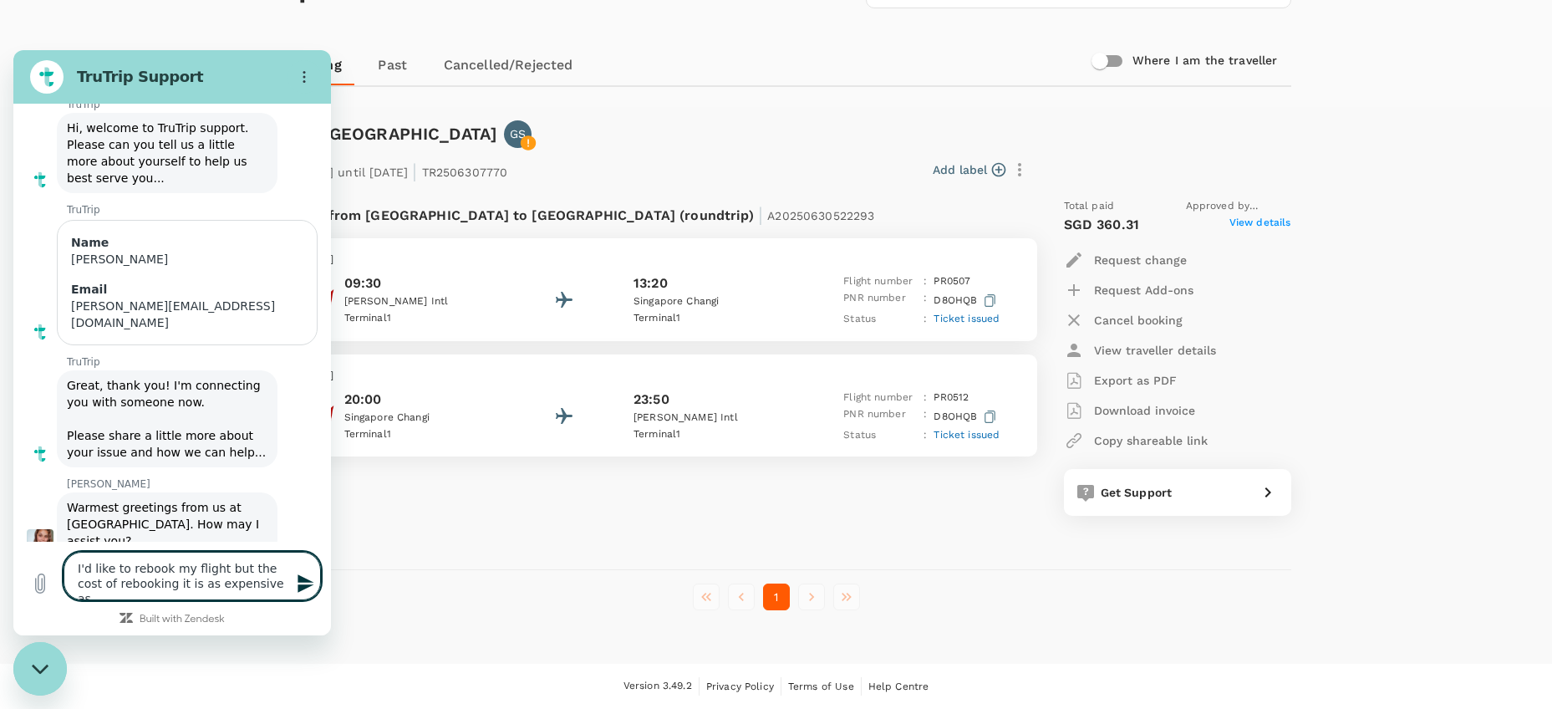
type textarea "I'd like to rebook my flight but the cost of rebooking it is as expensive as o"
type textarea "x"
type textarea "I'd like to rebook my flight but the cost of rebooking it is as expensive as on"
type textarea "x"
type textarea "I'd like to rebook my flight but the cost of rebooking it is as expensive as one"
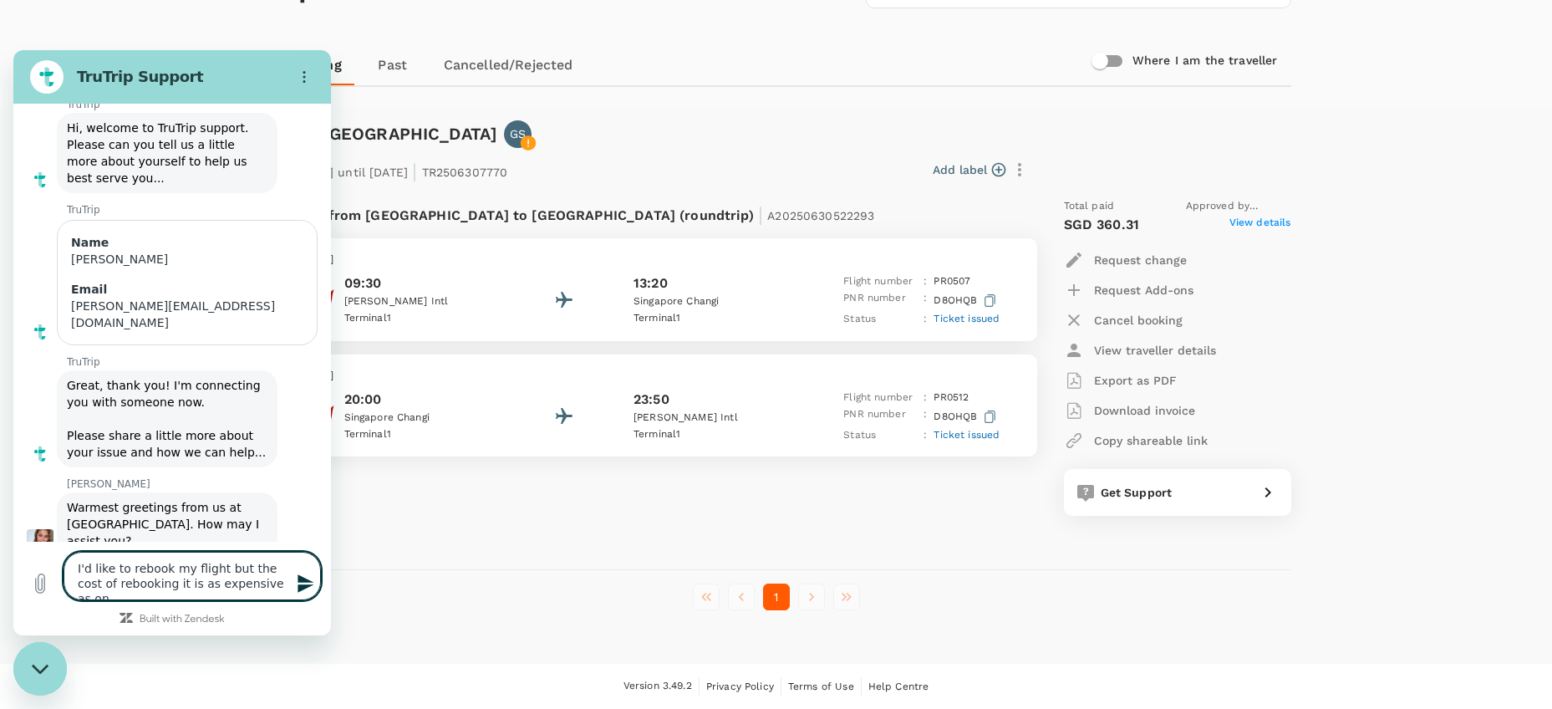
type textarea "x"
type textarea "I'd like to rebook my flight but the cost of rebooking it is as expensive as one"
type textarea "x"
type textarea "I'd like to rebook my flight but the cost of rebooking it is as expensive as on…"
type textarea "x"
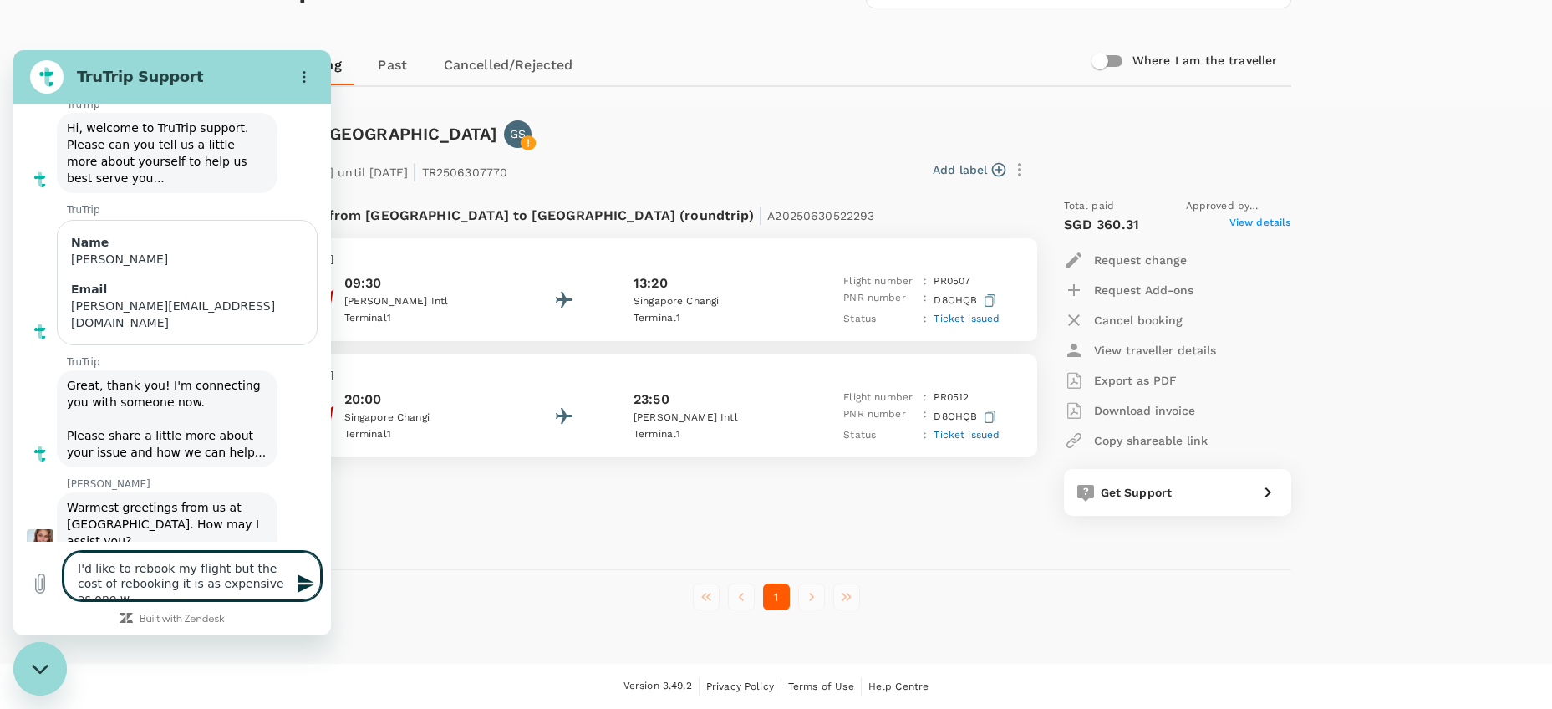
type textarea "I'd like to rebook my flight but the cost of rebooking it is as expensive as on…"
type textarea "x"
type textarea "I'd like to rebook my flight but the cost of rebooking it is as expensive as on…"
type textarea "x"
type textarea "I'd like to rebook my flight but the cost of rebooking it is as expensive as on…"
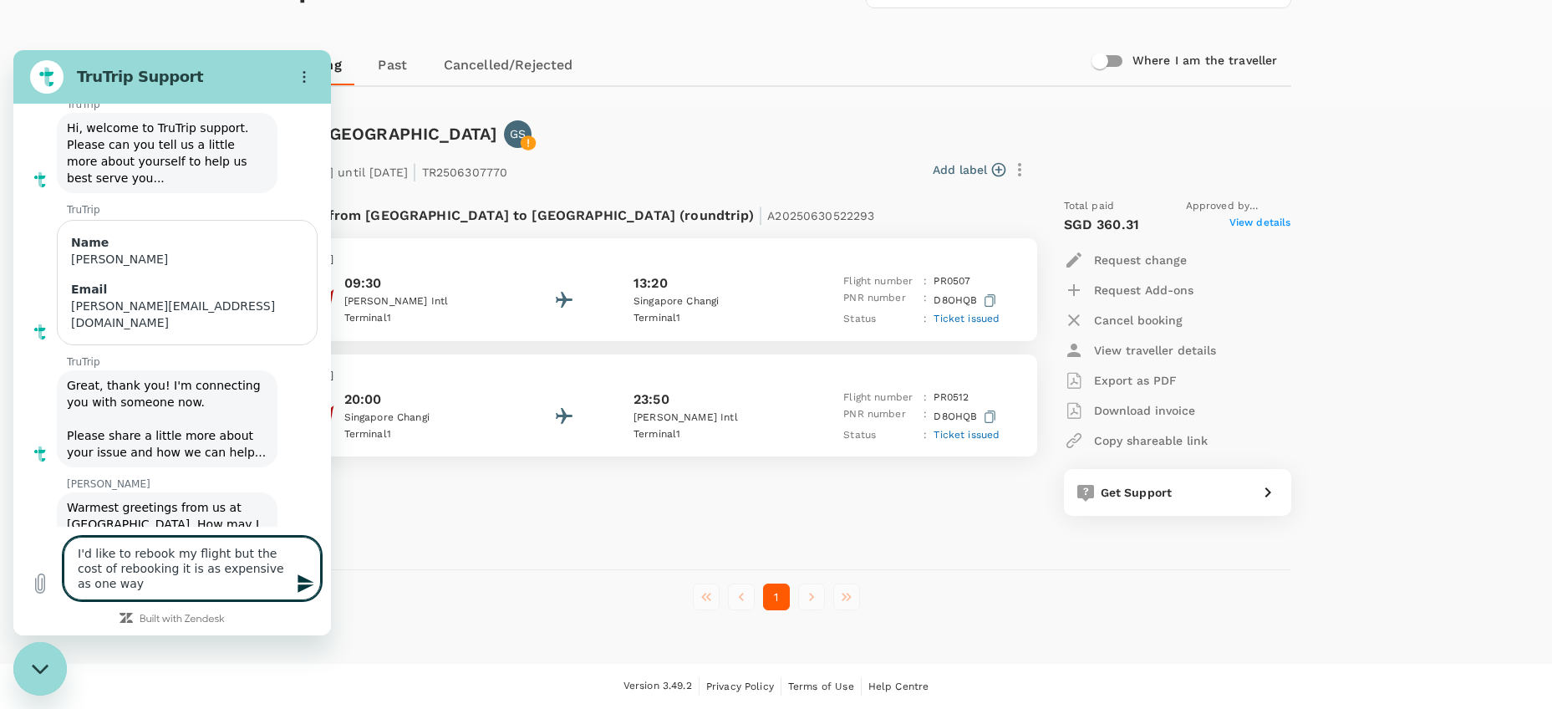
type textarea "x"
type textarea "I'd like to rebook my flight but the cost of rebooking it is as expensive as on…"
type textarea "x"
type textarea "I'd like to rebook my flight but the cost of rebooking it is as expensive as on…"
type textarea "x"
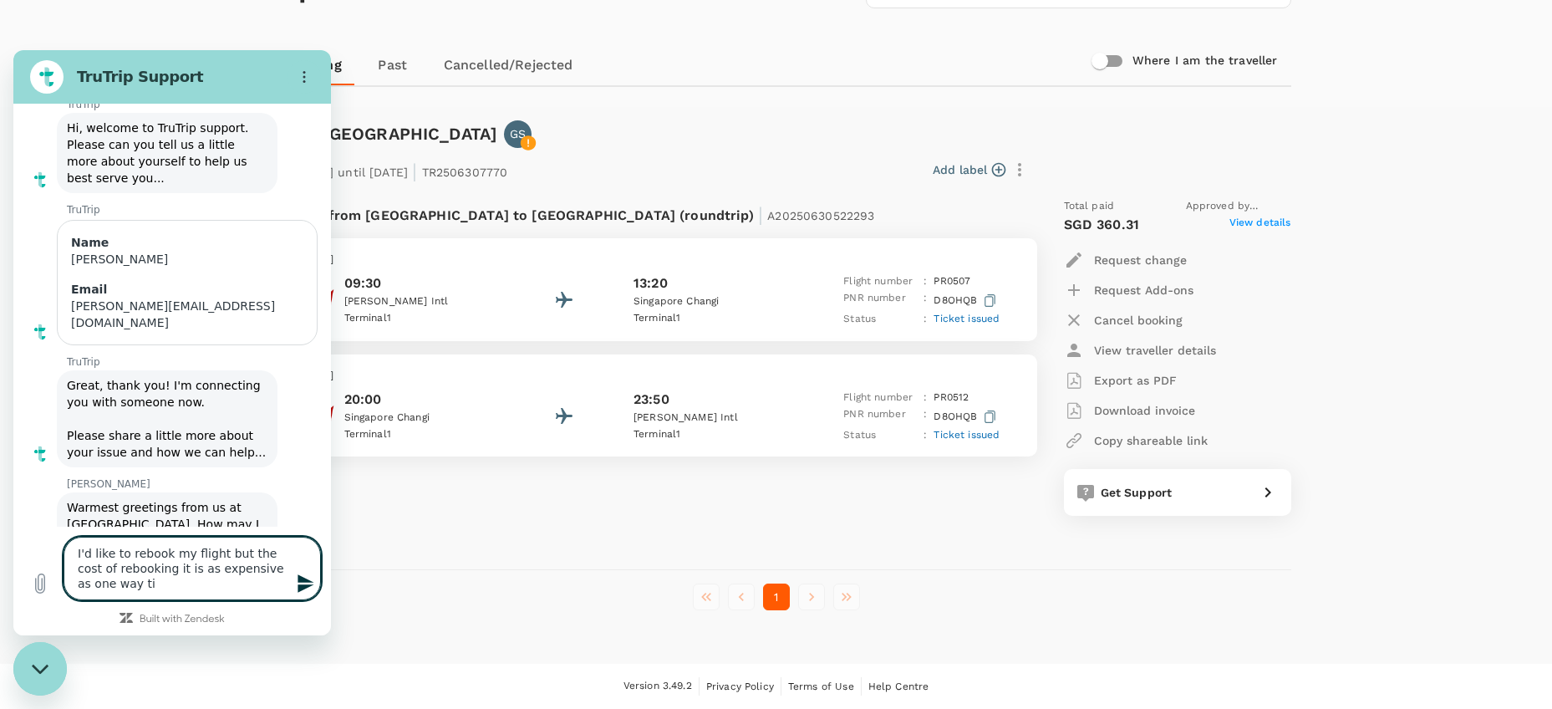
type textarea "I'd like to rebook my flight but the cost of rebooking it is as expensive as on…"
type textarea "x"
type textarea "I'd like to rebook my flight but the cost of rebooking it is as expensive as on…"
type textarea "x"
type textarea "I'd like to rebook my flight but the cost of rebooking it is as expensive as on…"
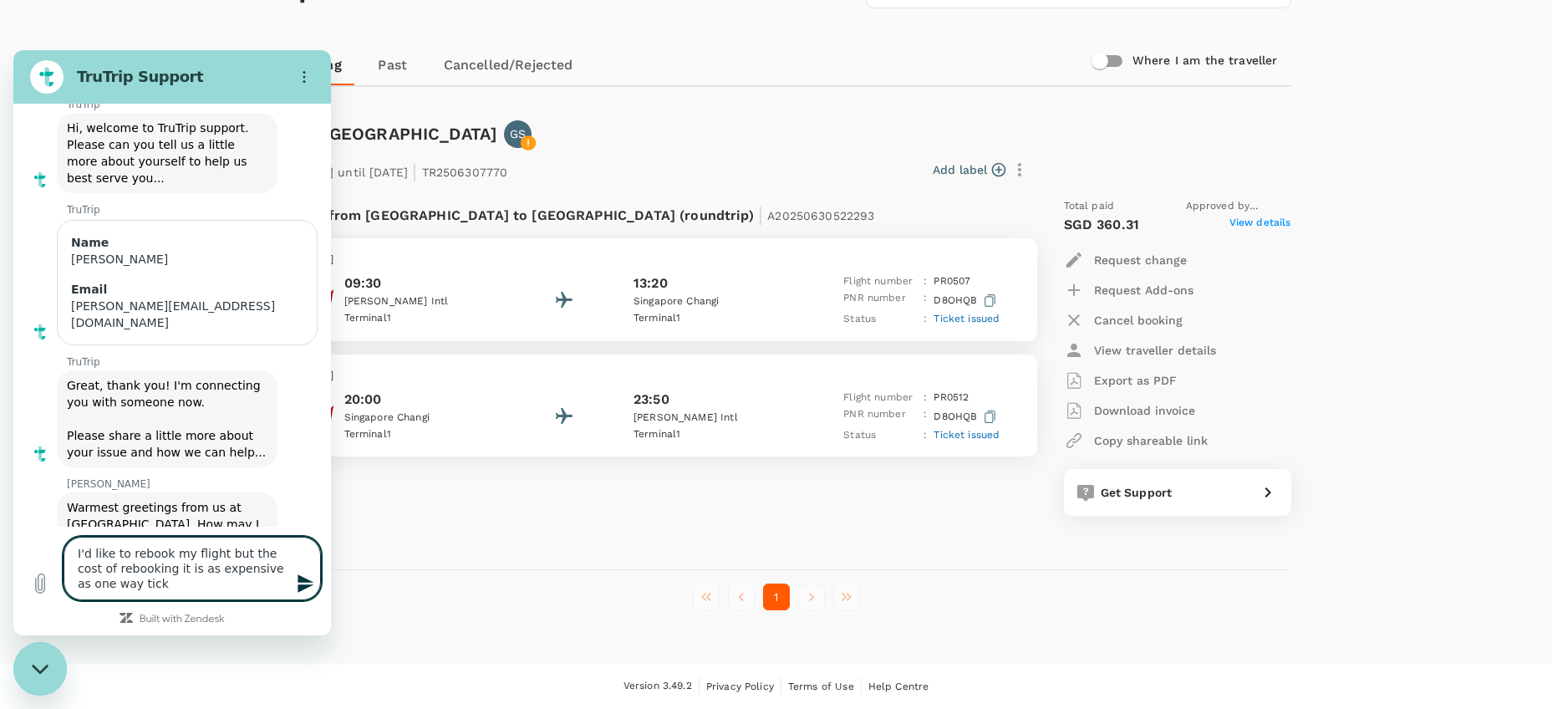
type textarea "x"
type textarea "I'd like to rebook my flight but the cost of rebooking it is as expensive as on…"
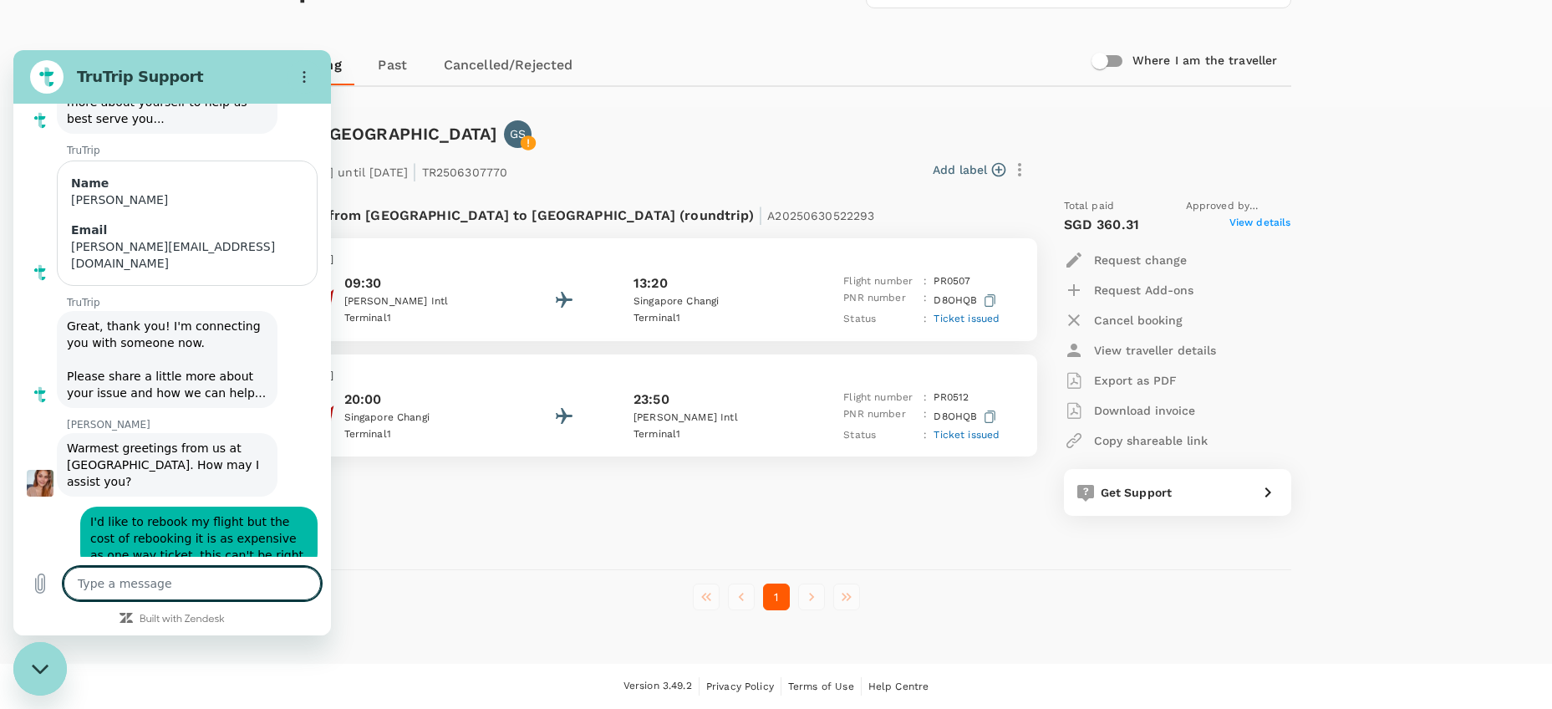
scroll to position [148, 0]
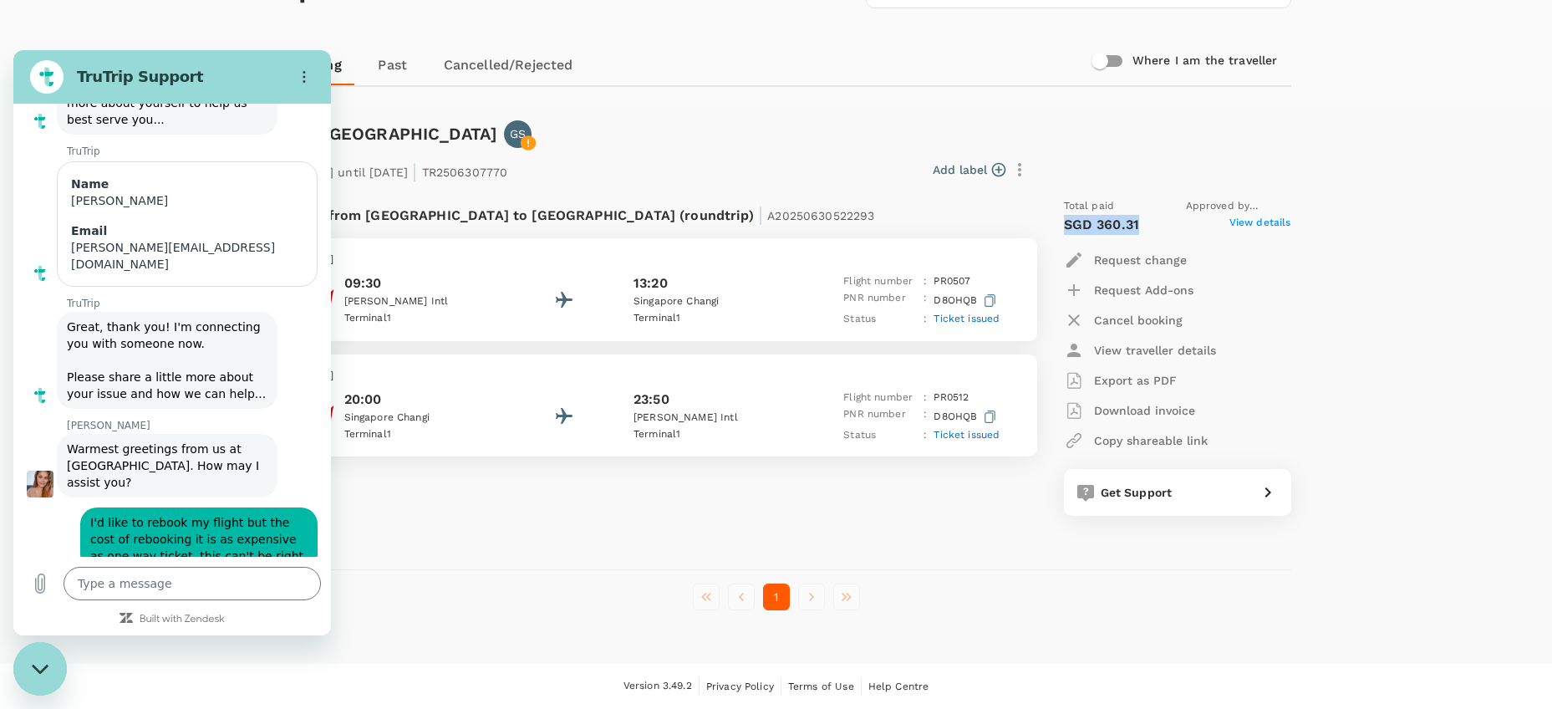
drag, startPoint x: 1063, startPoint y: 220, endPoint x: 1169, endPoint y: 223, distance: 106.2
click at [1169, 223] on div "SGD 360.31 View details" at bounding box center [1177, 225] width 227 height 20
copy p "SGD 360.31"
click at [202, 584] on textarea at bounding box center [192, 583] width 257 height 33
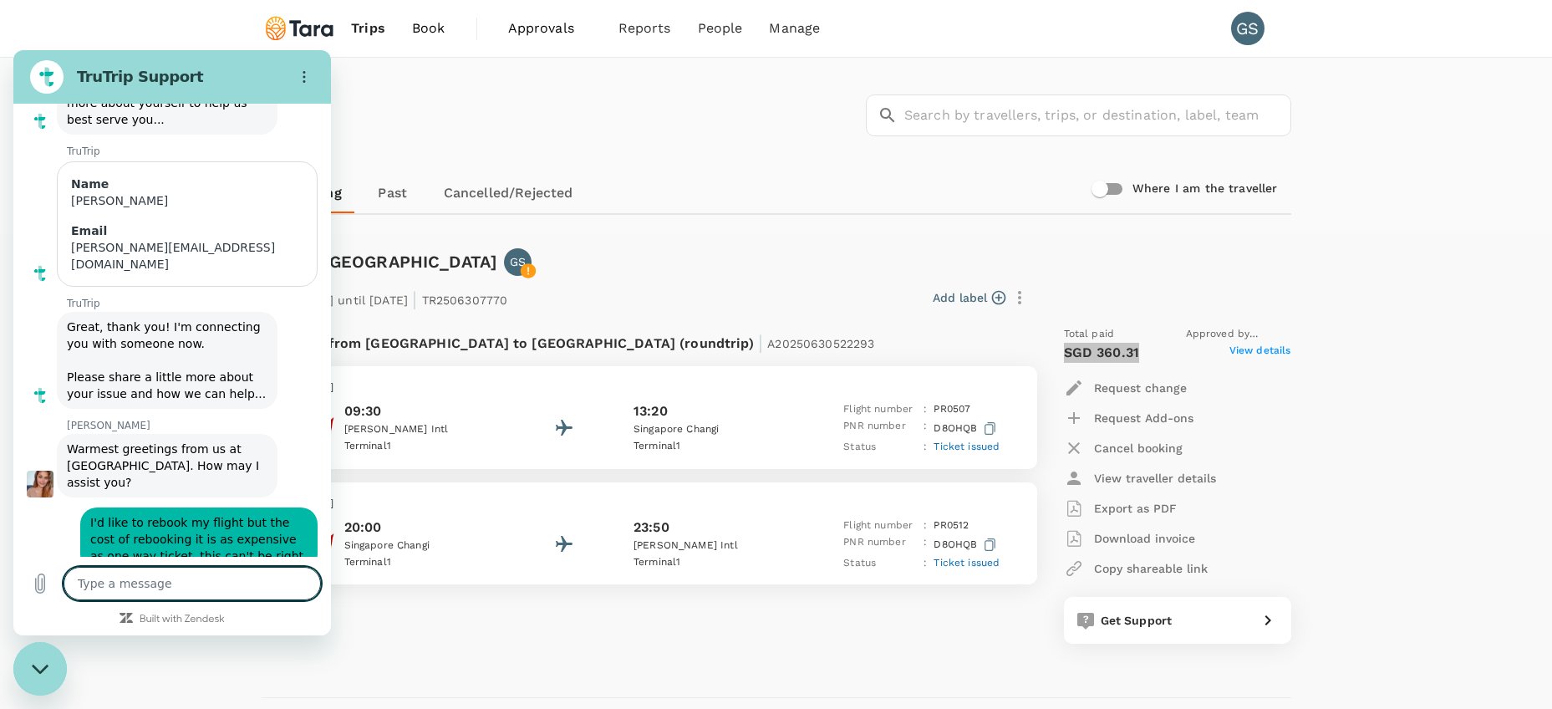
scroll to position [0, 0]
click at [1103, 390] on p "Request change" at bounding box center [1140, 387] width 93 height 17
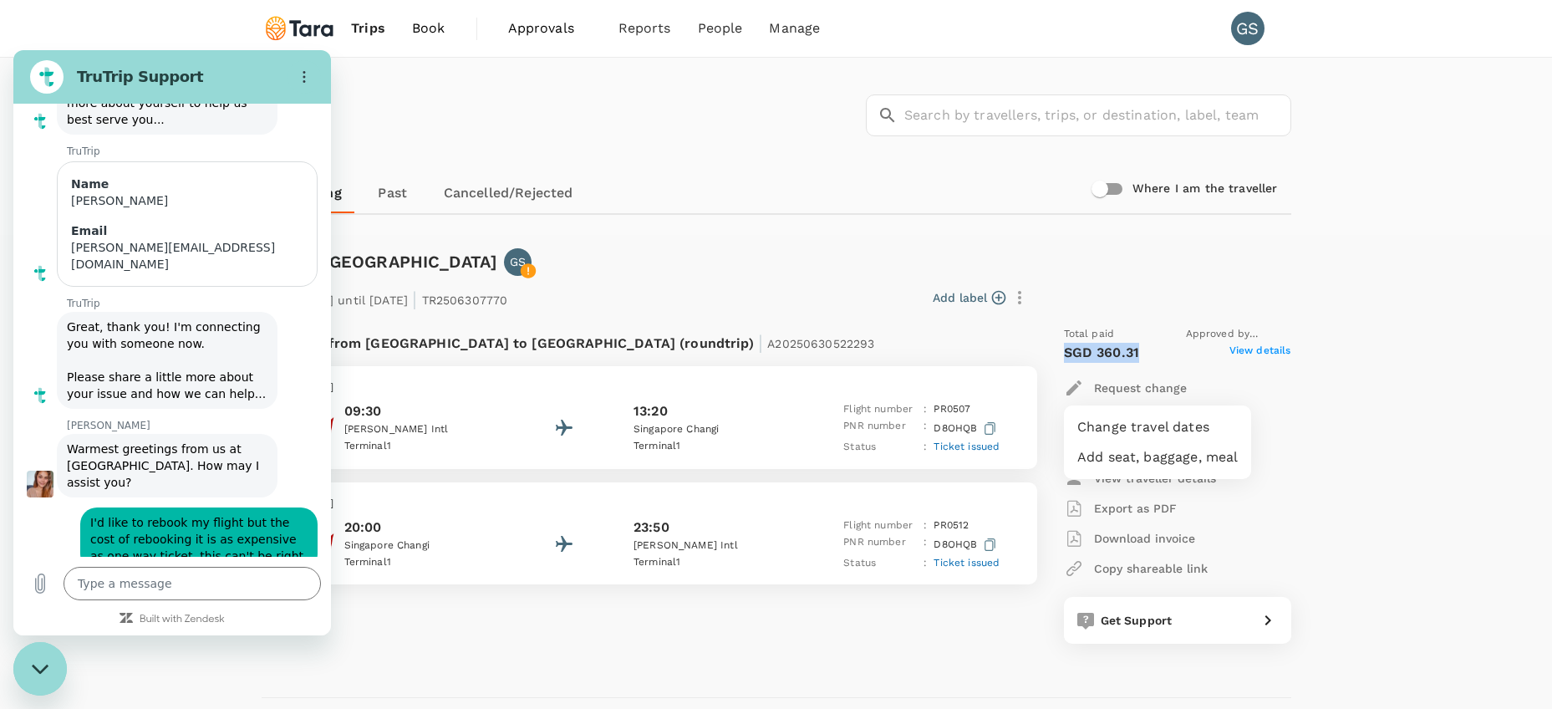
click at [1141, 429] on li "Change travel dates" at bounding box center [1157, 427] width 187 height 30
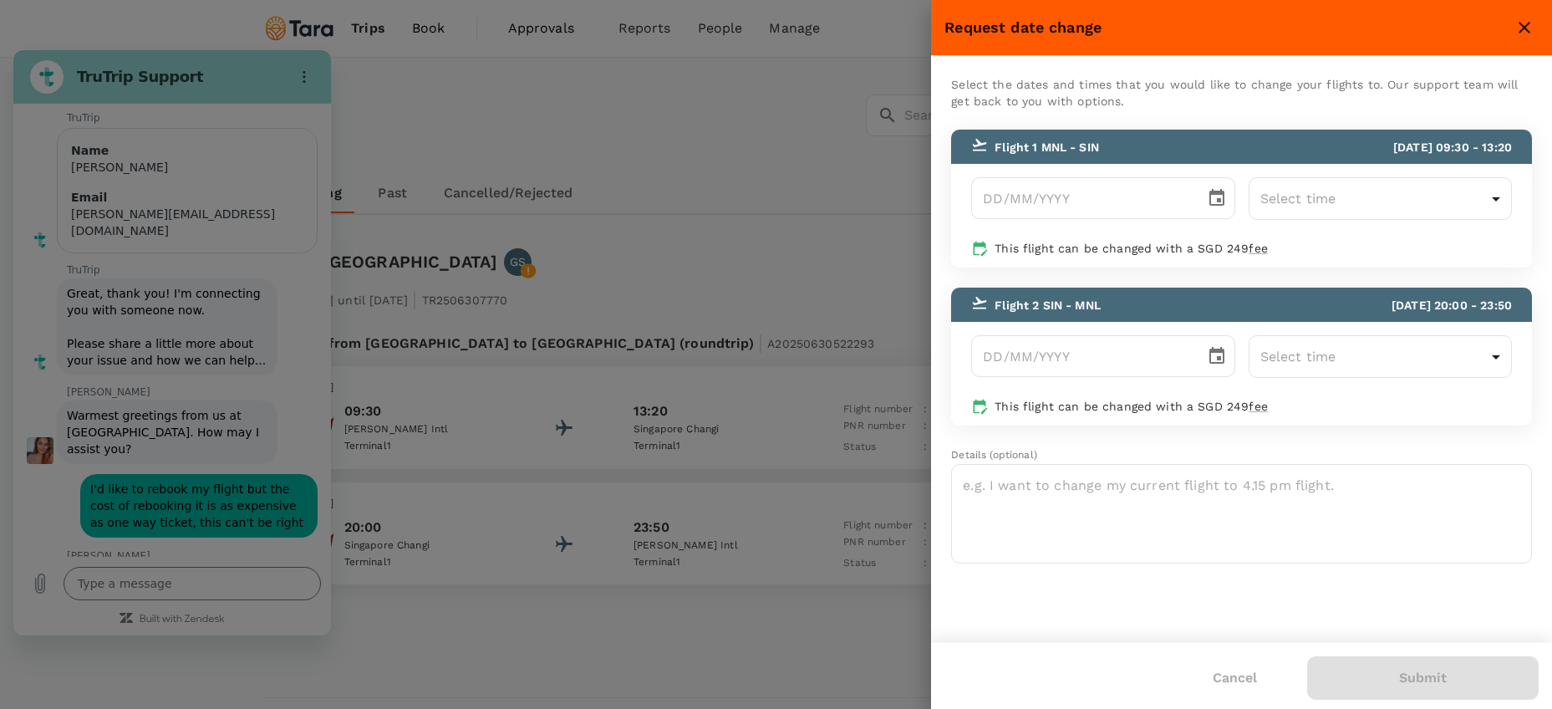
scroll to position [180, 0]
click at [1198, 368] on div "​" at bounding box center [1102, 356] width 263 height 42
click at [1222, 364] on icon "Choose date" at bounding box center [1217, 356] width 20 height 20
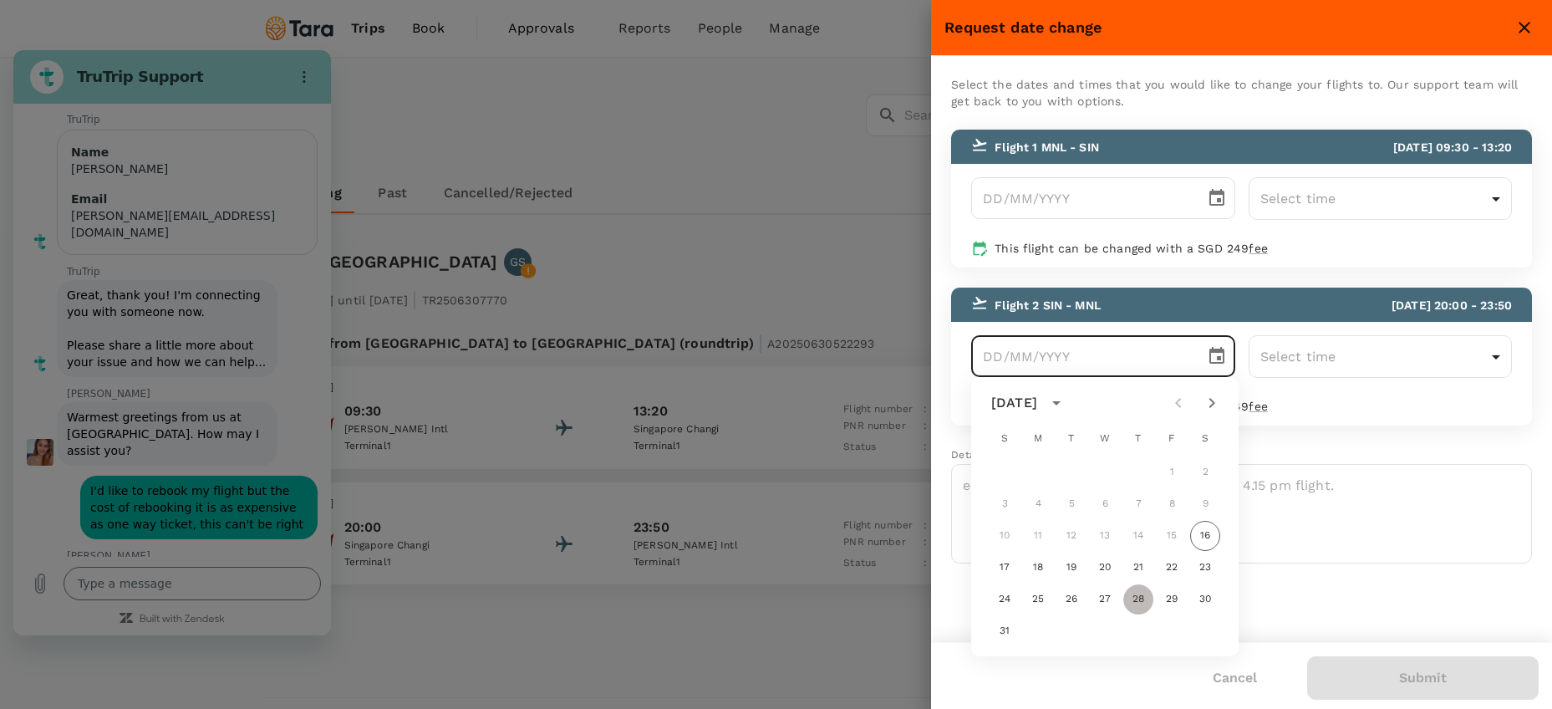
click at [1142, 598] on button "28" at bounding box center [1138, 599] width 30 height 30
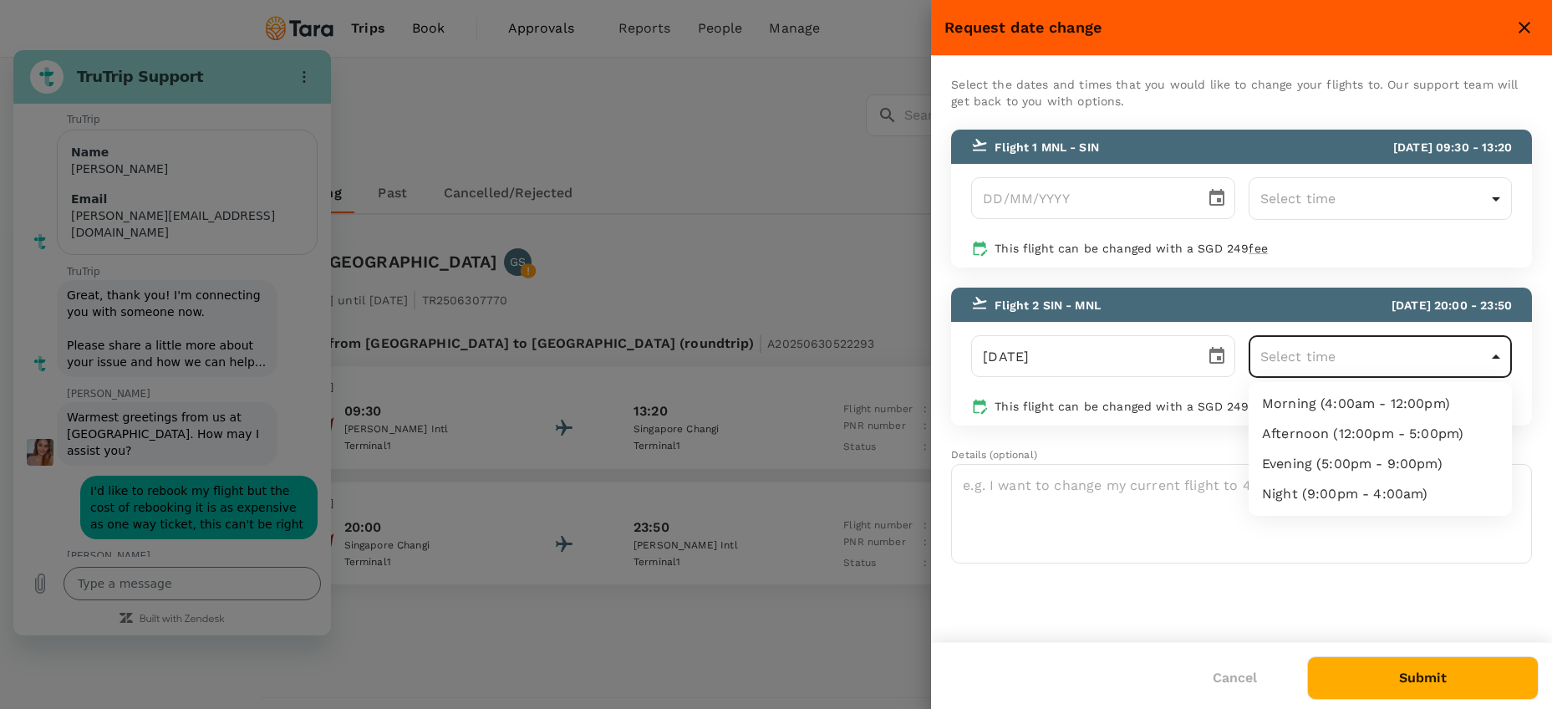
click at [1369, 363] on body "Trips Book Approvals 0 Reports People Manage GS Trips ​ ​ Upcoming Past Cancell…" at bounding box center [776, 418] width 1552 height 836
click at [1345, 468] on li "Evening (5:00pm - 9:00pm)" at bounding box center [1379, 464] width 263 height 30
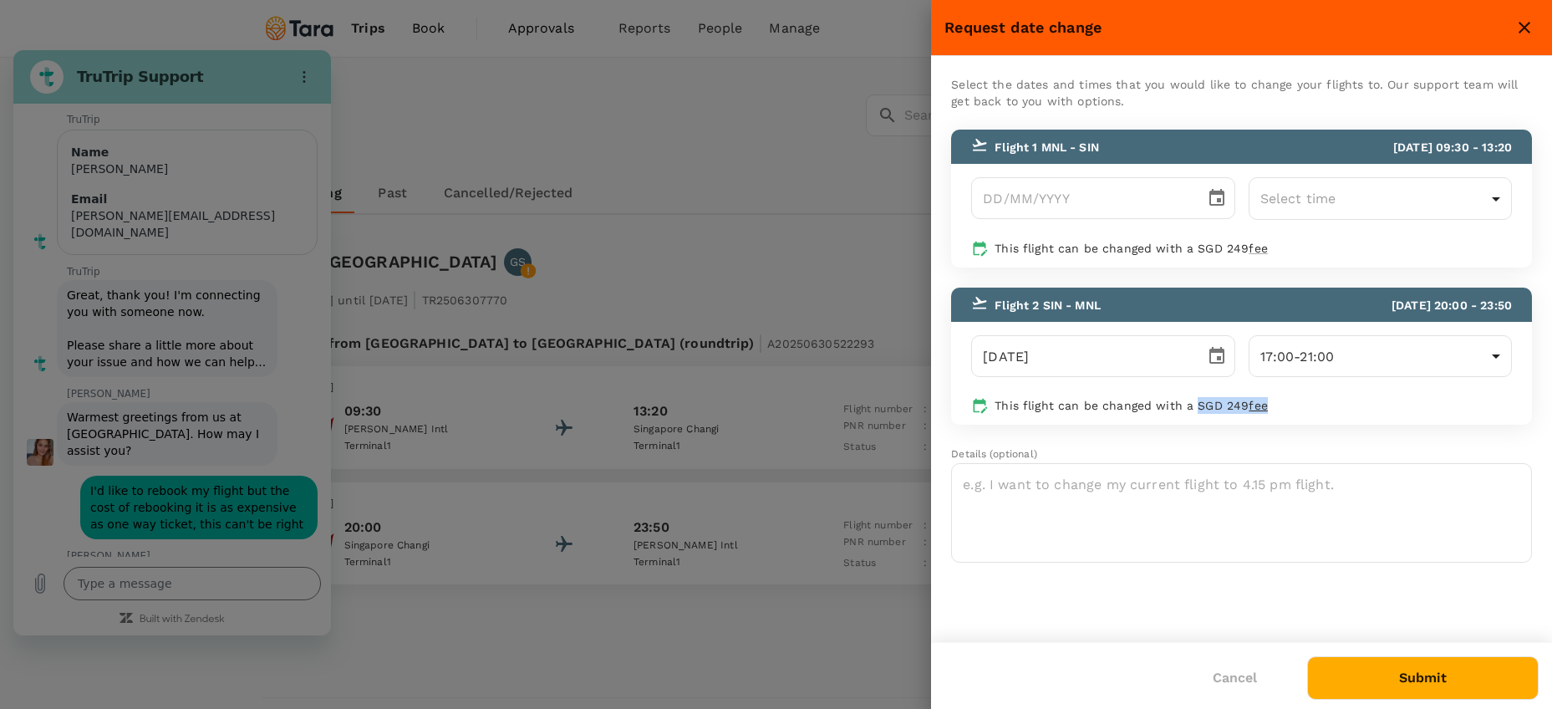
drag, startPoint x: 1194, startPoint y: 406, endPoint x: 1285, endPoint y: 404, distance: 91.1
click at [1285, 404] on p "This flight can be changed with a SGD 249 fee" at bounding box center [1252, 405] width 517 height 17
copy p "SGD 249 fee"
click at [226, 568] on div at bounding box center [776, 354] width 1552 height 709
click at [228, 589] on div at bounding box center [776, 354] width 1552 height 709
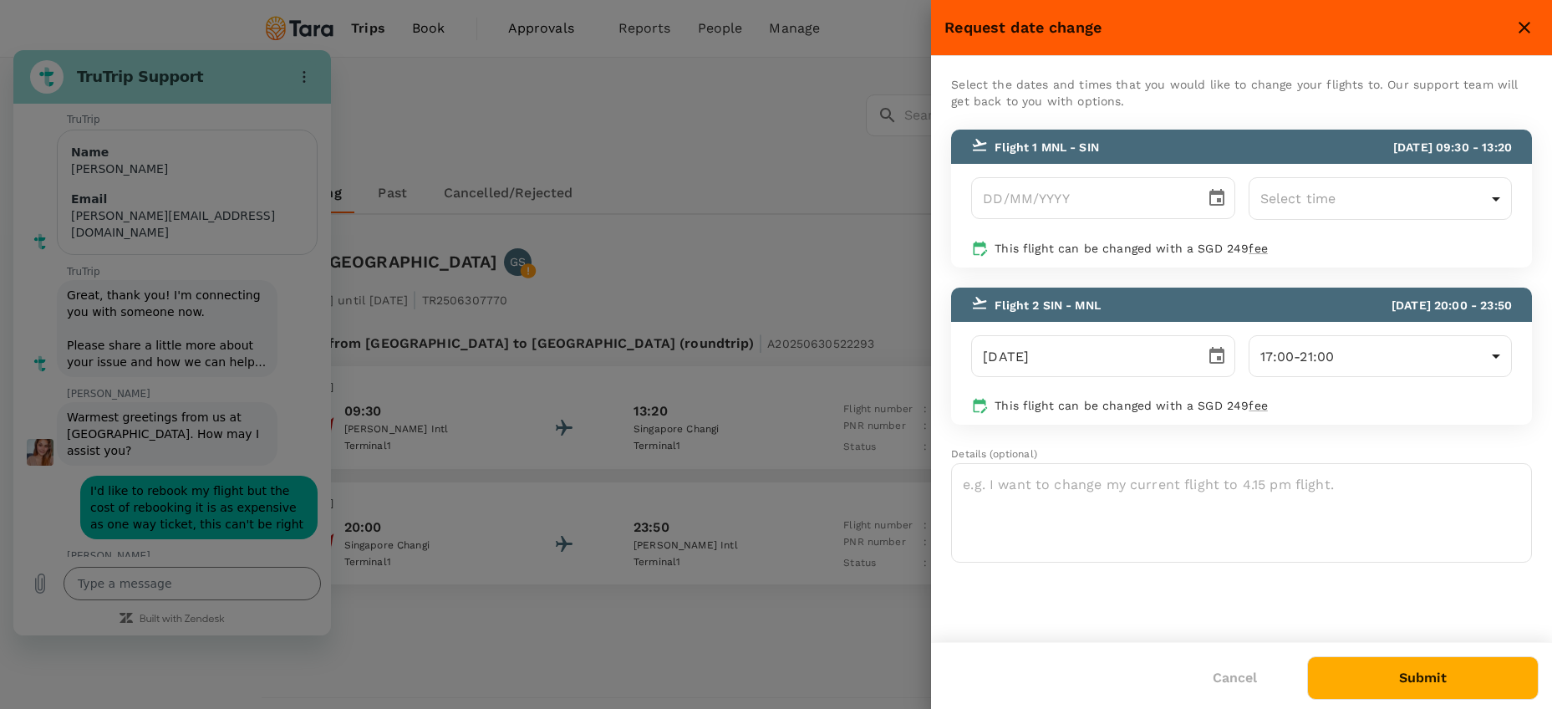
click at [1242, 683] on button "Cancel" at bounding box center [1234, 678] width 91 height 42
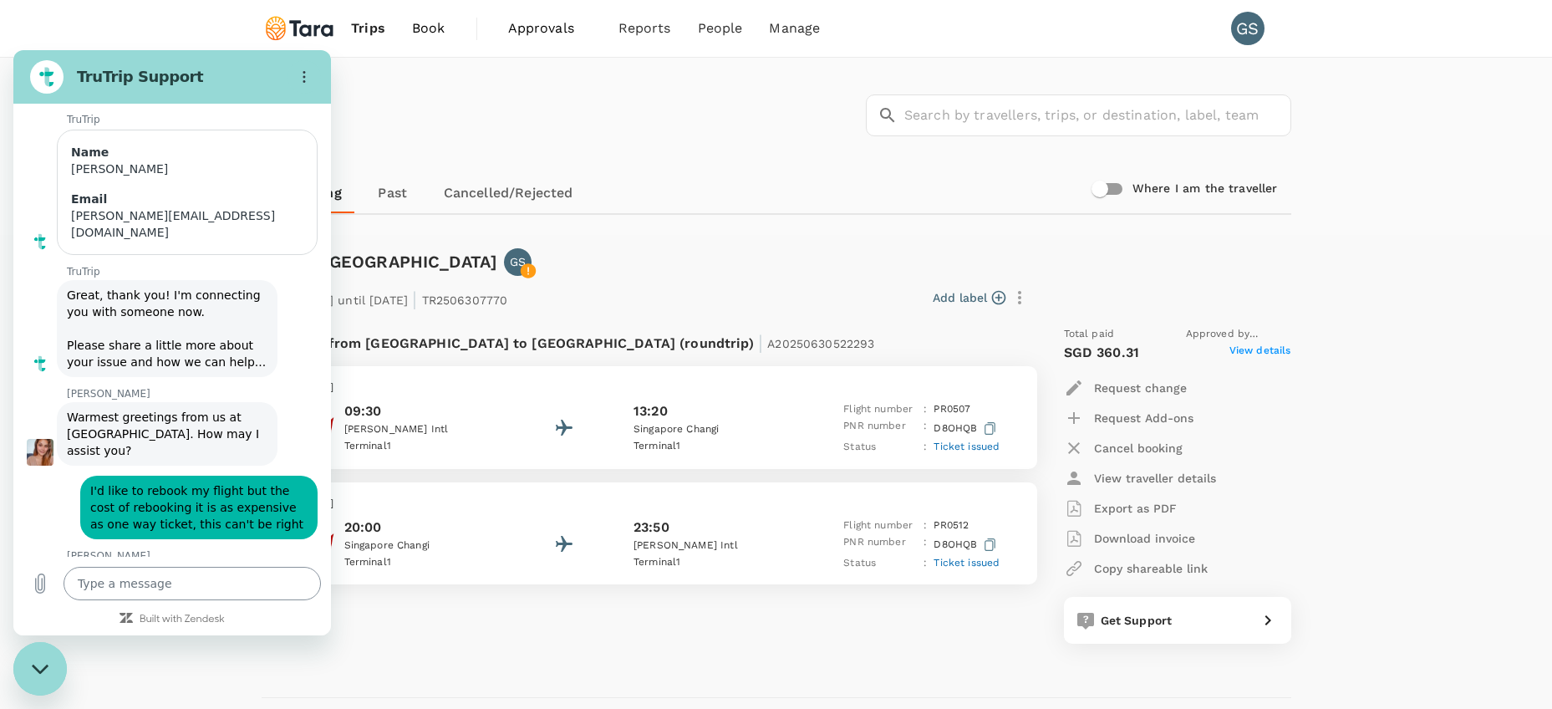
click at [236, 585] on textarea at bounding box center [192, 583] width 257 height 33
paste textarea "SGD 249 fee"
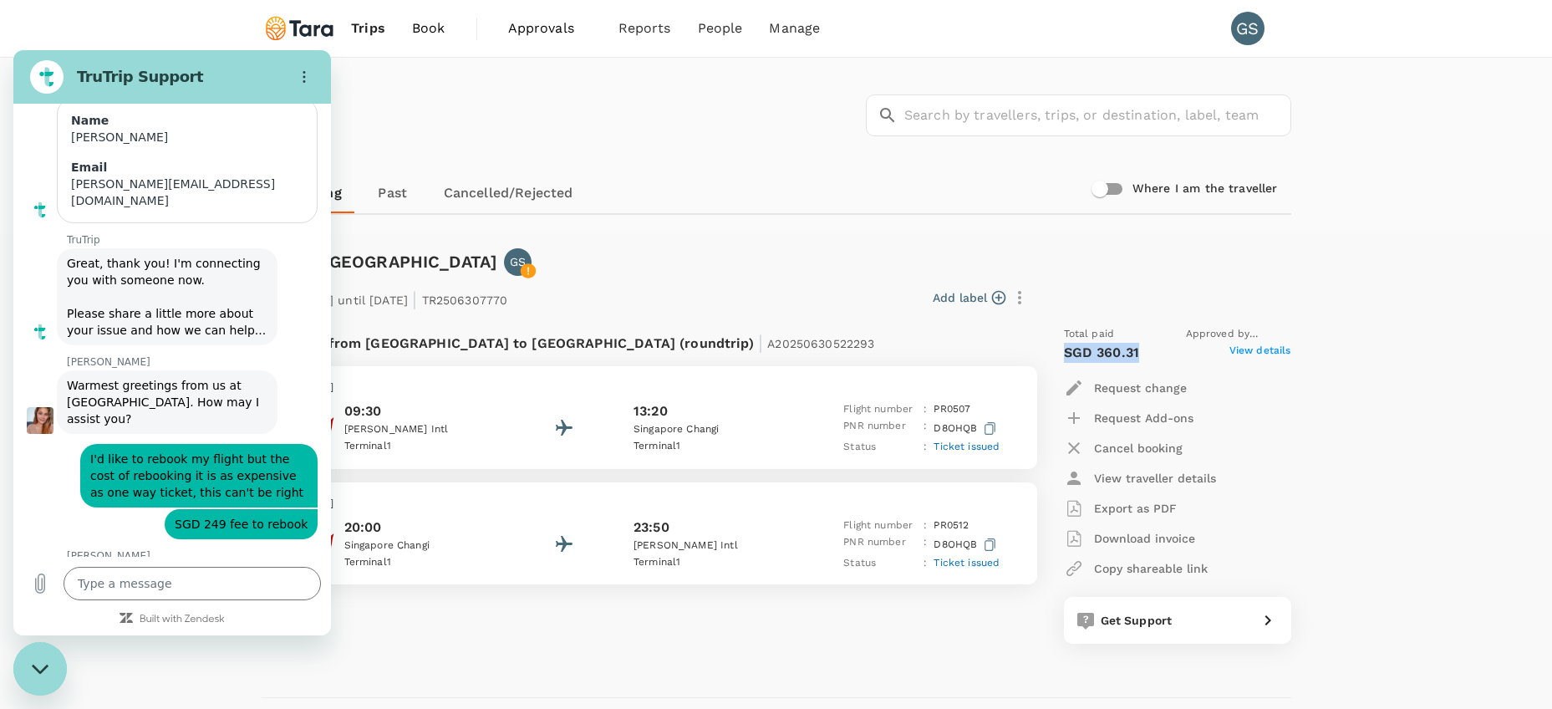
drag, startPoint x: 1063, startPoint y: 348, endPoint x: 1150, endPoint y: 348, distance: 86.9
click at [1150, 348] on div "SGD 360.31 View details" at bounding box center [1177, 353] width 227 height 20
copy p "SGD 360.31"
click at [187, 586] on textarea at bounding box center [192, 583] width 257 height 33
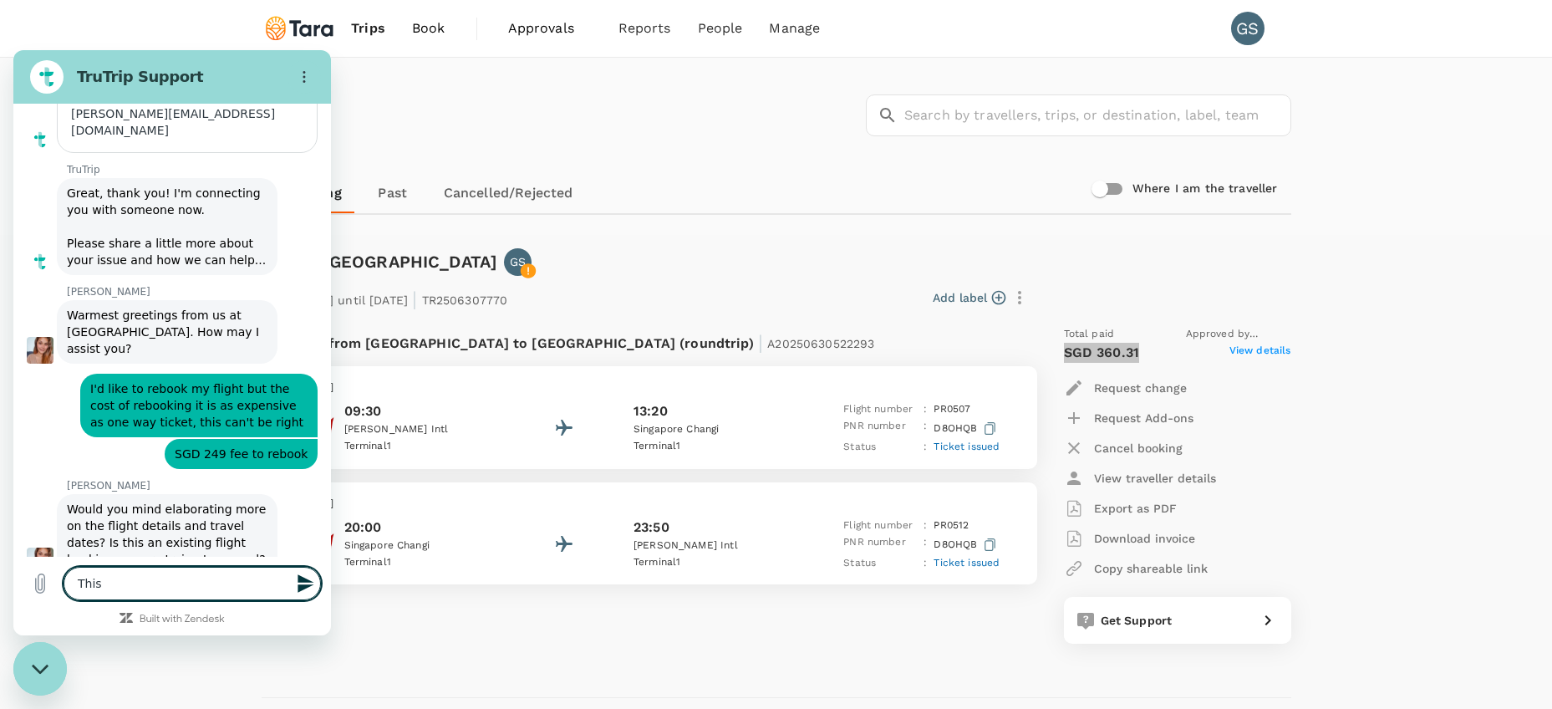
scroll to position [285, 0]
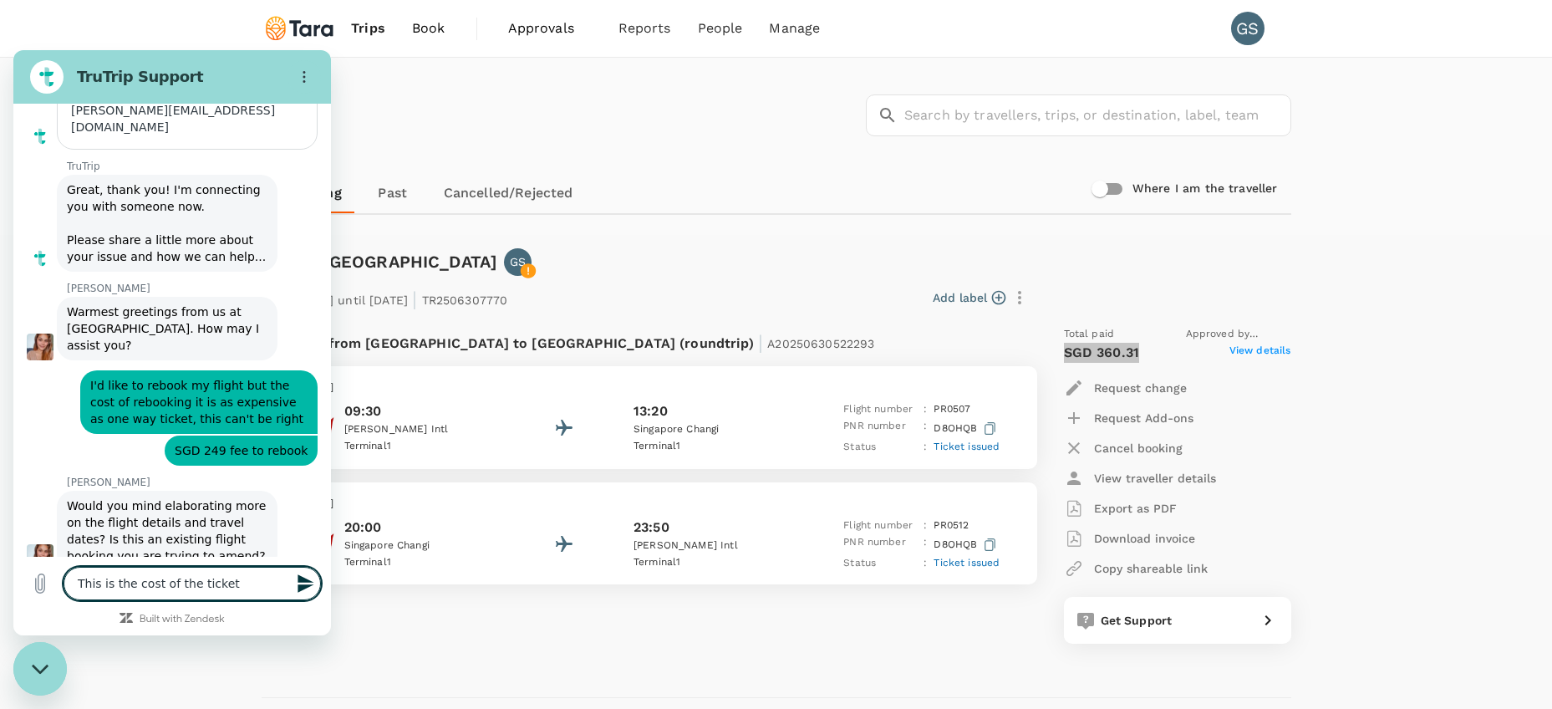
paste textarea "SGD 360.31"
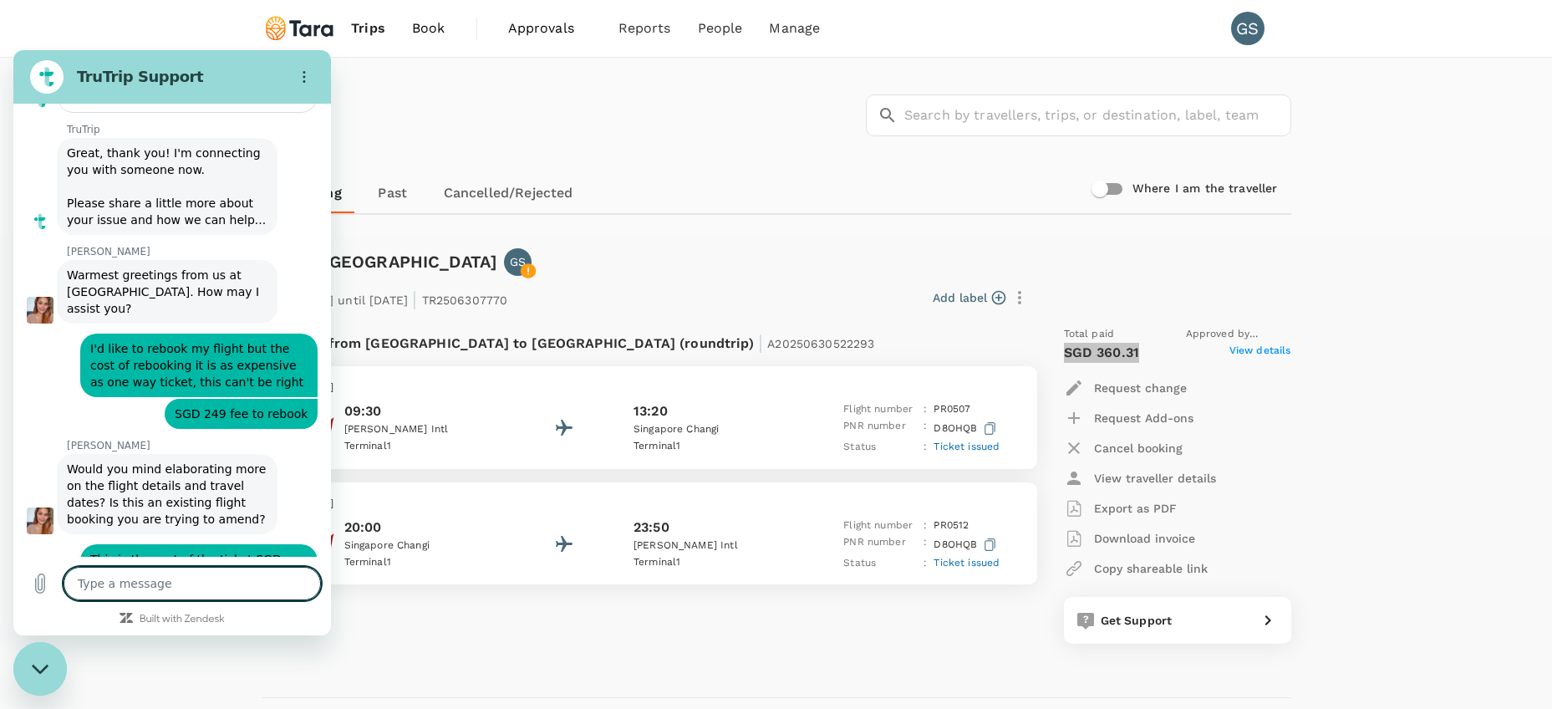
scroll to position [325, 0]
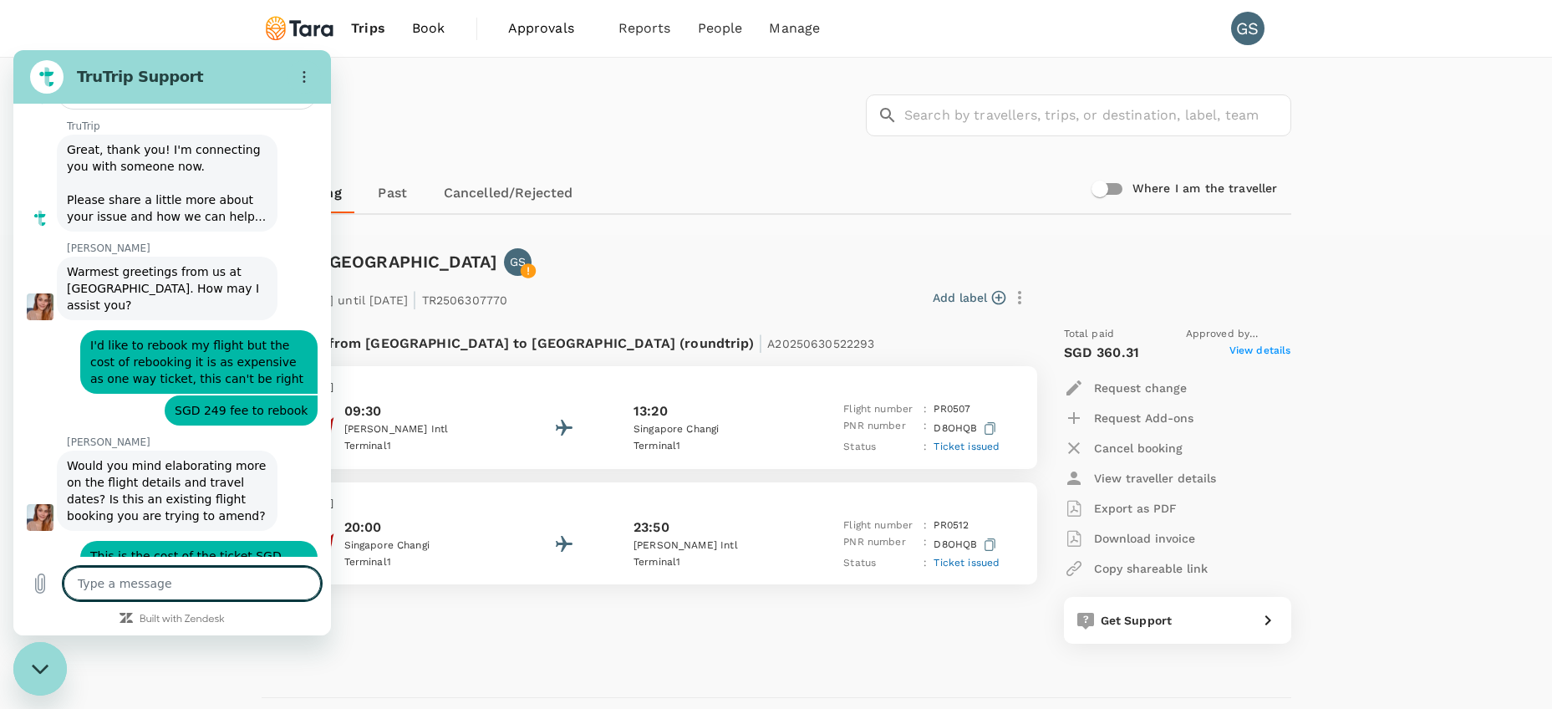
click at [793, 347] on div "Flight from Philippines to Singapore (roundtrip) | A20250630522293" at bounding box center [605, 341] width 641 height 30
click at [947, 426] on p "D8OHQB" at bounding box center [966, 428] width 66 height 21
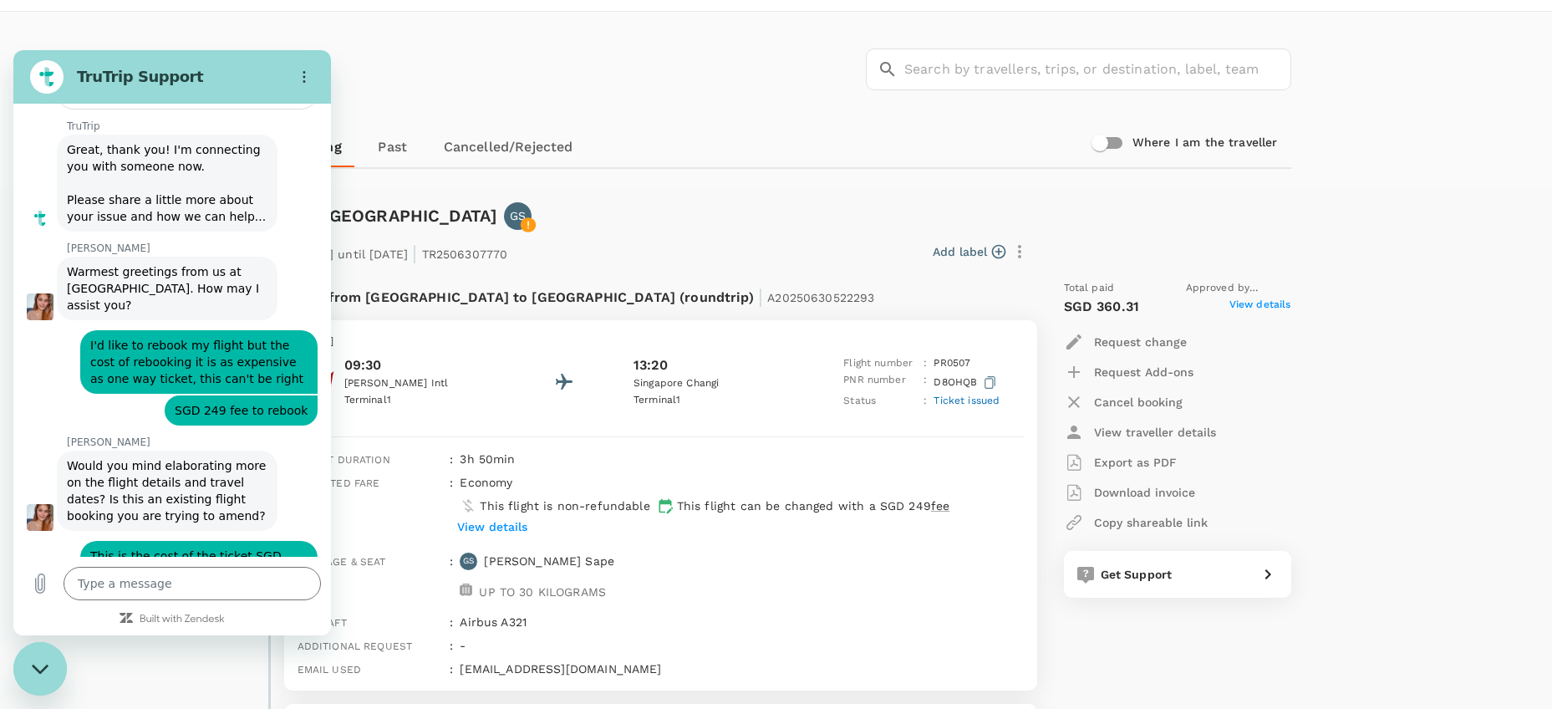
scroll to position [46, 0]
drag, startPoint x: 216, startPoint y: 71, endPoint x: 442, endPoint y: 88, distance: 226.2
click html "TruTrip Support This chat is recorded using a cloud service and is subject to t…"
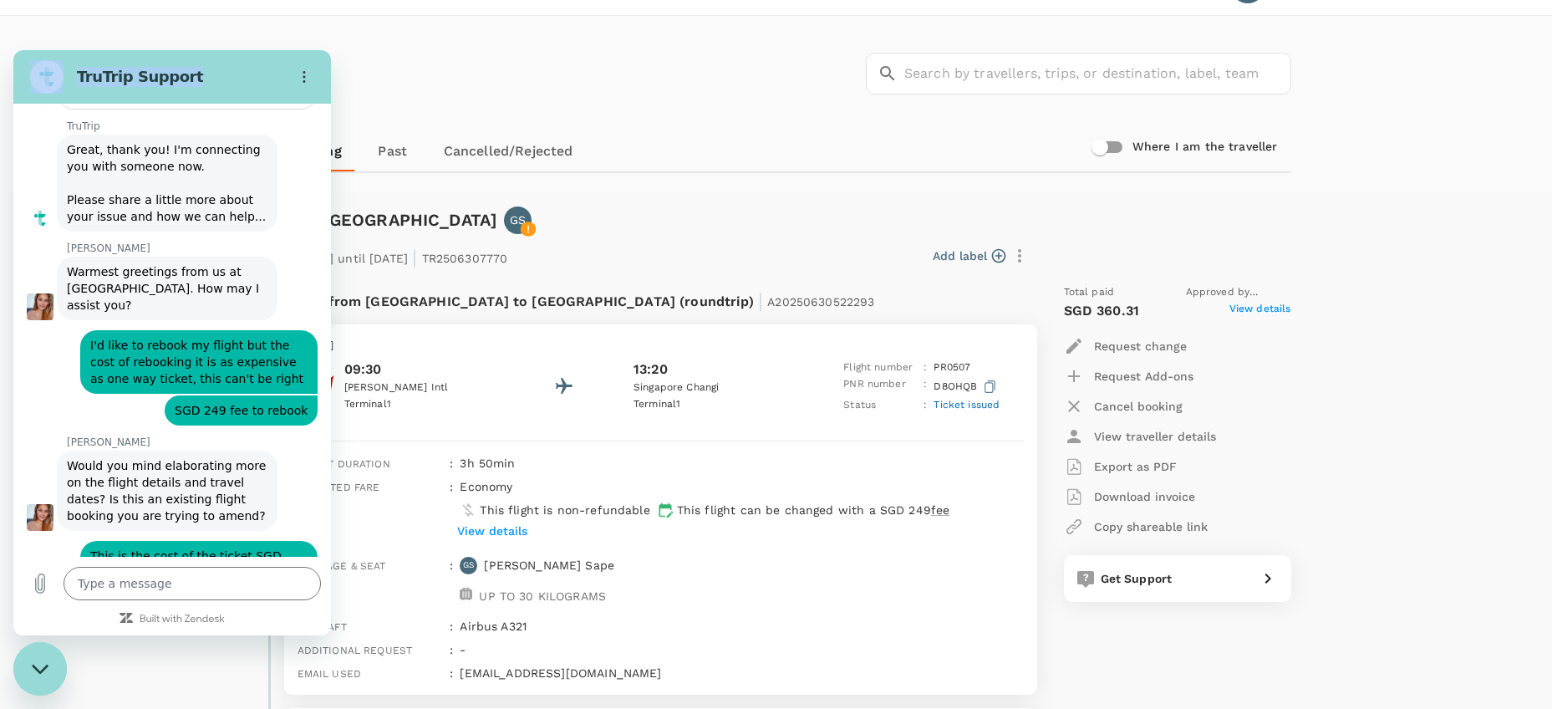
scroll to position [58, 0]
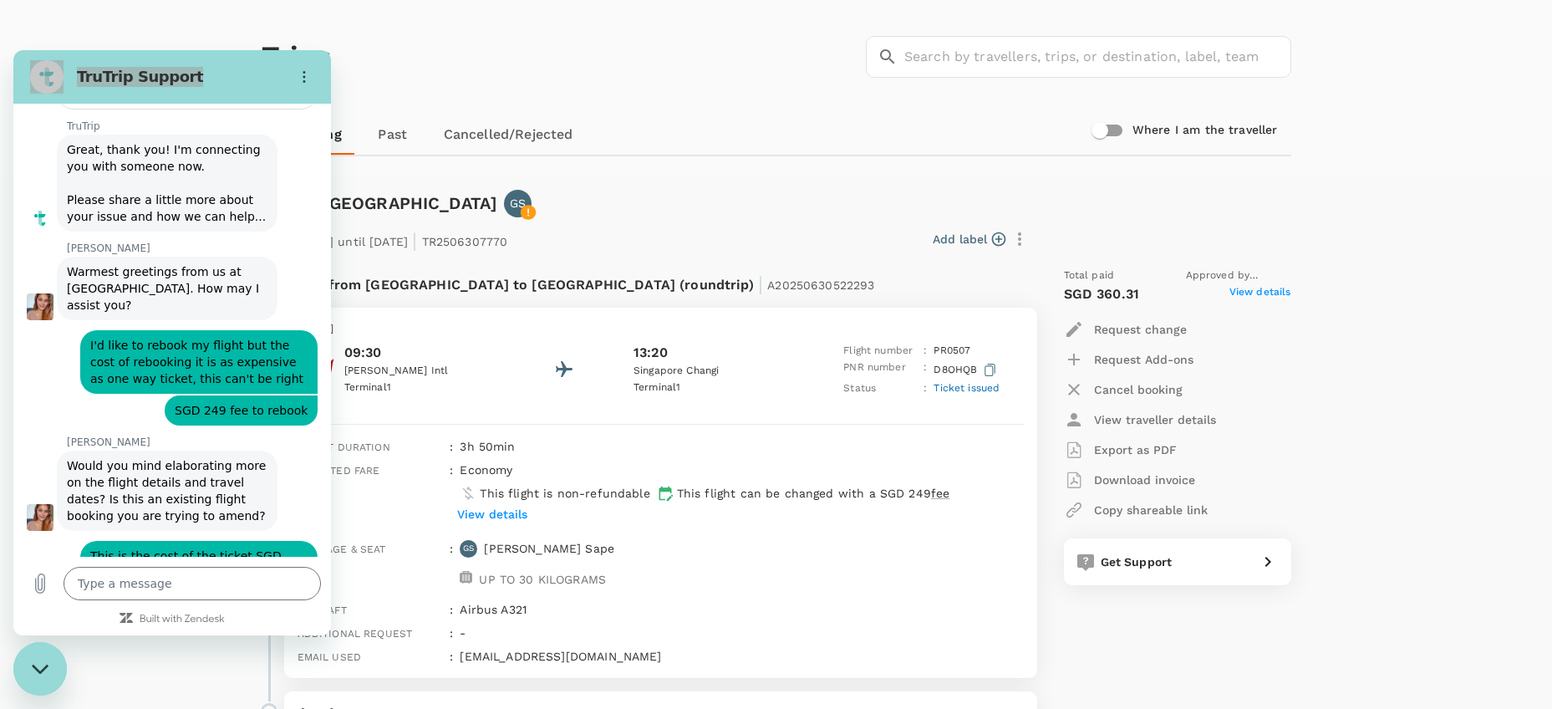
click at [947, 363] on p "D8OHQB" at bounding box center [966, 369] width 66 height 21
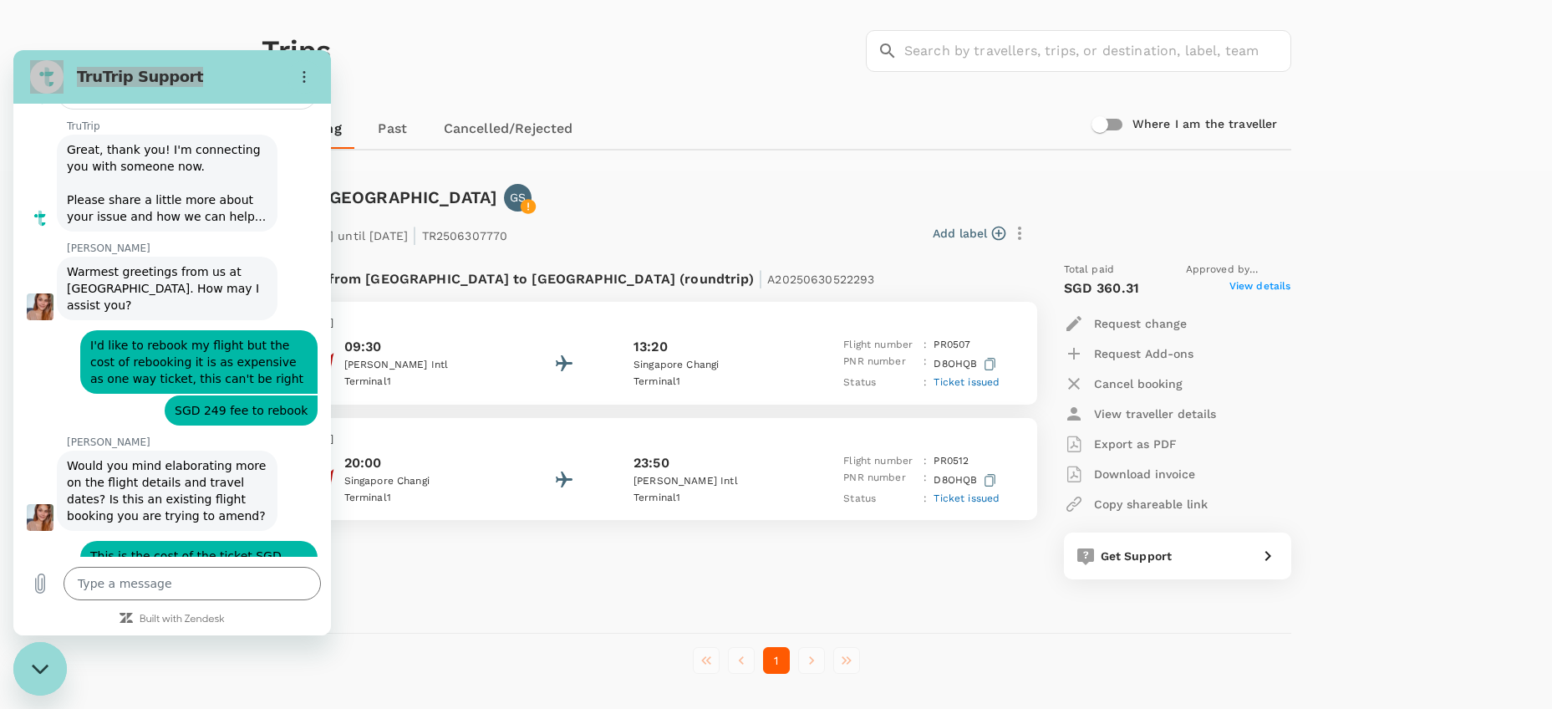
scroll to position [64, 1]
click at [989, 367] on button "button" at bounding box center [989, 361] width 19 height 21
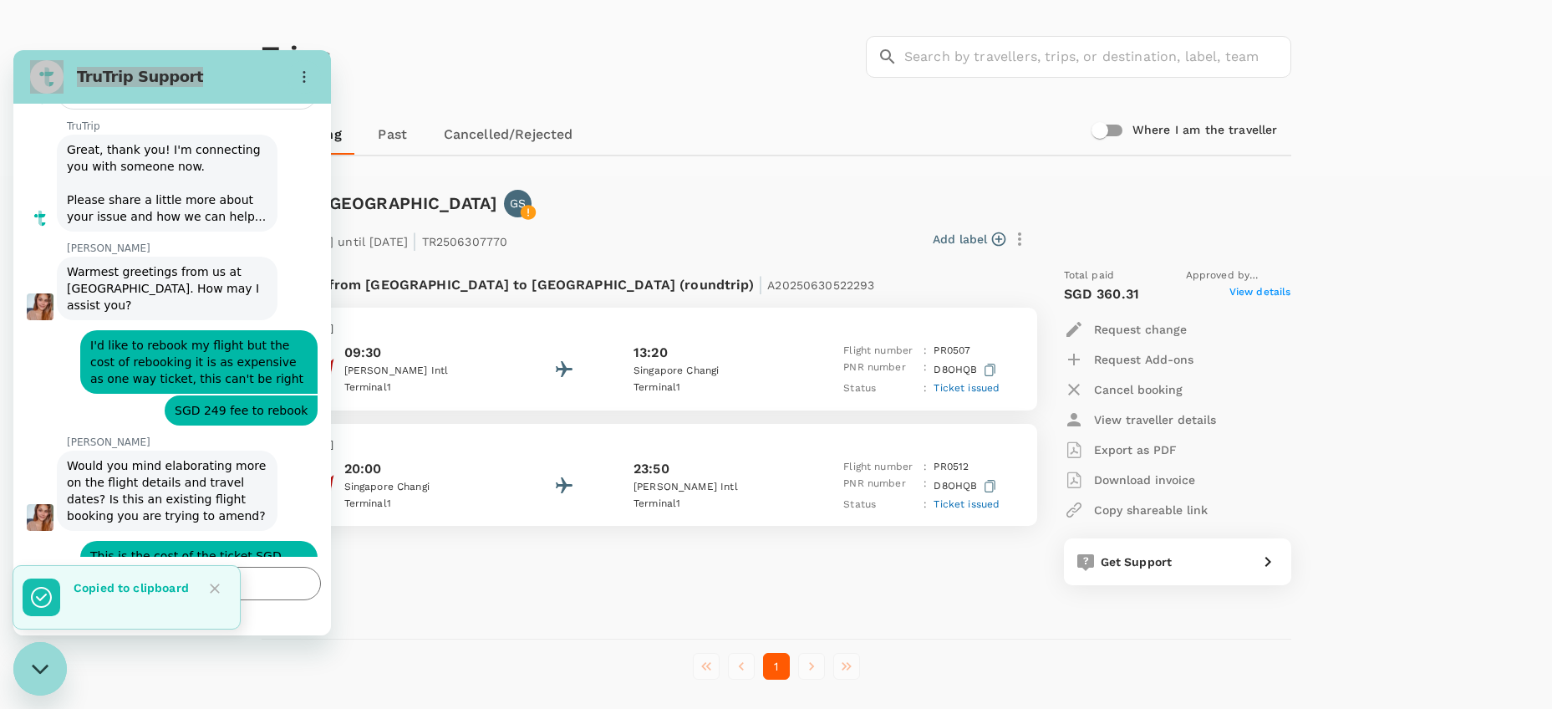
scroll to position [57, 0]
click at [211, 587] on icon "Close" at bounding box center [214, 588] width 17 height 17
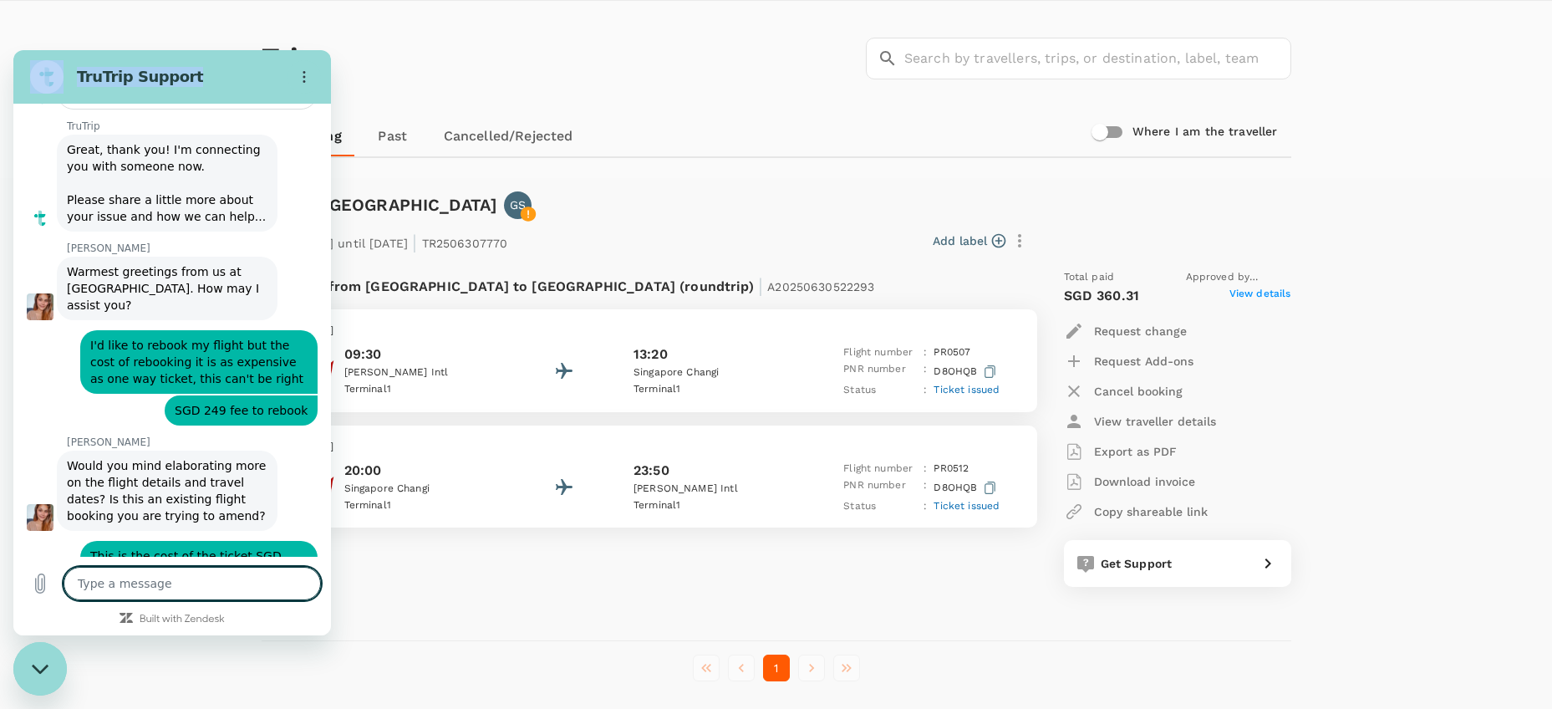
click at [192, 591] on textarea at bounding box center [192, 583] width 257 height 33
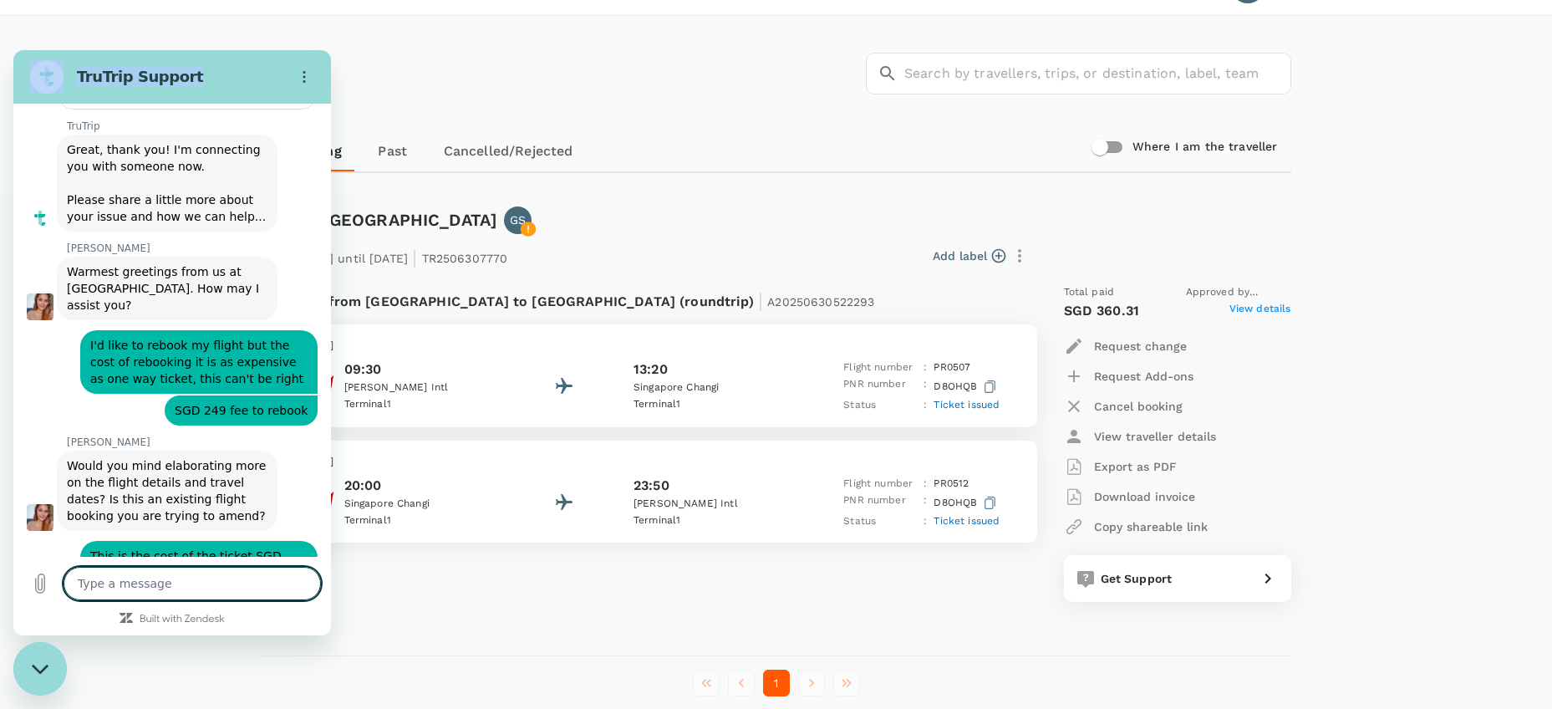
scroll to position [32, 0]
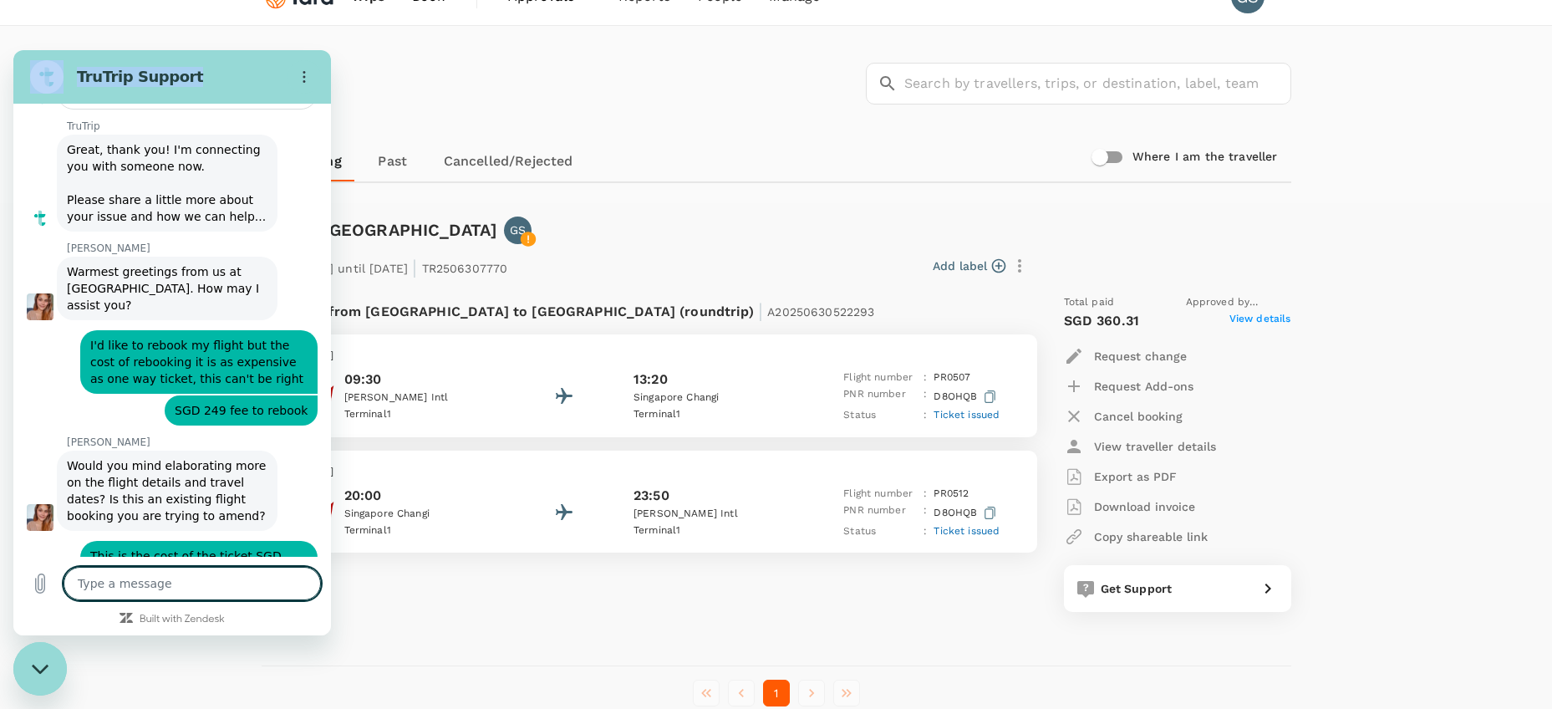
paste textarea "D8OHQB"
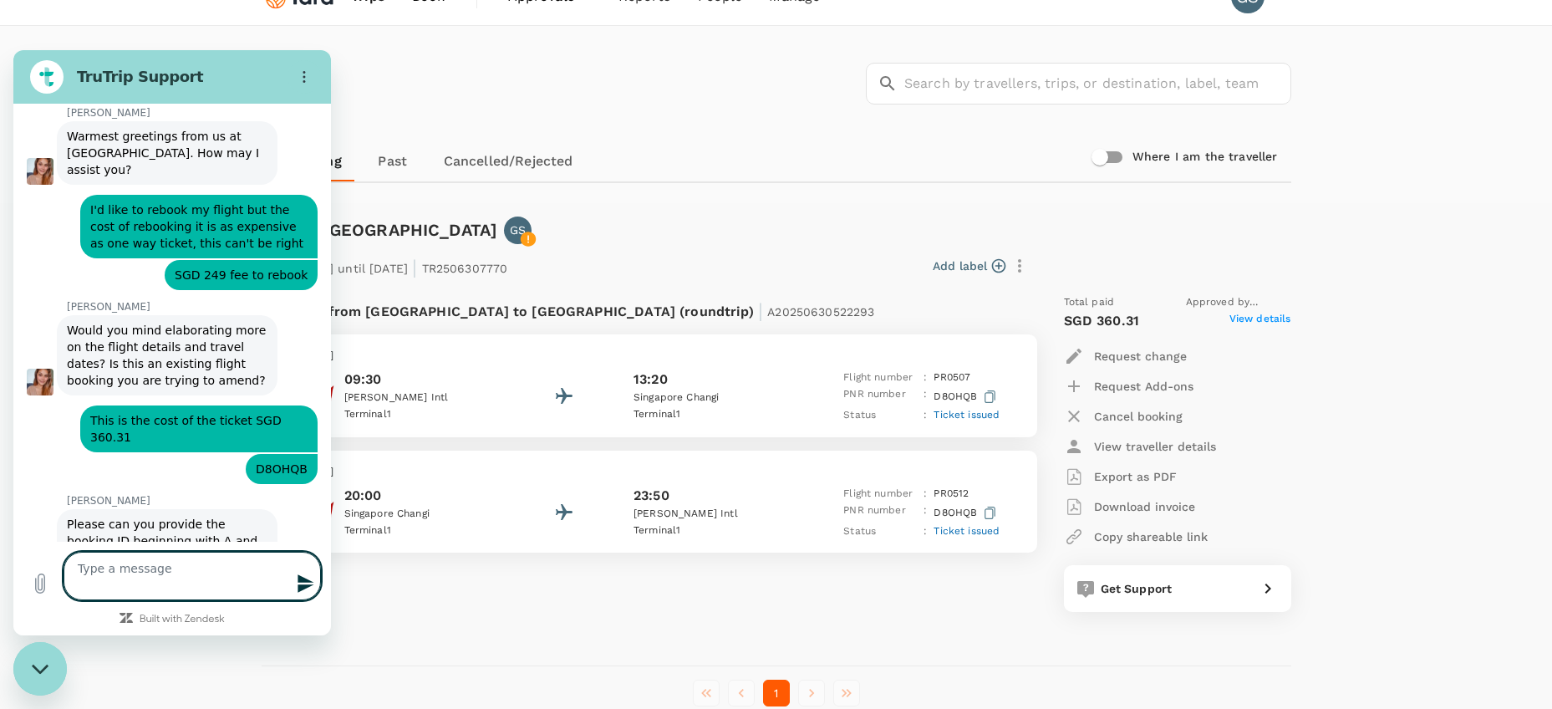
scroll to position [445, 0]
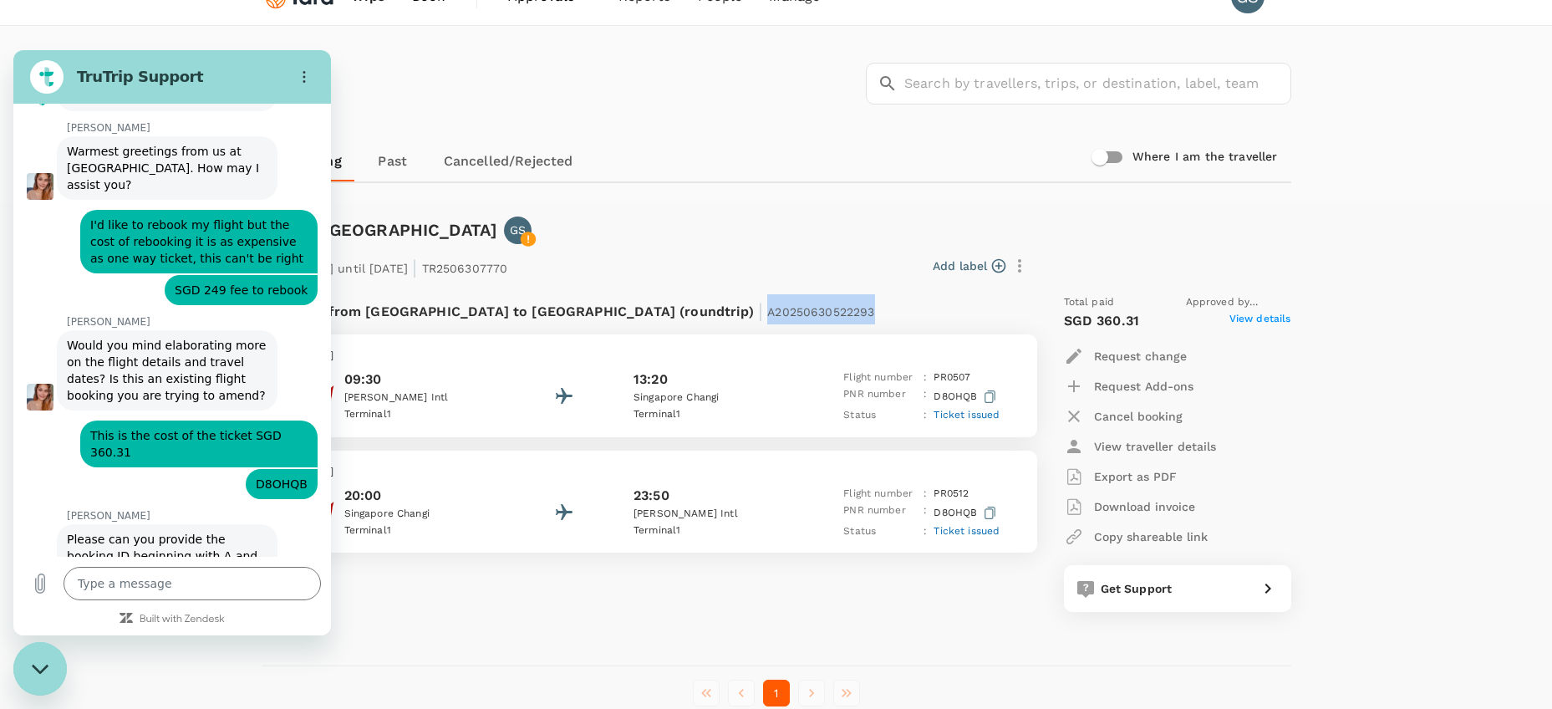
drag, startPoint x: 615, startPoint y: 314, endPoint x: 732, endPoint y: 311, distance: 117.0
click at [732, 311] on div "Flight from Philippines to Singapore (roundtrip) | A20250630522293" at bounding box center [605, 309] width 641 height 30
copy p "A20250630522293"
click at [179, 582] on textarea at bounding box center [192, 583] width 257 height 33
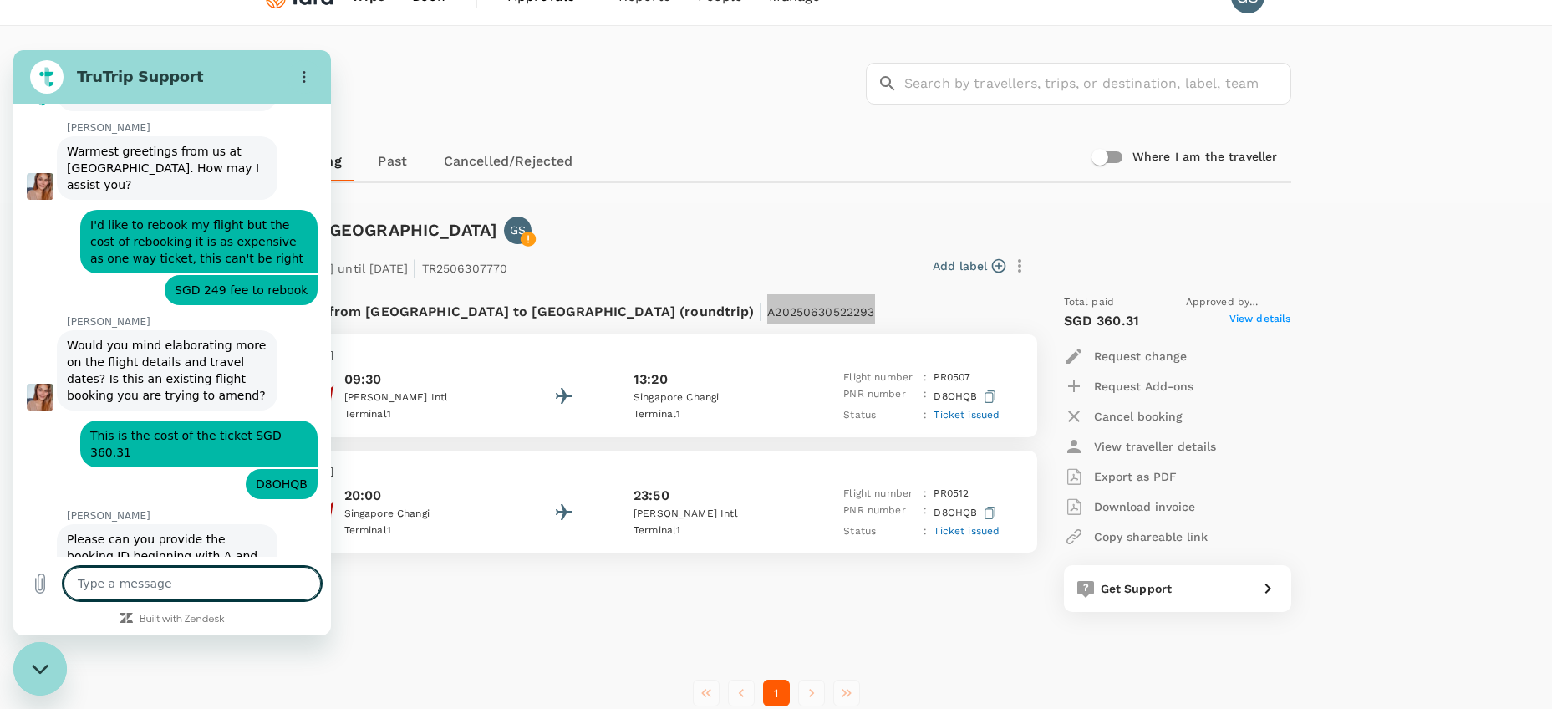
paste textarea "A20250630522293"
click at [301, 585] on icon "Send message" at bounding box center [305, 583] width 16 height 18
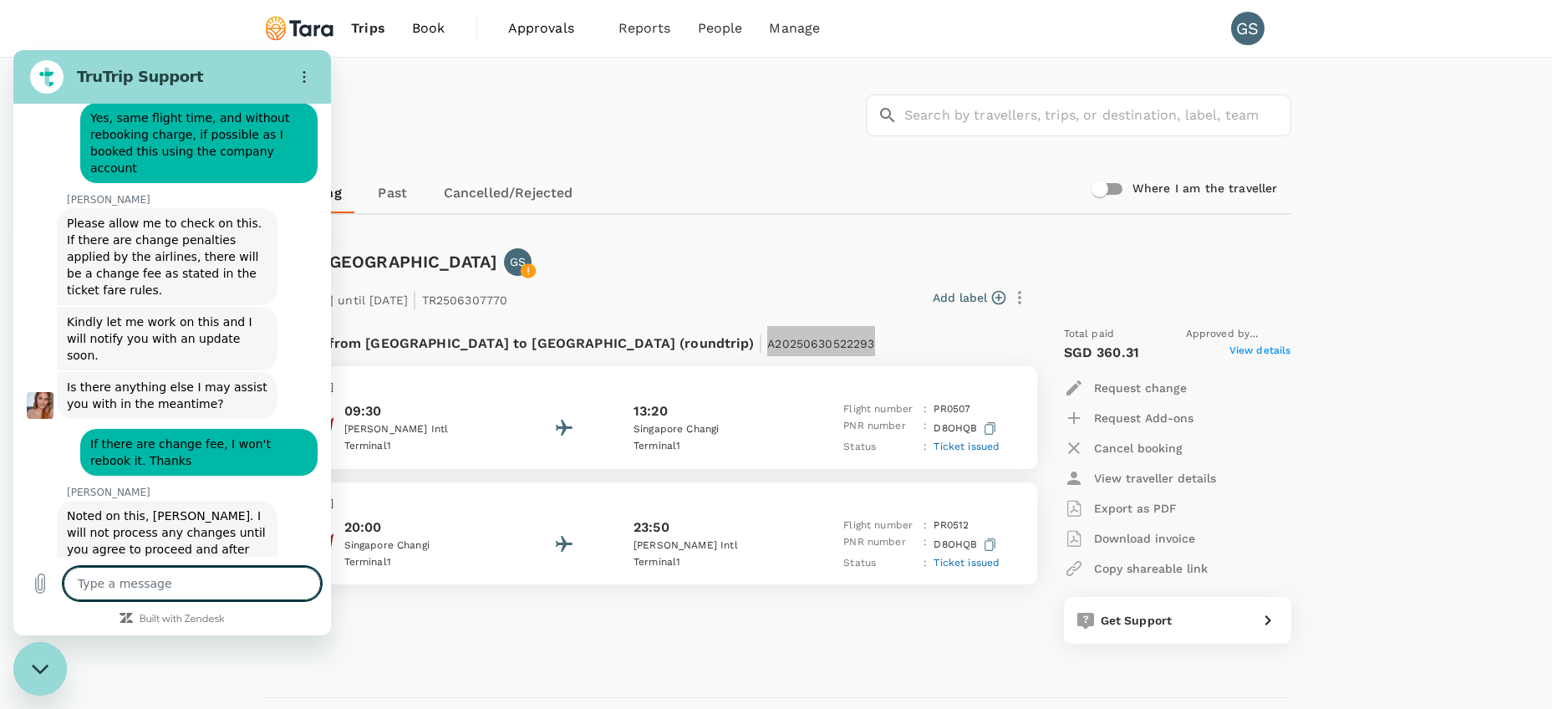
scroll to position [0, 0]
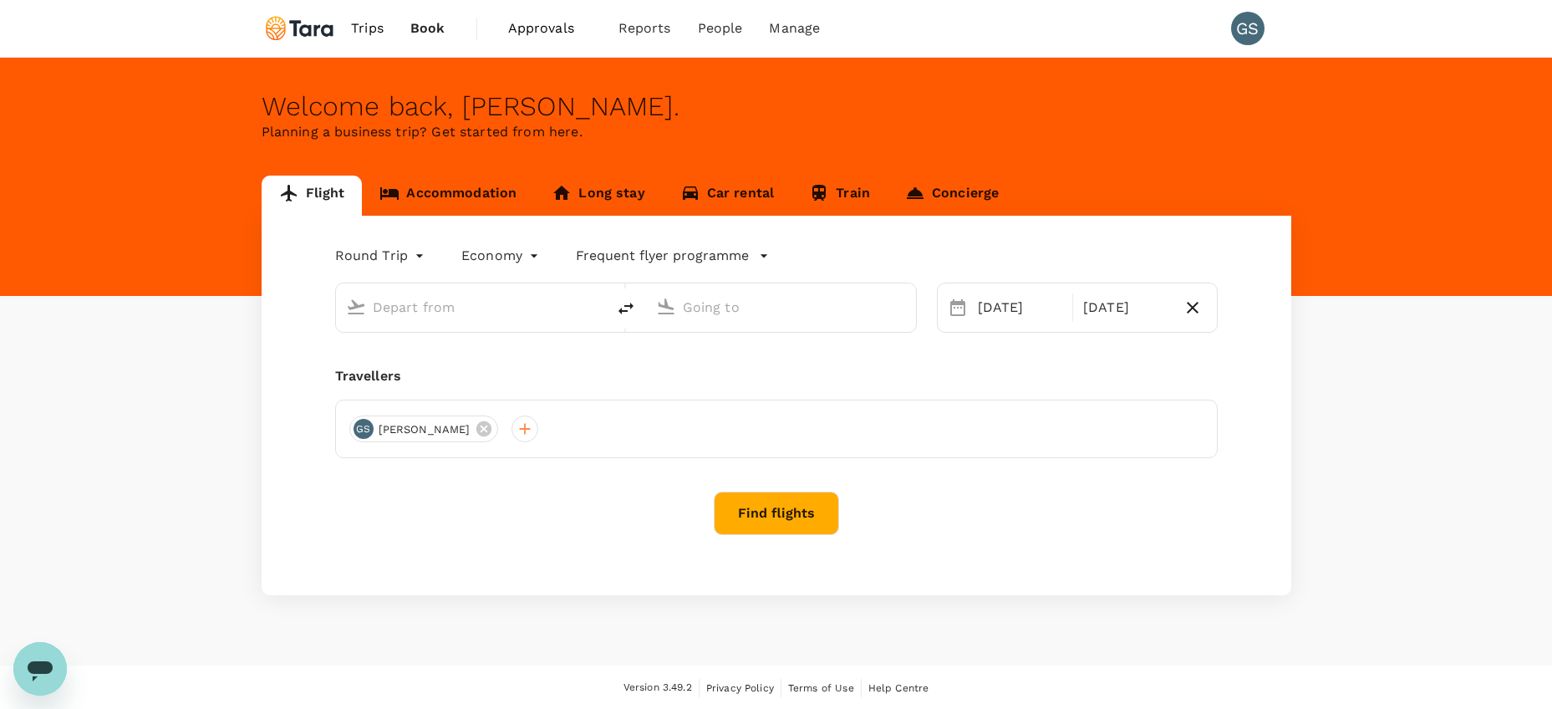
type input "[PERSON_NAME] Intl (MNL)"
type input "Singapore Changi (SIN)"
type input "[PERSON_NAME] Intl (MNL)"
type input "Singapore Changi (SIN)"
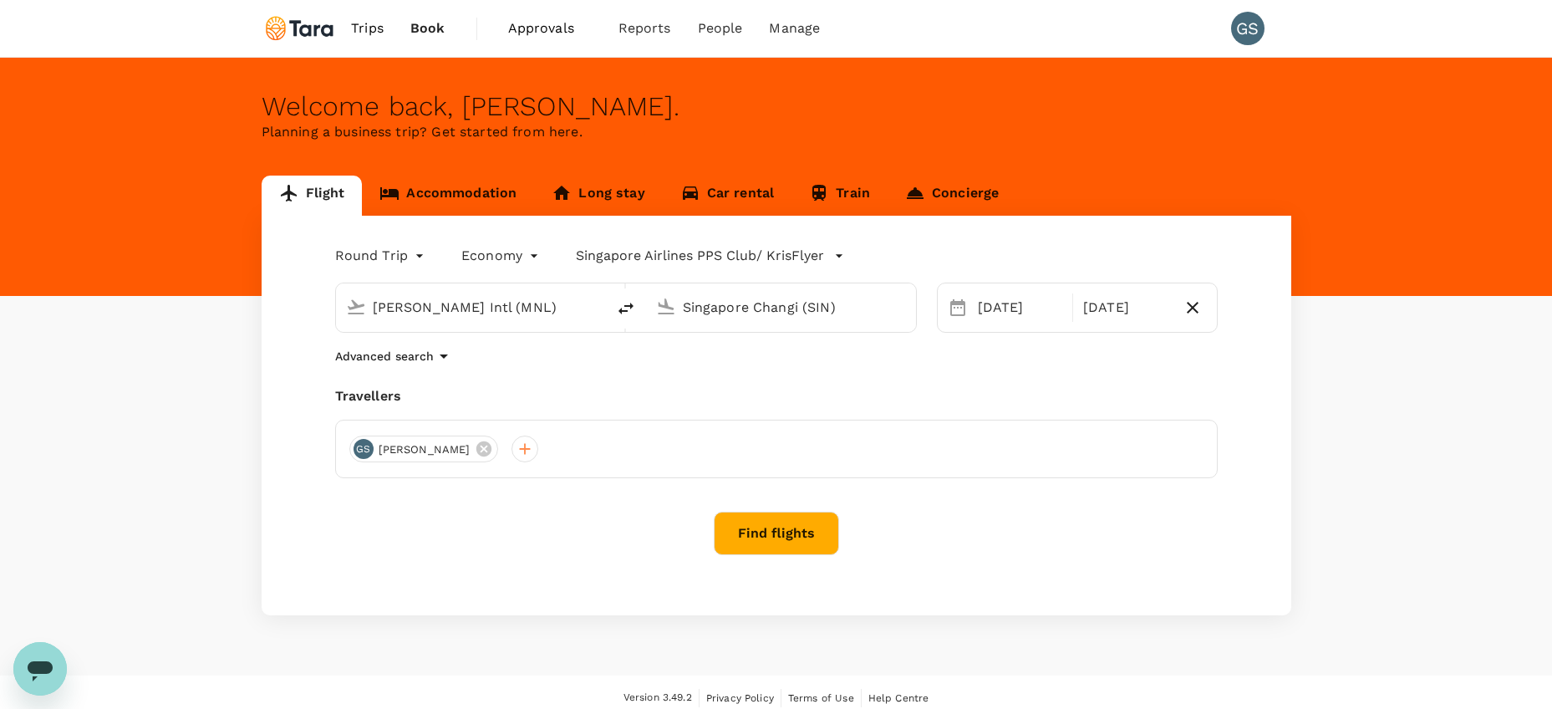
click at [357, 30] on span "Trips" at bounding box center [367, 28] width 33 height 20
